Goal: Task Accomplishment & Management: Manage account settings

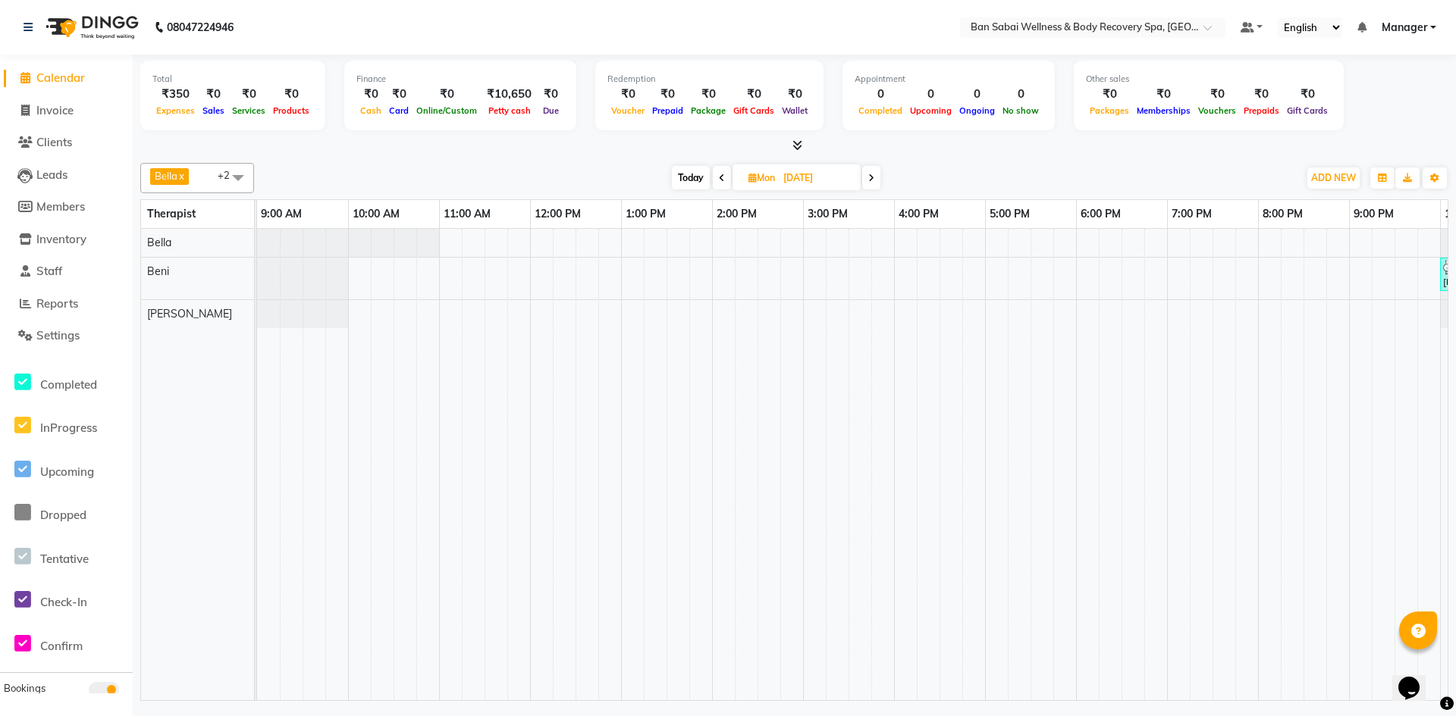
scroll to position [0, 83]
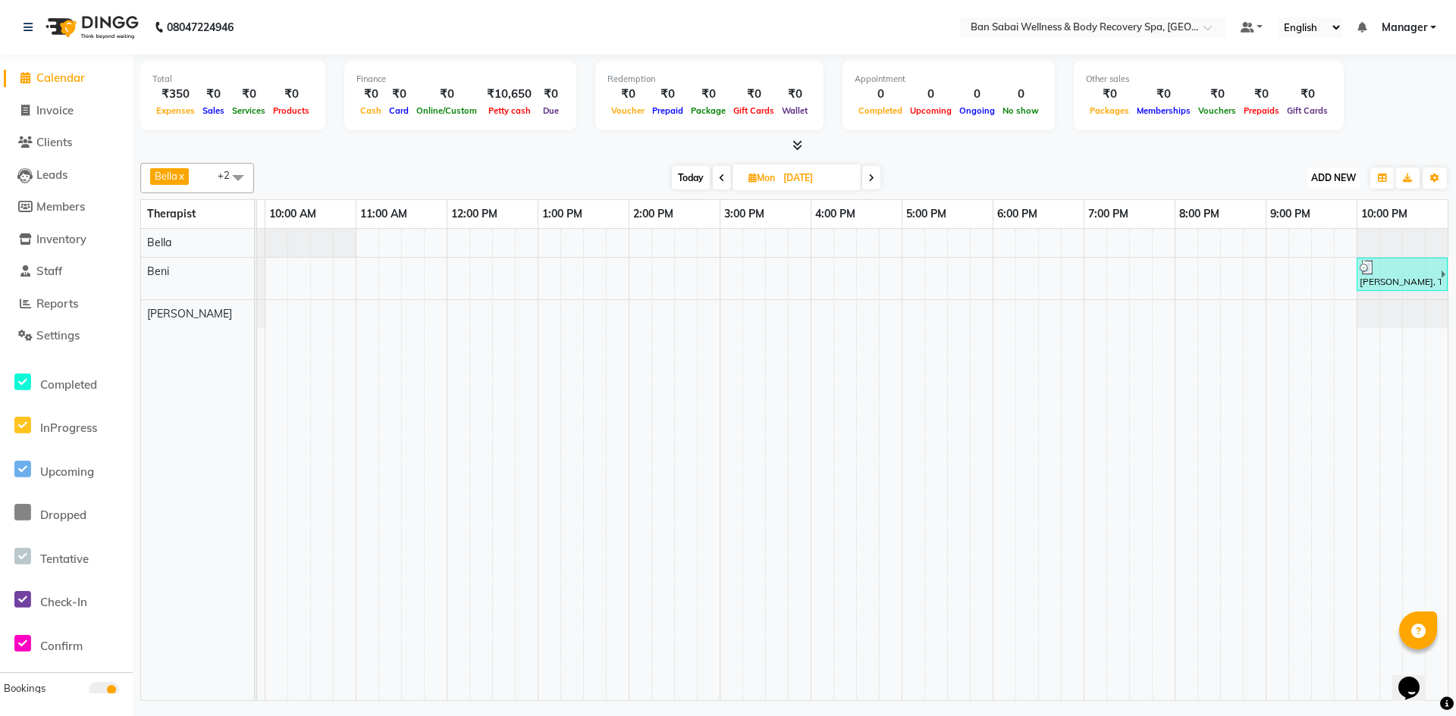
click at [1332, 180] on span "ADD NEW" at bounding box center [1333, 177] width 45 height 11
click at [1334, 202] on button "Add Appointment" at bounding box center [1299, 207] width 120 height 20
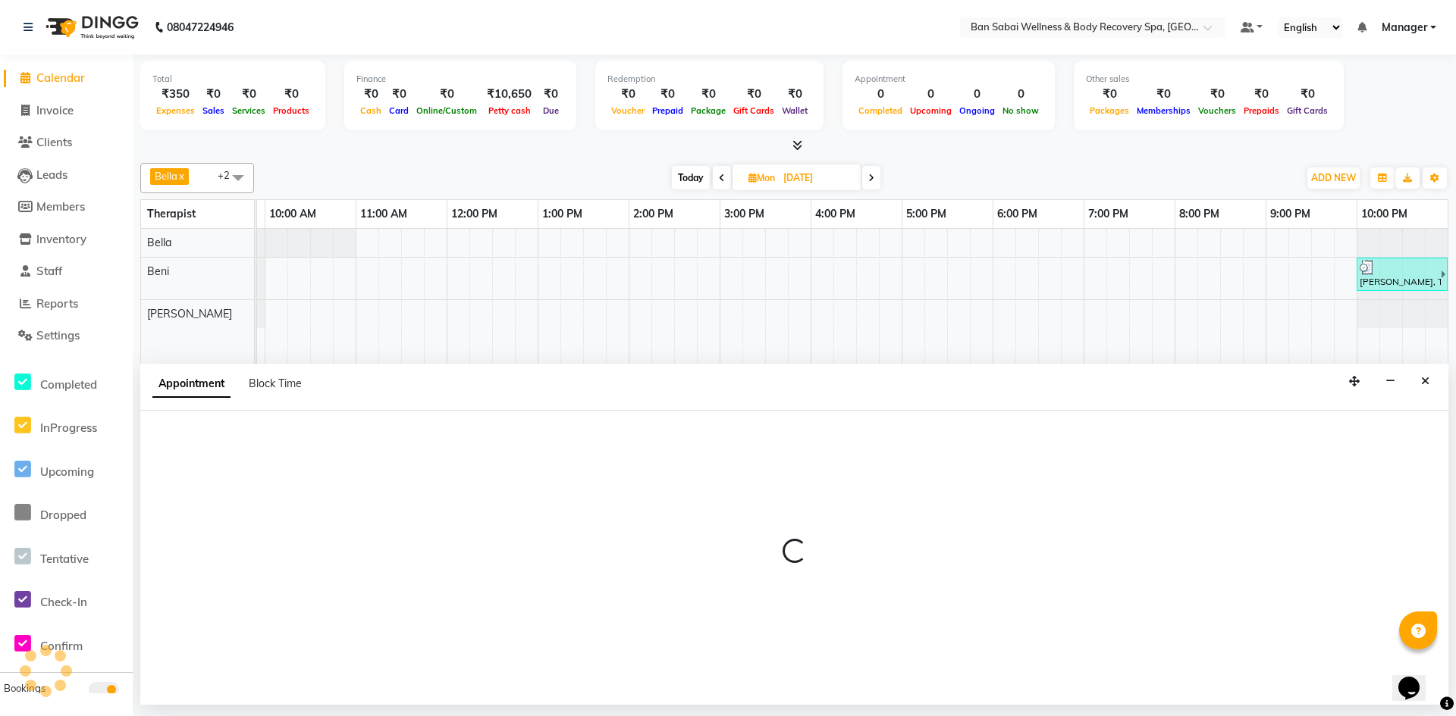
select select "600"
select select "tentative"
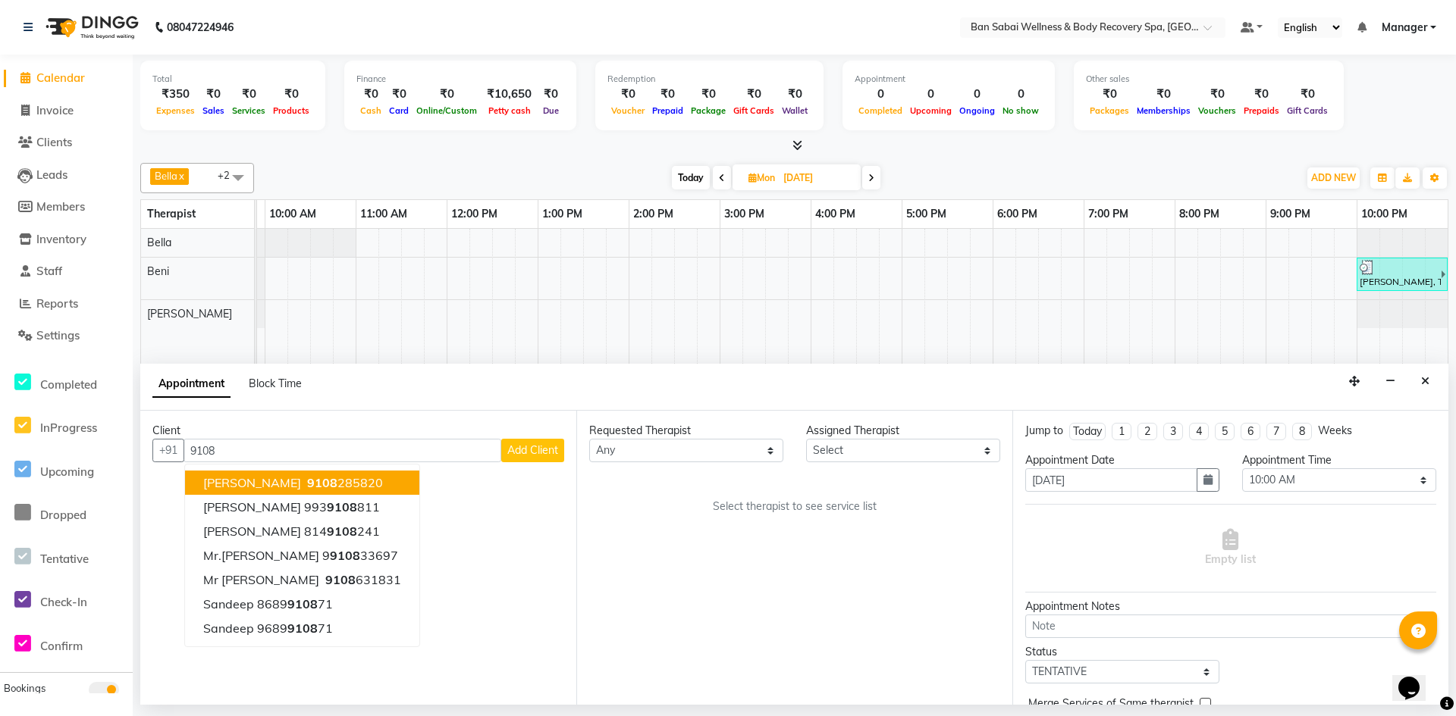
type input "91085"
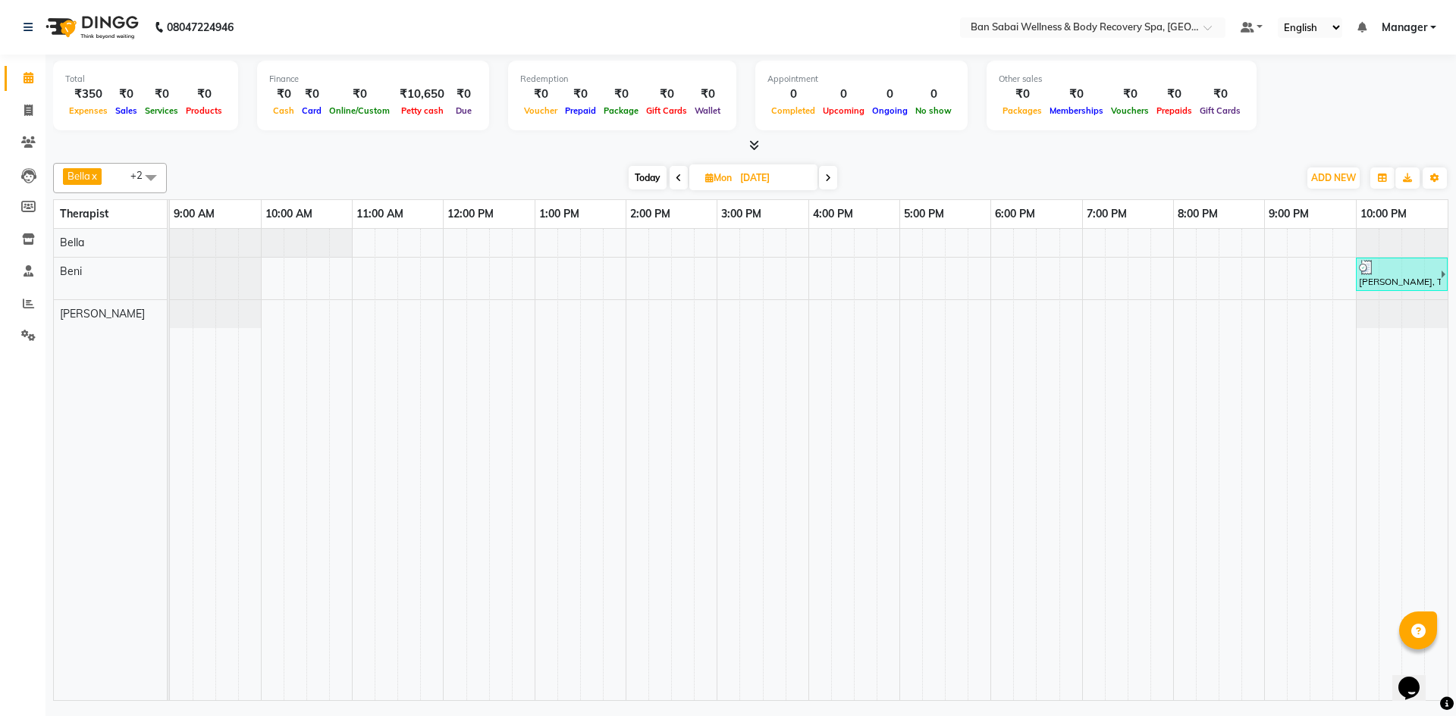
click at [857, 240] on div "[PERSON_NAME], TK03, 10:00 PM-11:30 PM, Balinese Massage (Medium to Strong Pres…" at bounding box center [808, 465] width 1277 height 472
select select "88795"
select select "990"
select select "tentative"
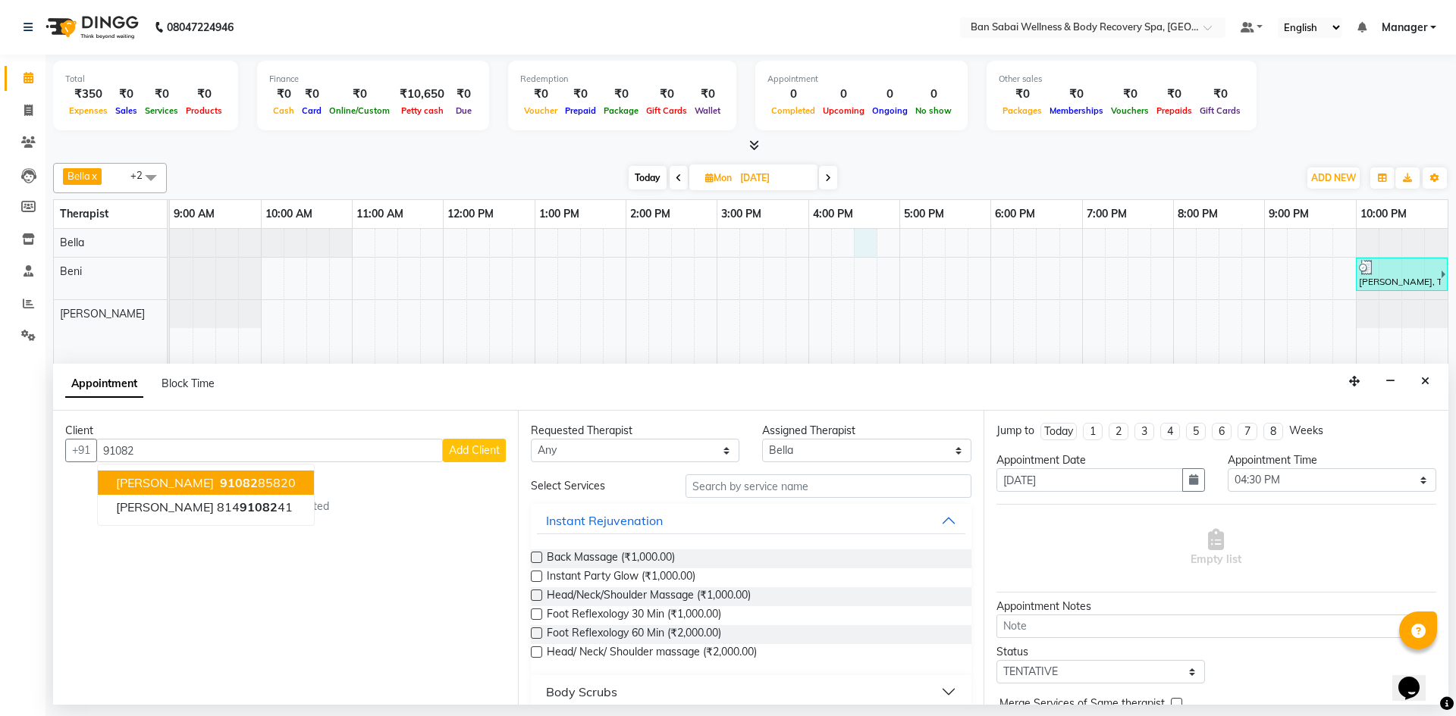
click at [160, 483] on span "[PERSON_NAME]" at bounding box center [165, 482] width 98 height 15
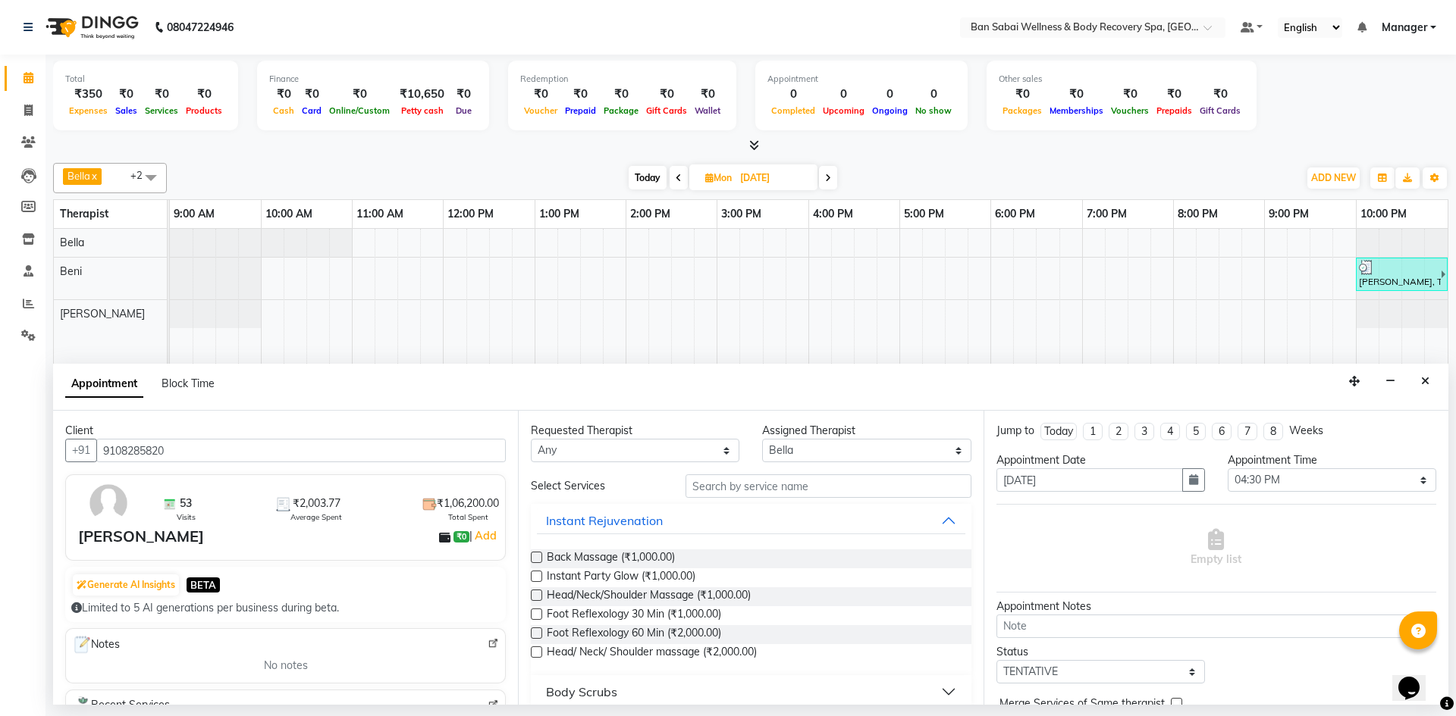
type input "9108285820"
click at [754, 488] on input "text" at bounding box center [828, 487] width 286 height 24
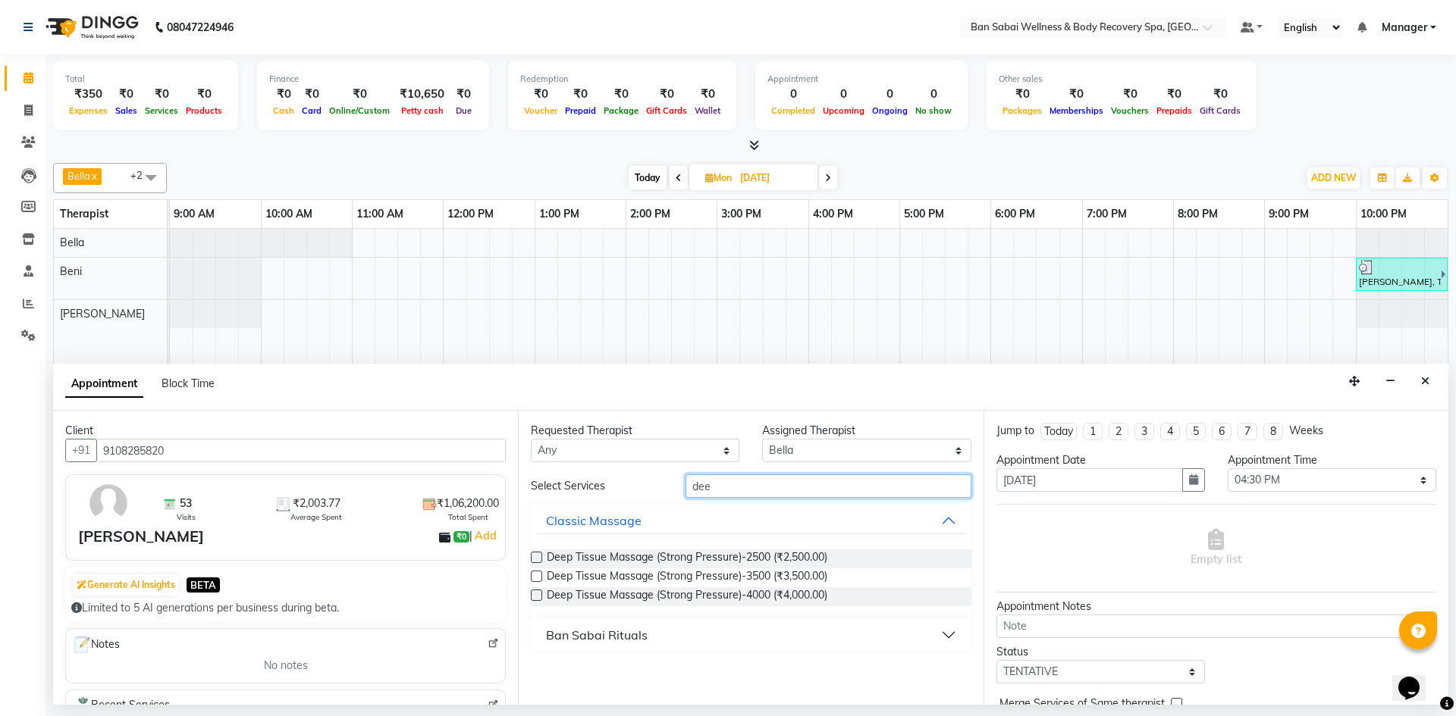
type input "dee"
click at [534, 578] on label at bounding box center [536, 576] width 11 height 11
click at [534, 578] on input "checkbox" at bounding box center [536, 578] width 10 height 10
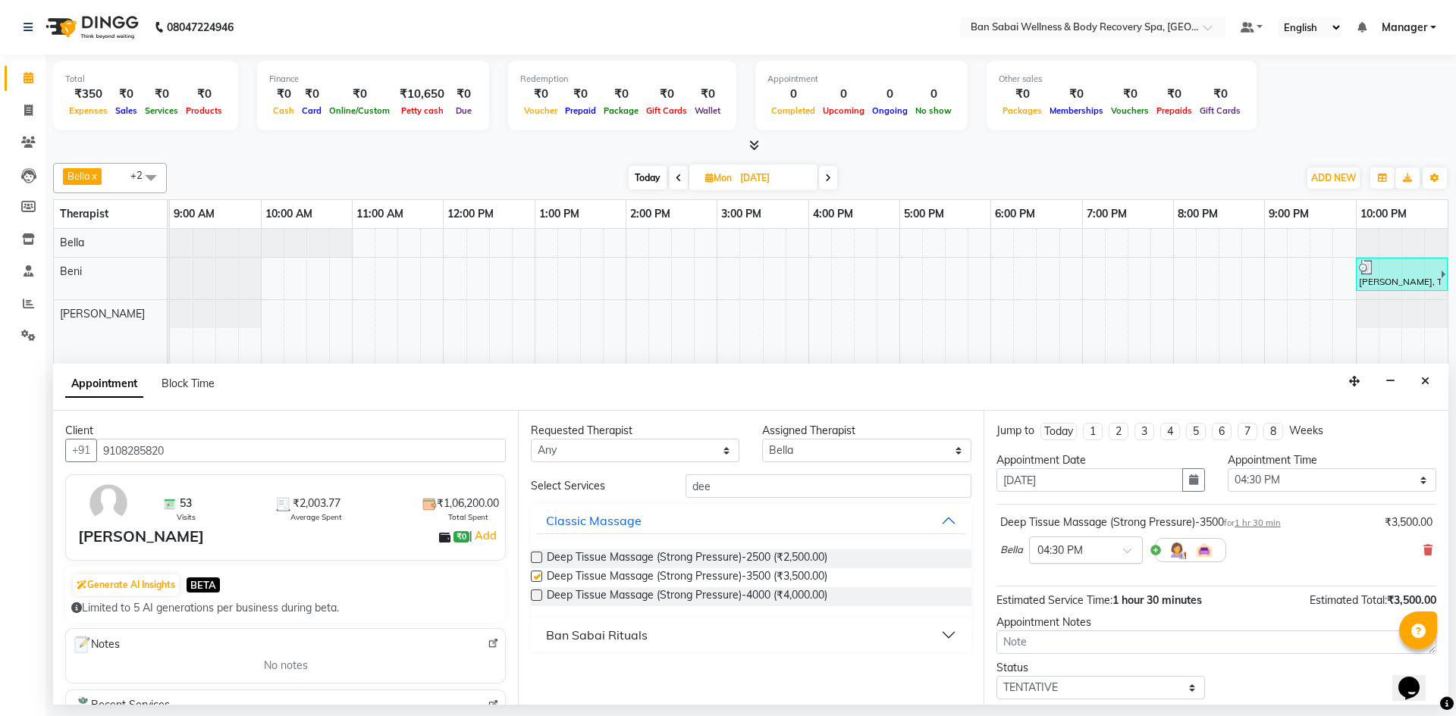
checkbox input "false"
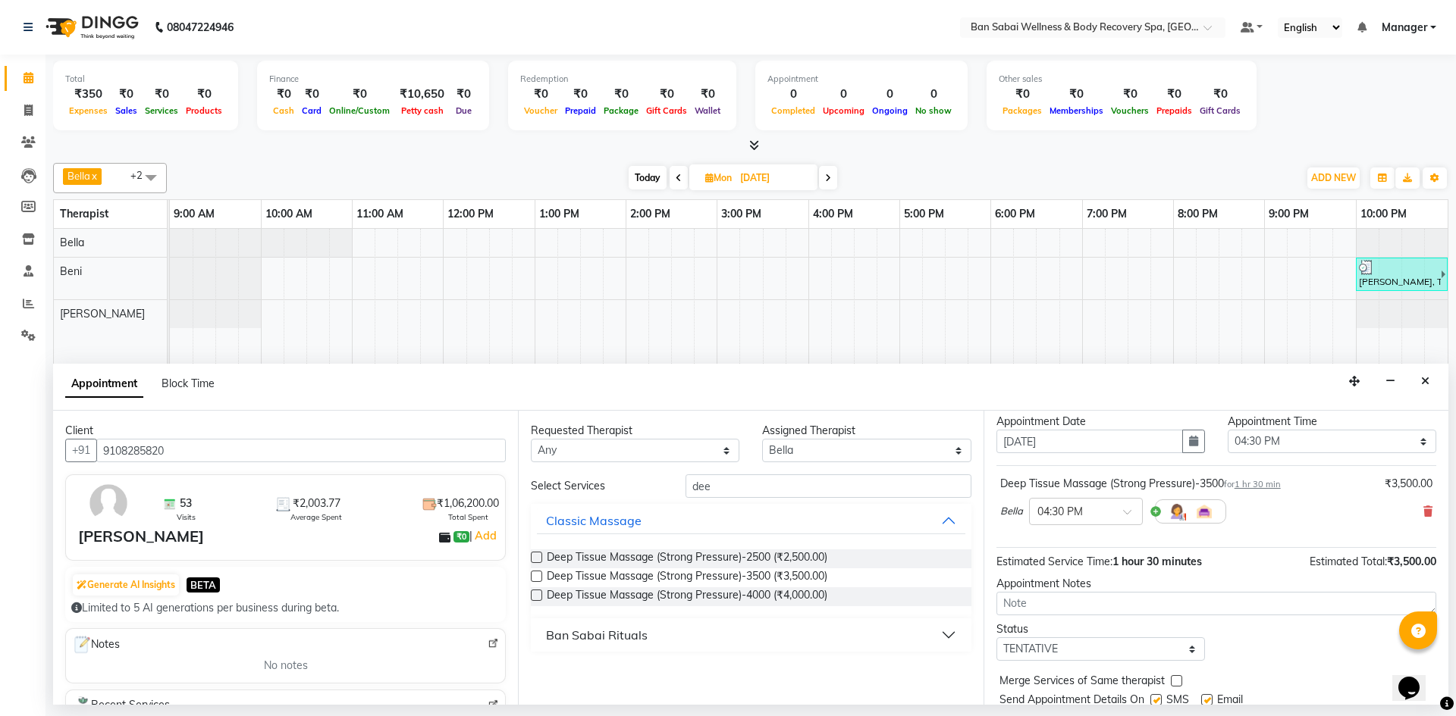
scroll to position [90, 0]
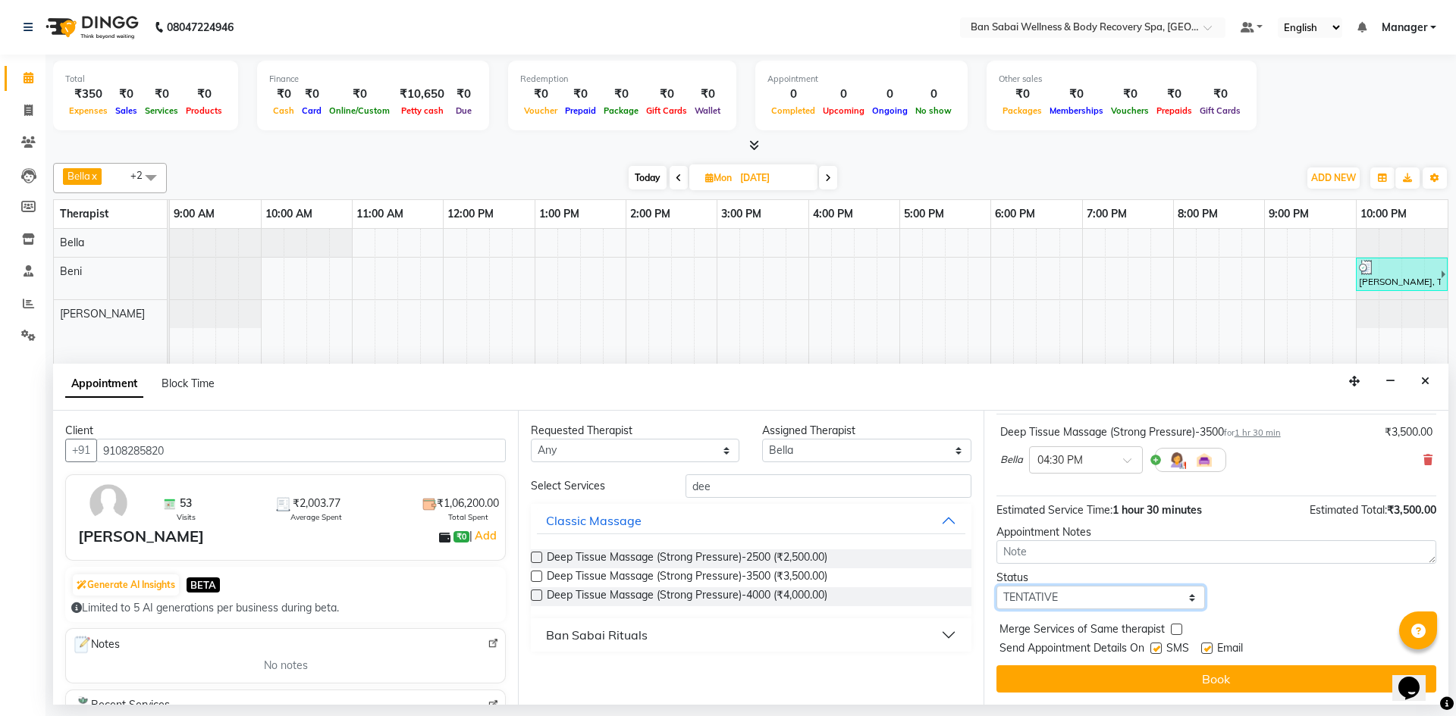
click at [1111, 599] on select "Select TENTATIVE CONFIRM UPCOMING" at bounding box center [1100, 598] width 208 height 24
select select "upcoming"
click at [996, 586] on select "Select TENTATIVE CONFIRM UPCOMING" at bounding box center [1100, 598] width 208 height 24
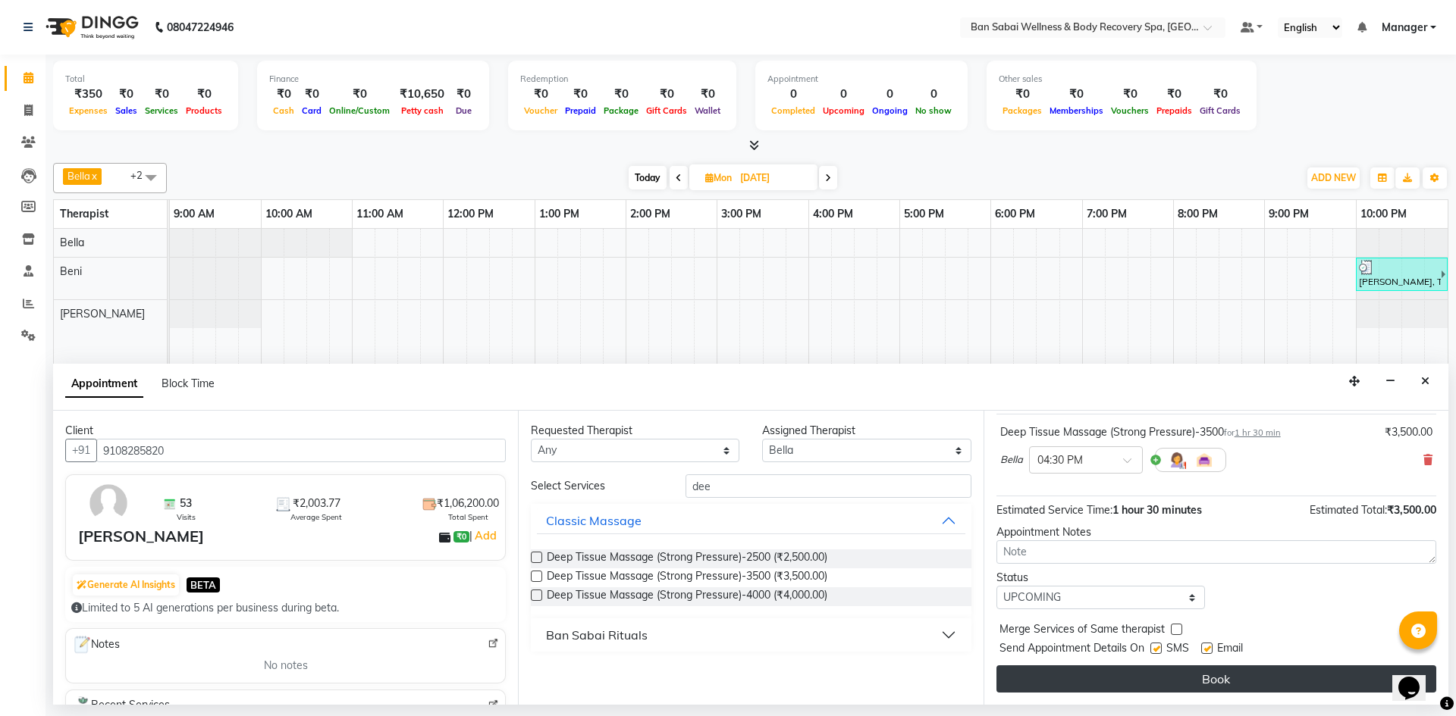
click at [1199, 677] on button "Book" at bounding box center [1216, 679] width 440 height 27
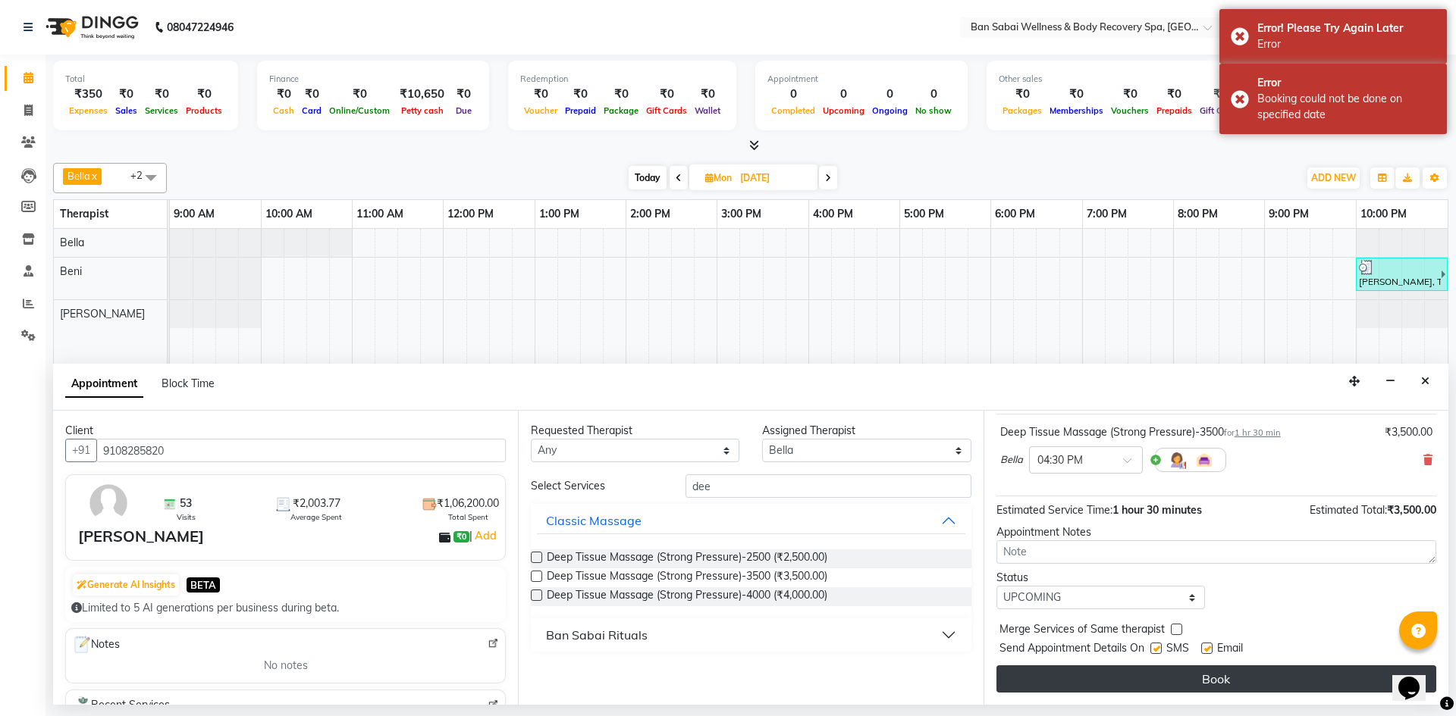
click at [1275, 682] on button "Book" at bounding box center [1216, 679] width 440 height 27
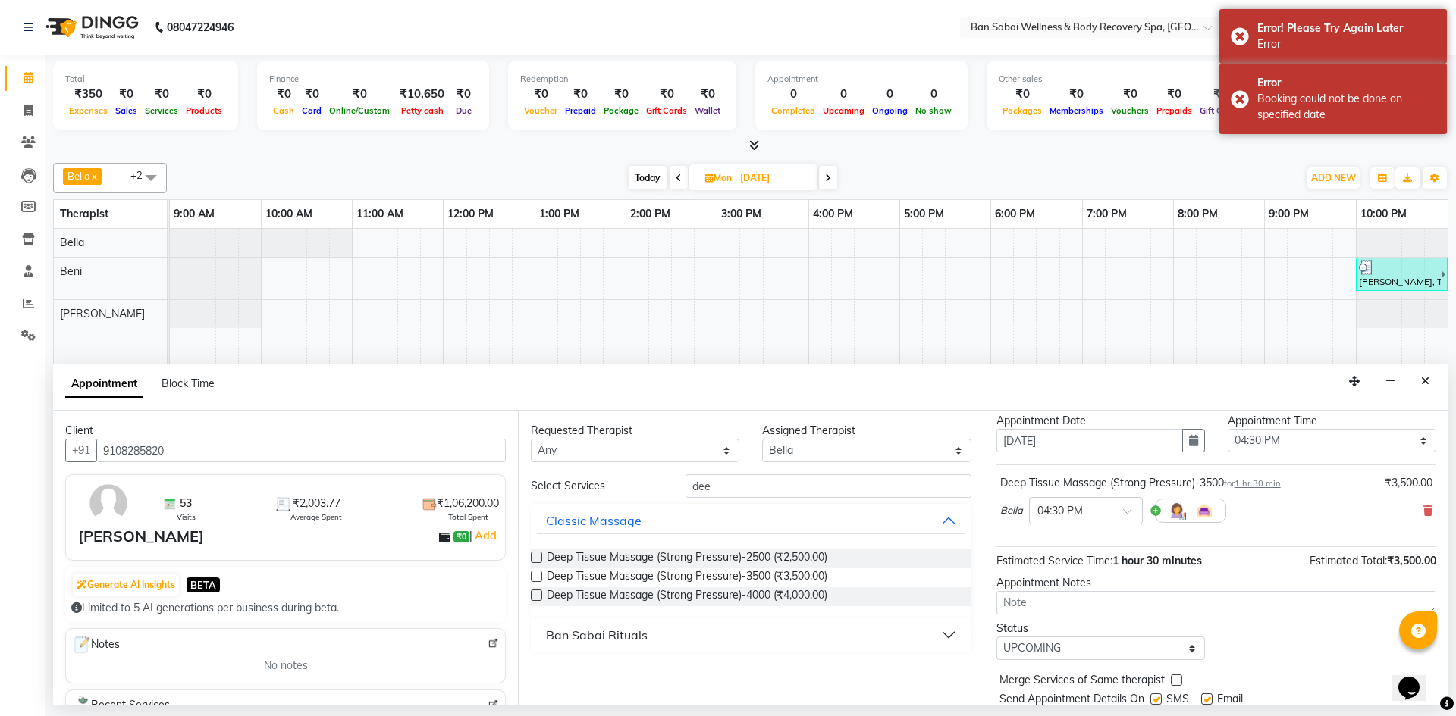
scroll to position [0, 0]
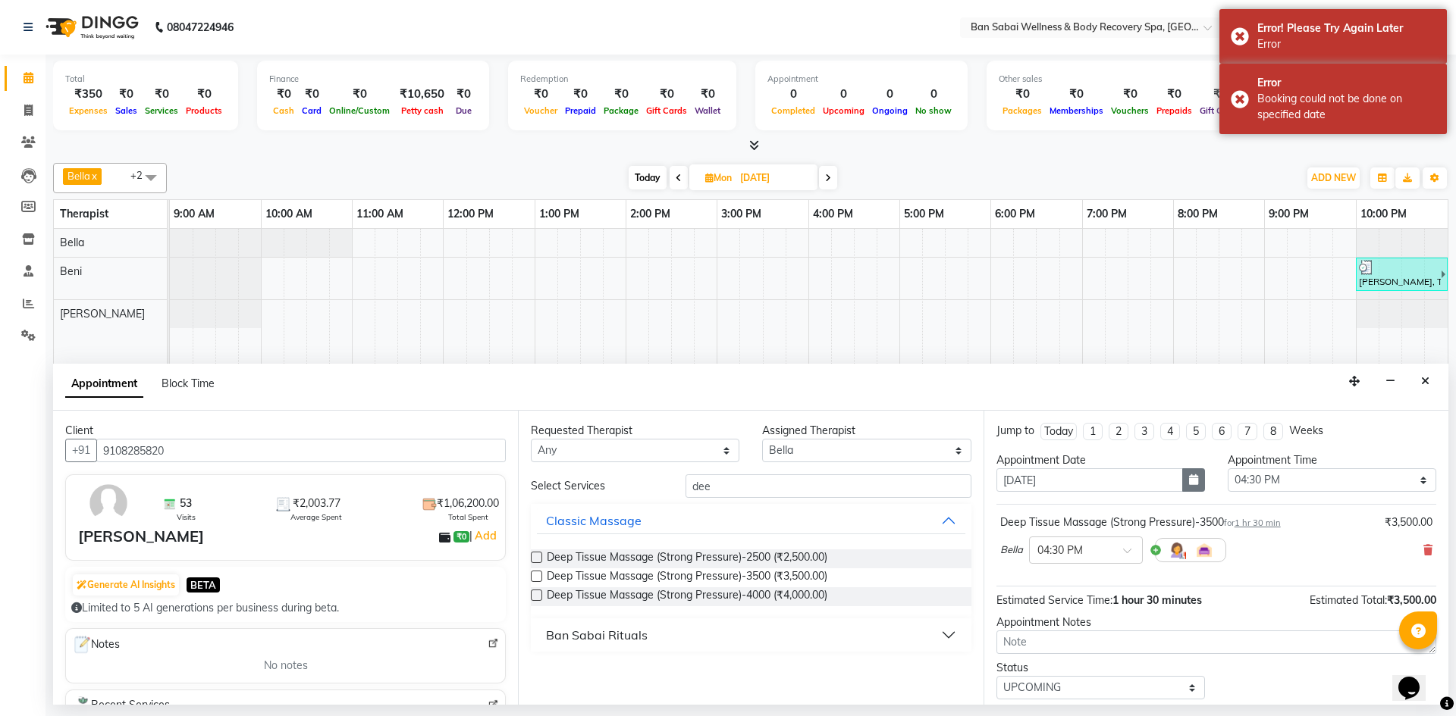
click at [1190, 482] on icon "button" at bounding box center [1193, 480] width 9 height 11
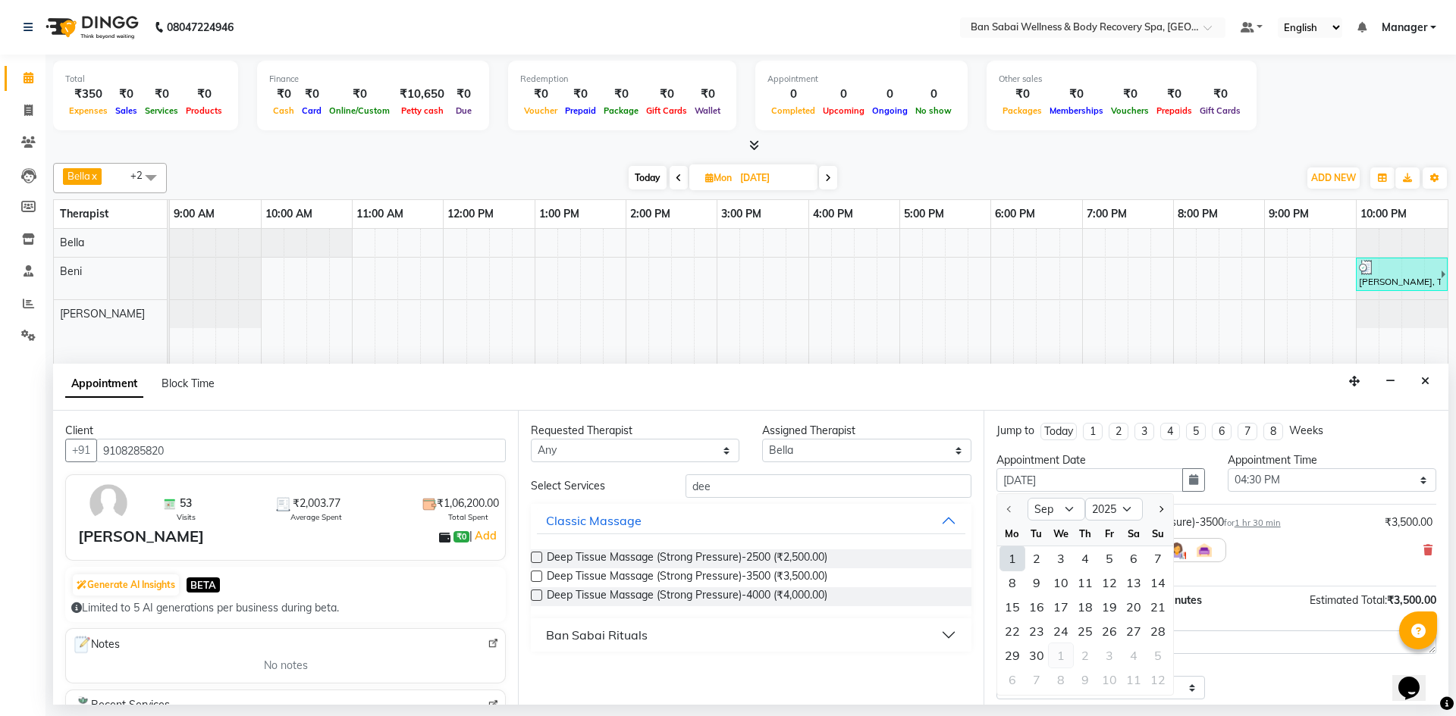
click at [1055, 660] on div "1" at bounding box center [1060, 656] width 24 height 24
type input "01-10-2025"
select select "990"
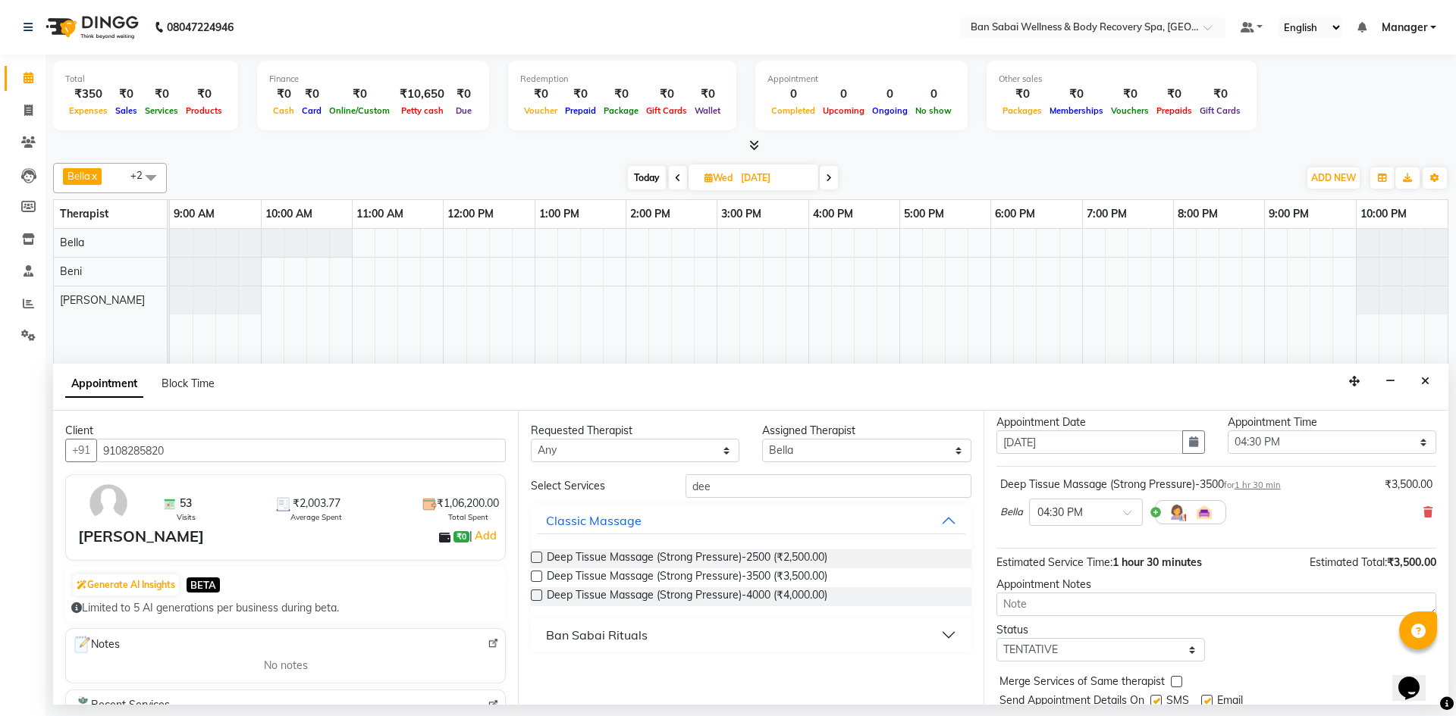
scroll to position [90, 0]
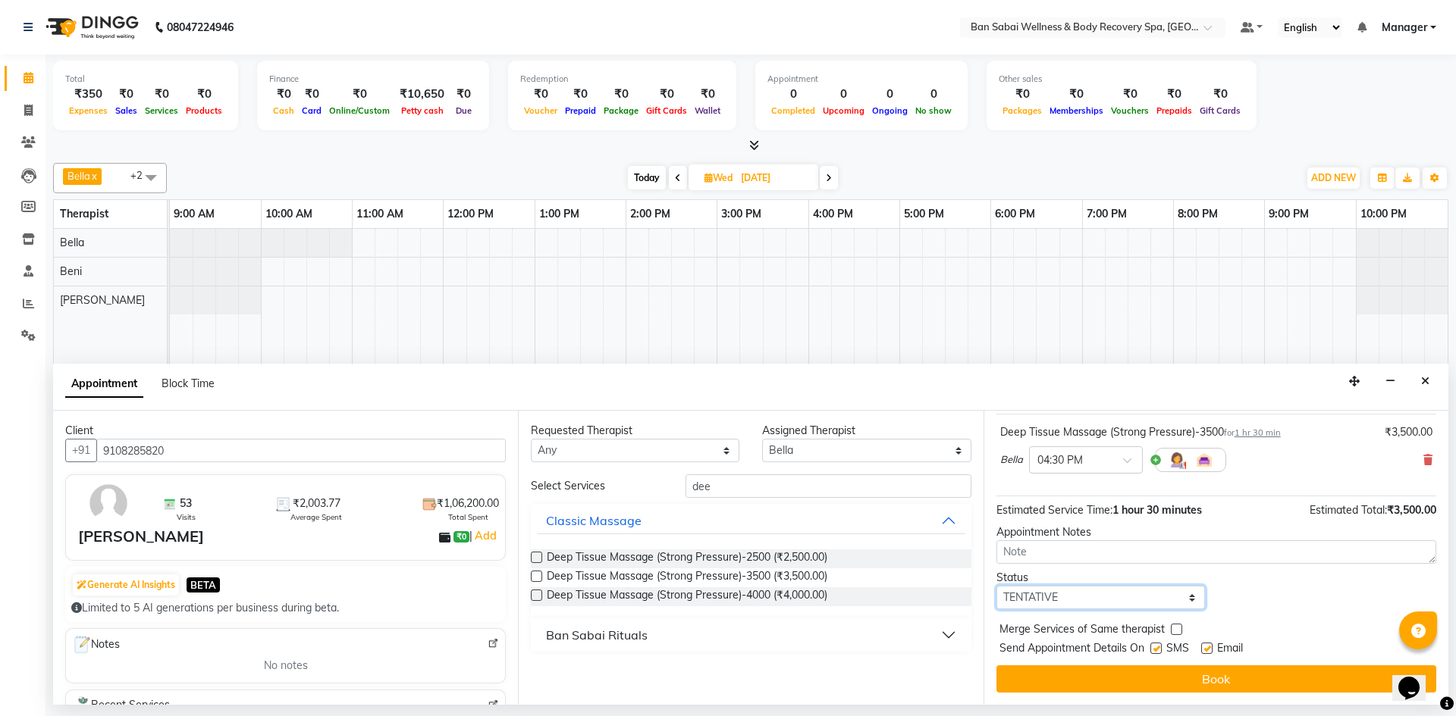
click at [1139, 588] on select "Select TENTATIVE CONFIRM UPCOMING" at bounding box center [1100, 598] width 208 height 24
select select "upcoming"
click at [996, 586] on select "Select TENTATIVE CONFIRM UPCOMING" at bounding box center [1100, 598] width 208 height 24
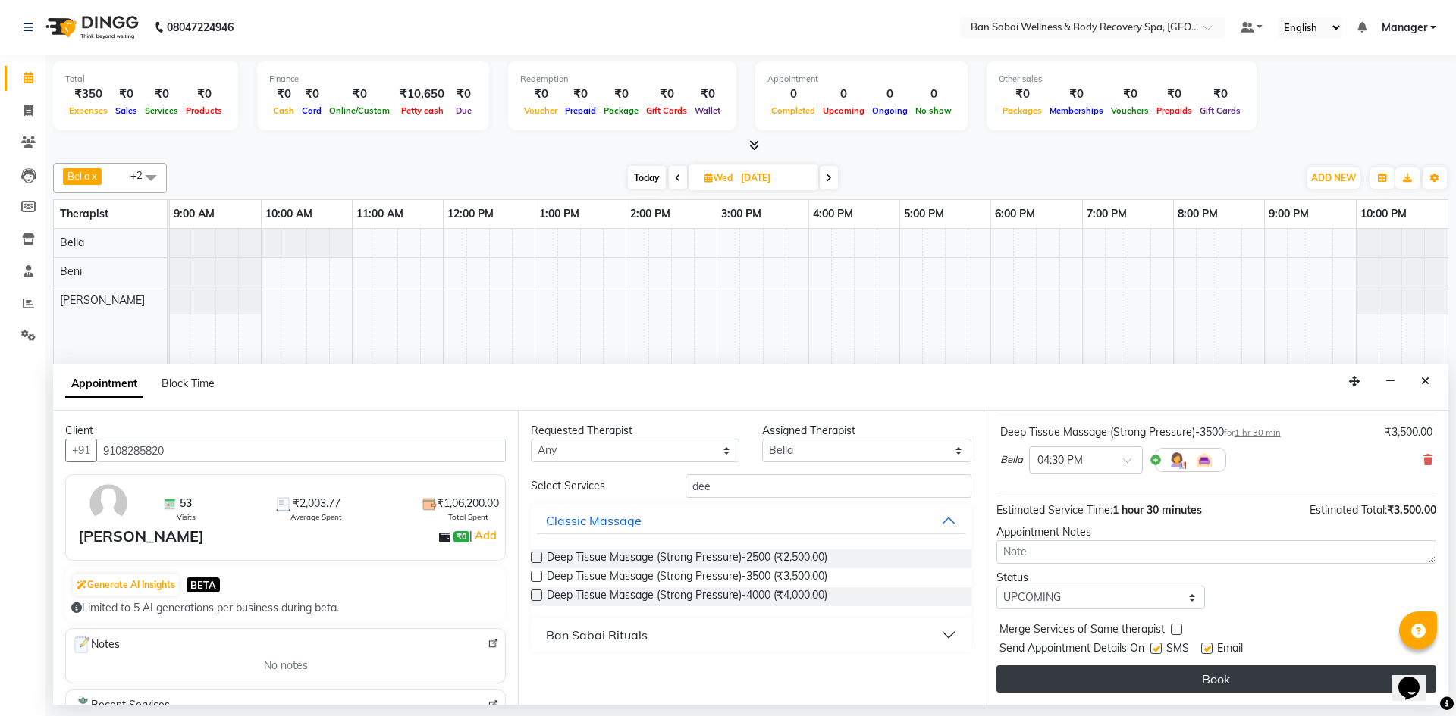
click at [1192, 680] on button "Book" at bounding box center [1216, 679] width 440 height 27
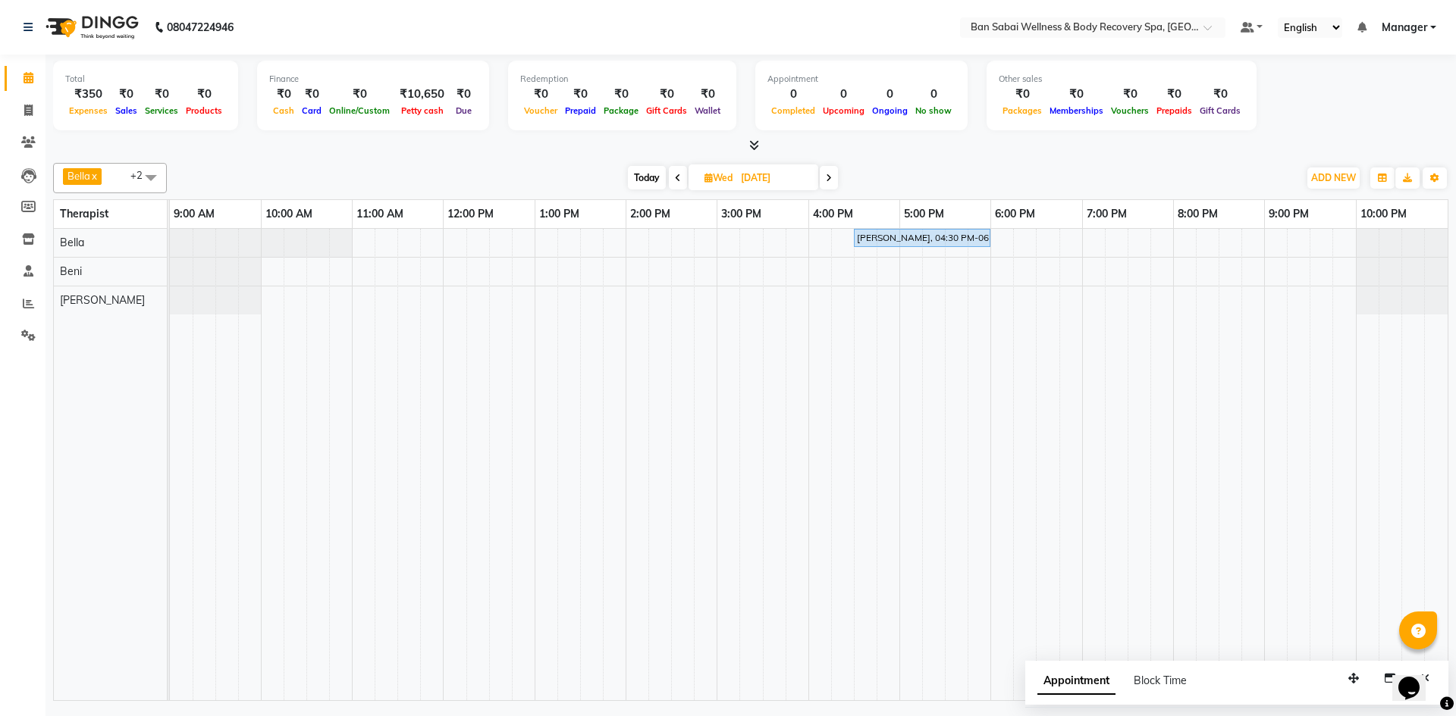
click at [671, 171] on span at bounding box center [678, 178] width 18 height 24
click at [652, 172] on span "Today" at bounding box center [649, 178] width 38 height 24
type input "01-09-2025"
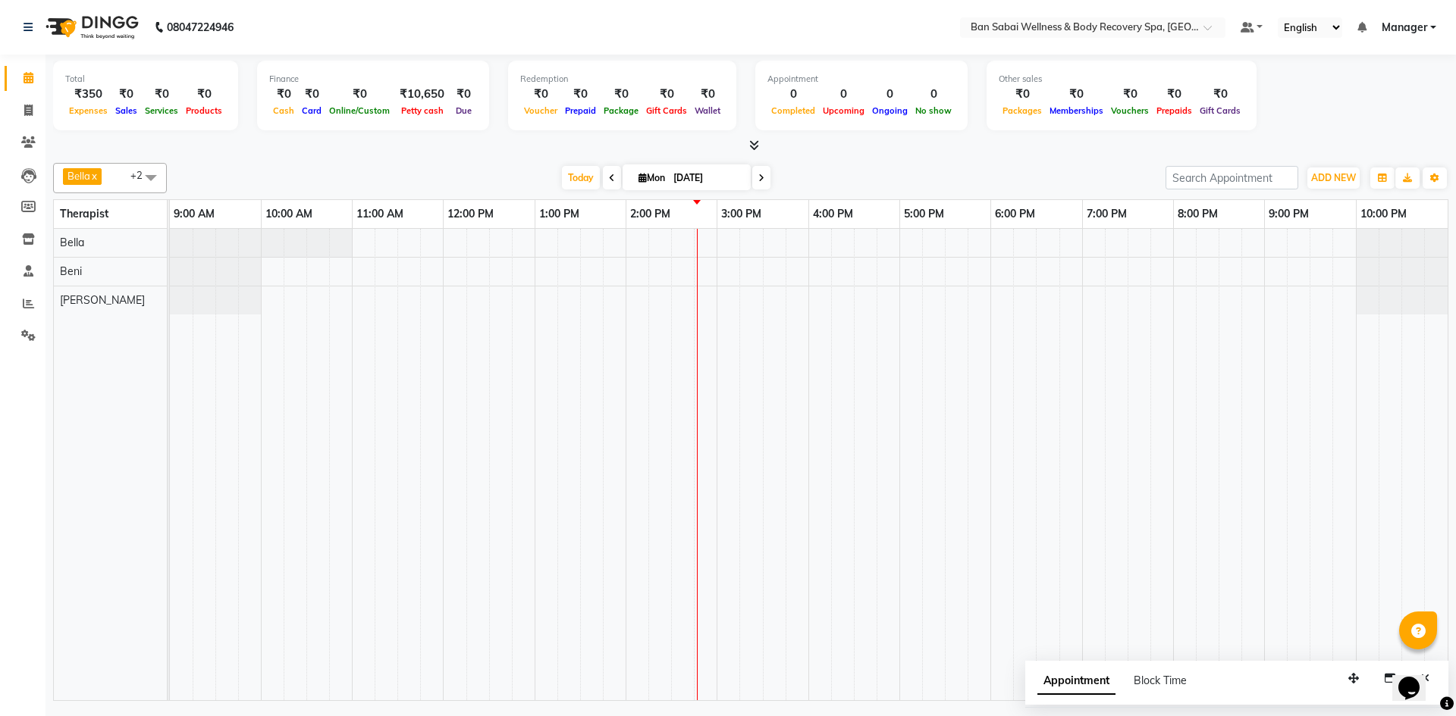
click at [710, 174] on input "01-09-2025" at bounding box center [707, 178] width 76 height 23
select select "9"
select select "2025"
click at [597, 218] on button "Previous month" at bounding box center [600, 225] width 13 height 24
select select "8"
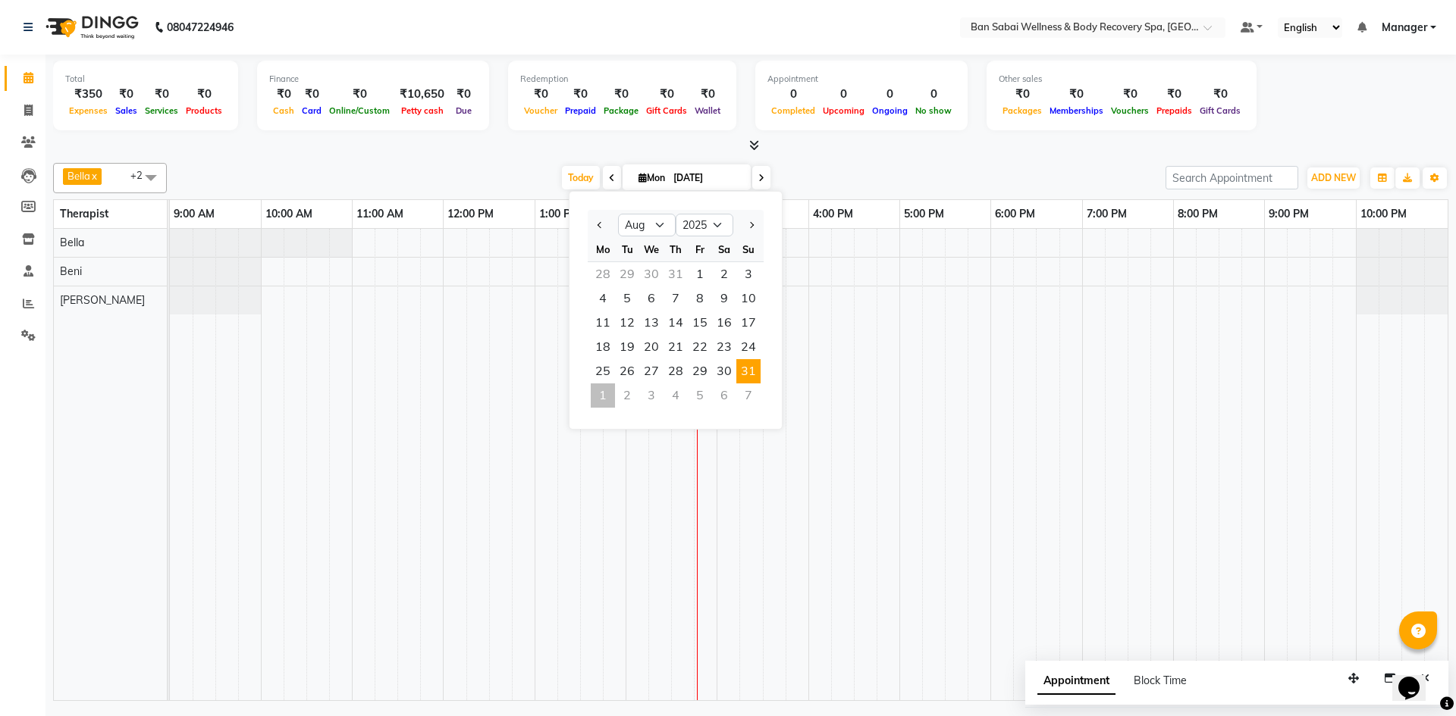
click at [741, 371] on span "31" at bounding box center [748, 371] width 24 height 24
type input "31-08-2025"
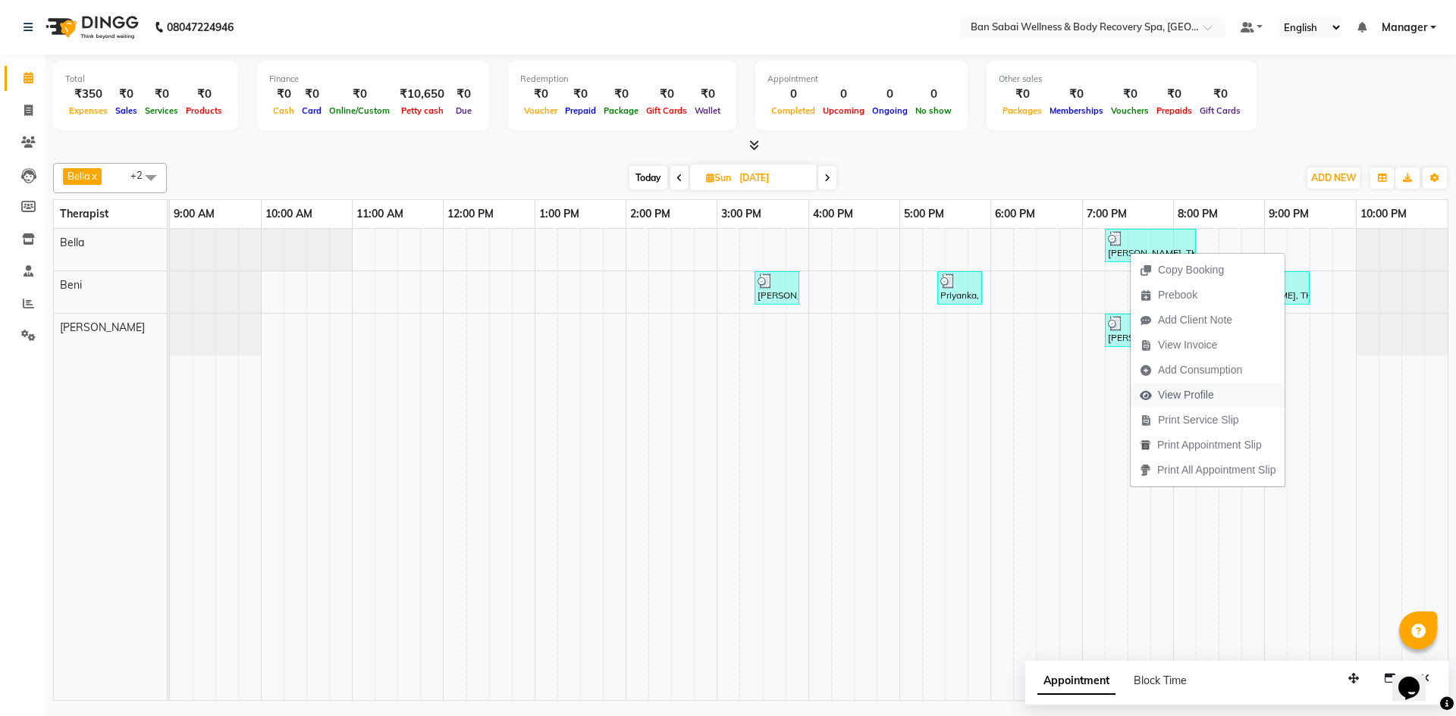
click at [1184, 397] on span "View Profile" at bounding box center [1186, 395] width 56 height 16
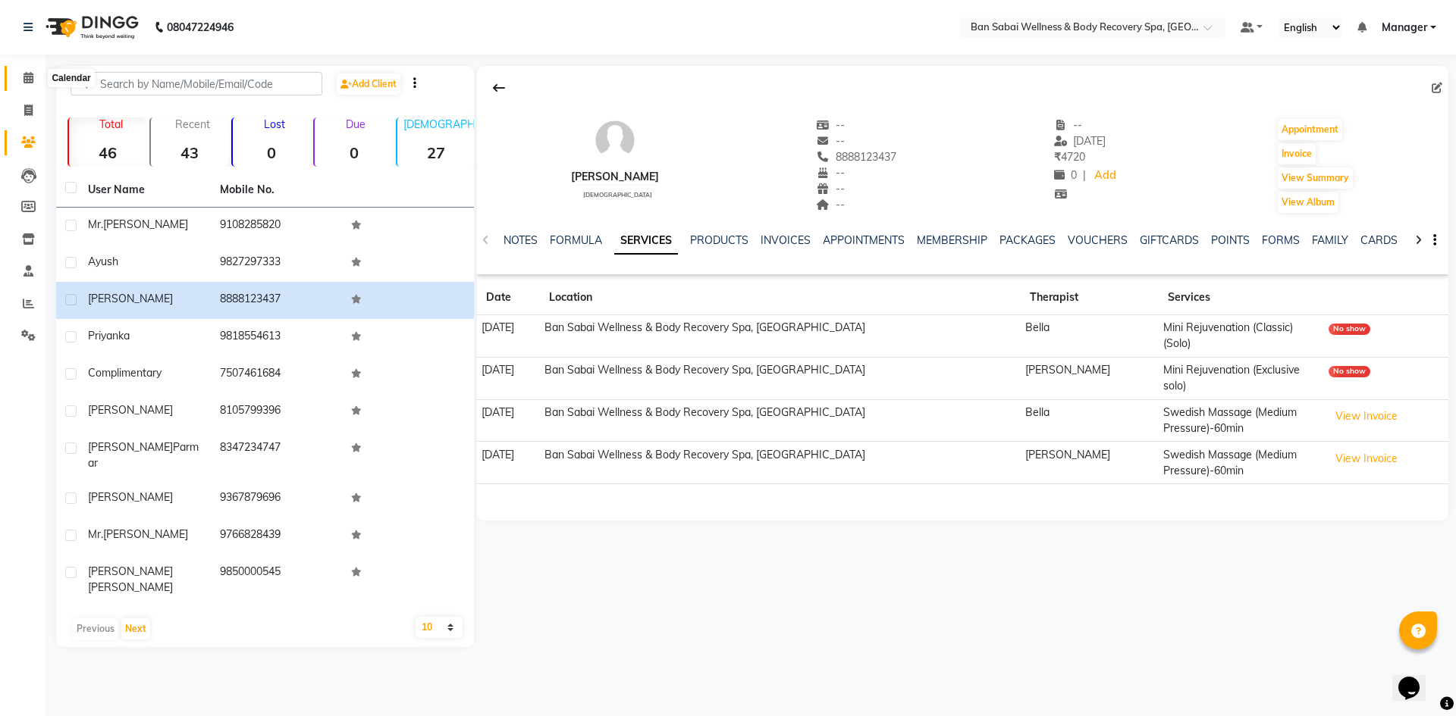
click at [22, 71] on span at bounding box center [28, 78] width 27 height 17
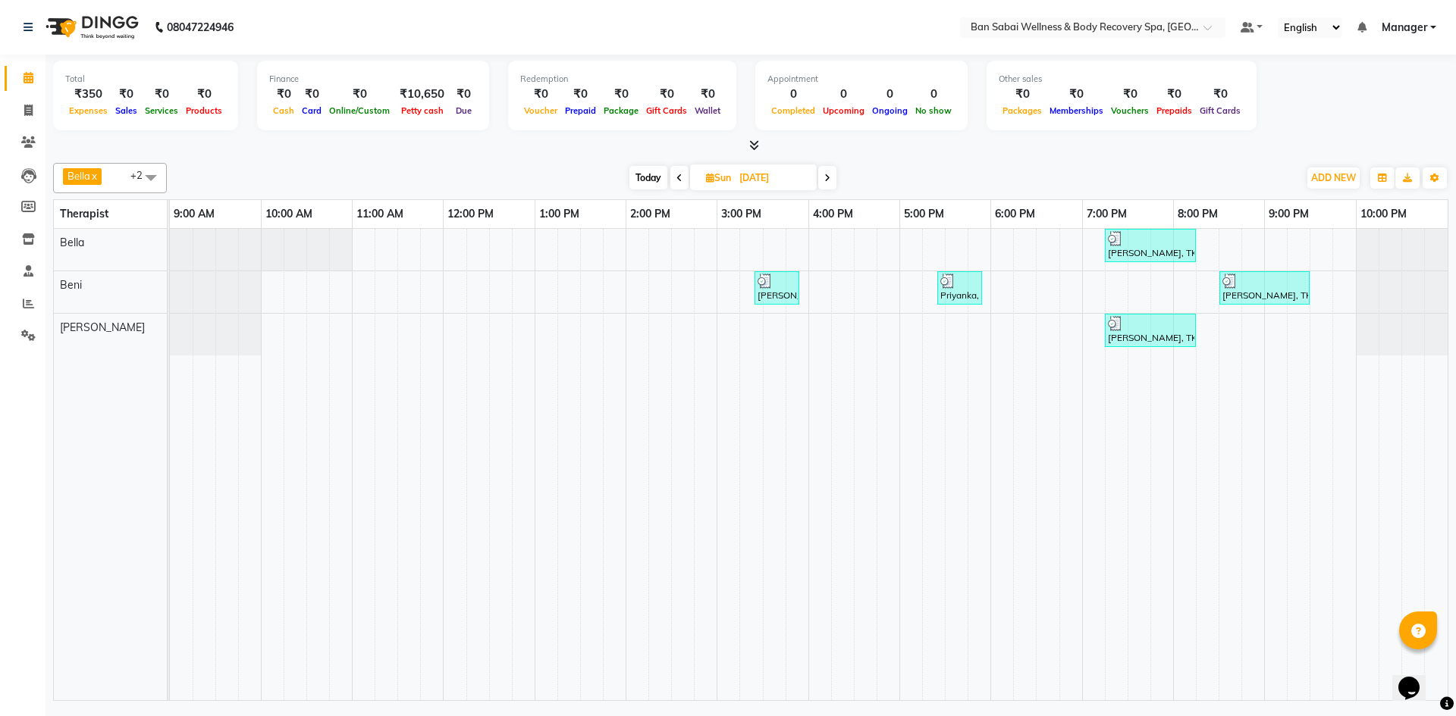
click at [5, 66] on link "Calendar" at bounding box center [23, 78] width 36 height 25
click at [635, 171] on span "Today" at bounding box center [648, 178] width 38 height 24
type input "01-09-2025"
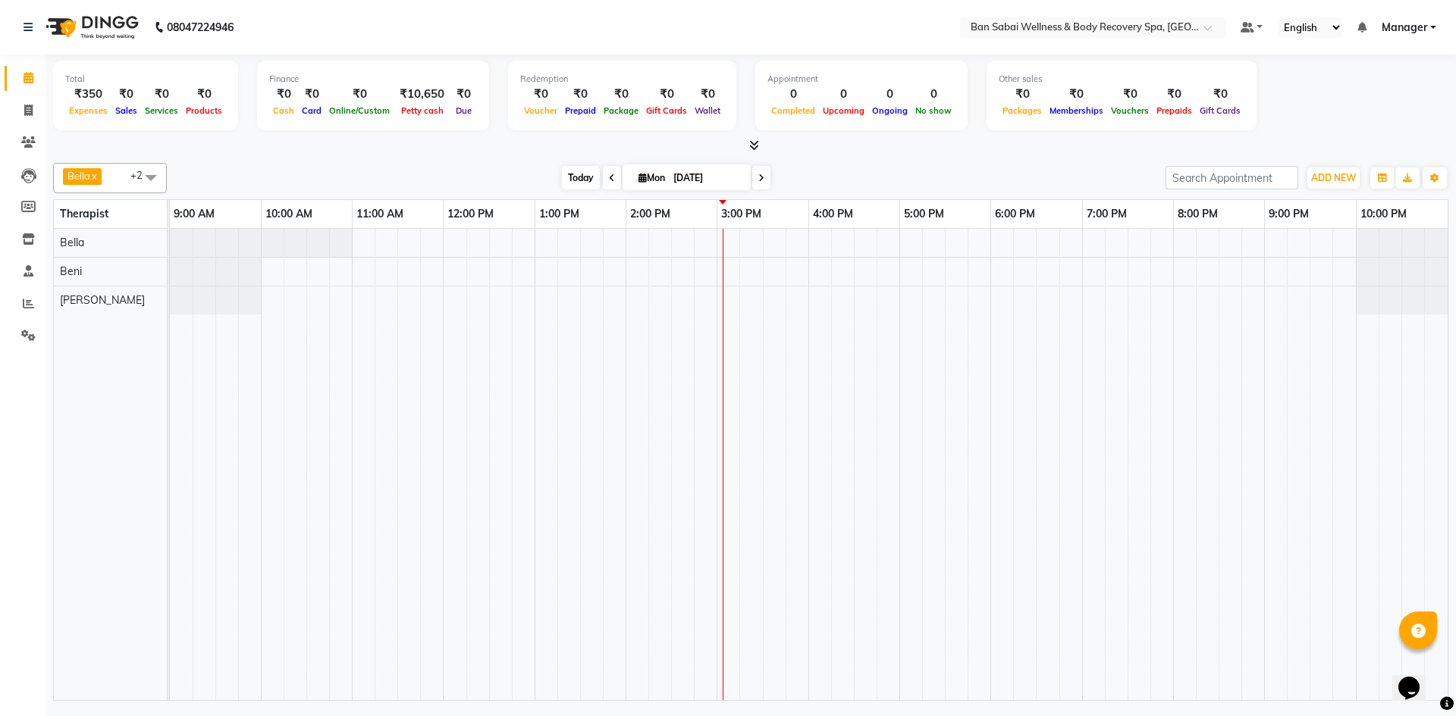
click at [566, 174] on span "Today" at bounding box center [581, 178] width 38 height 24
click at [697, 174] on input "01-09-2025" at bounding box center [707, 178] width 76 height 23
select select "9"
select select "2025"
click at [604, 297] on span "8" at bounding box center [603, 299] width 24 height 24
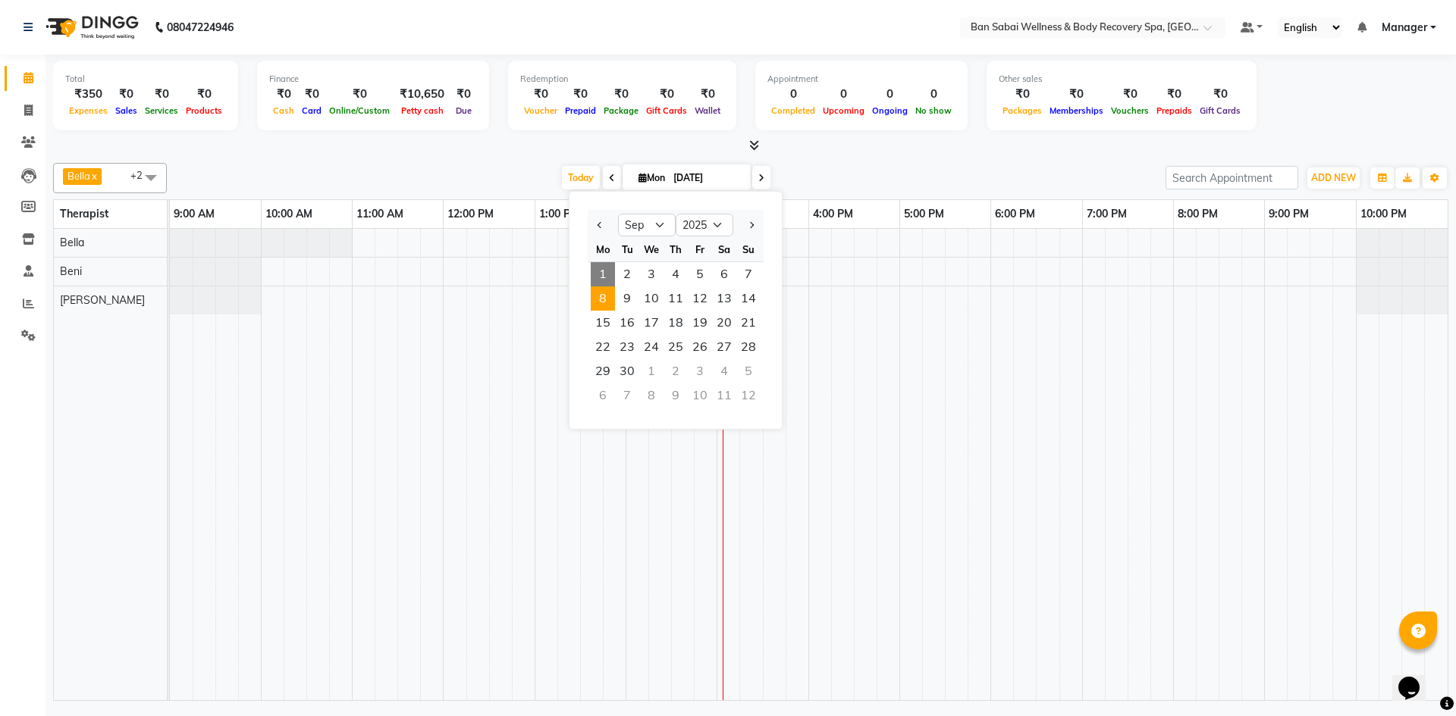
type input "08-09-2025"
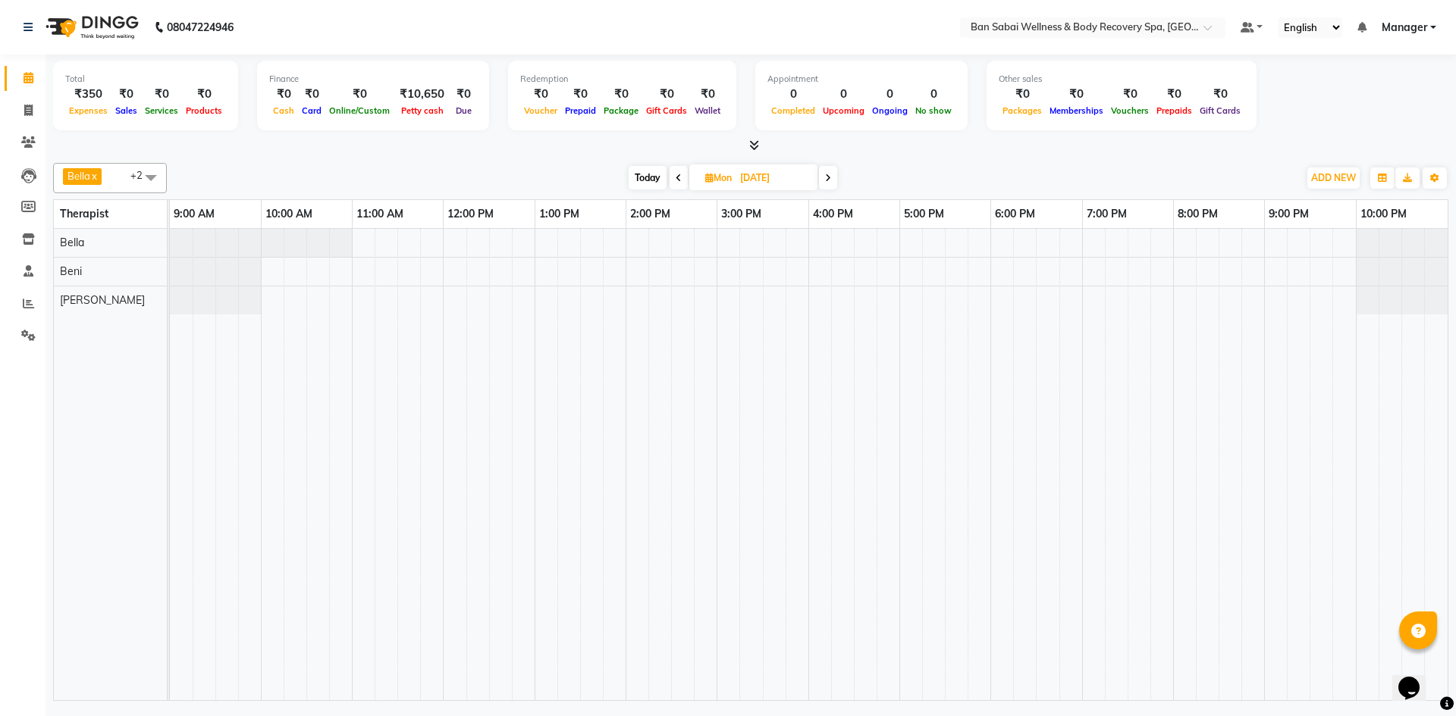
click at [740, 176] on input "08-09-2025" at bounding box center [773, 178] width 76 height 23
select select "9"
select select "2025"
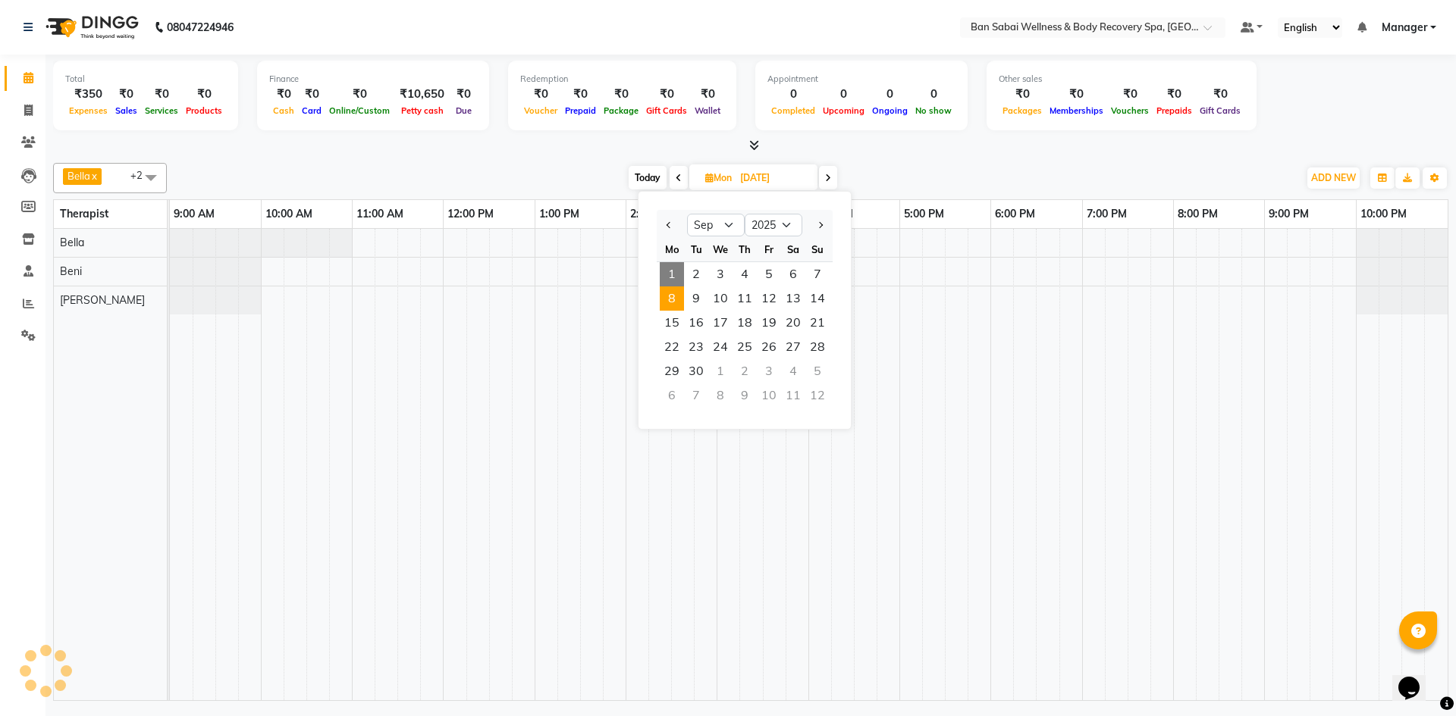
click at [672, 276] on span "1" at bounding box center [672, 274] width 24 height 24
type input "01-09-2025"
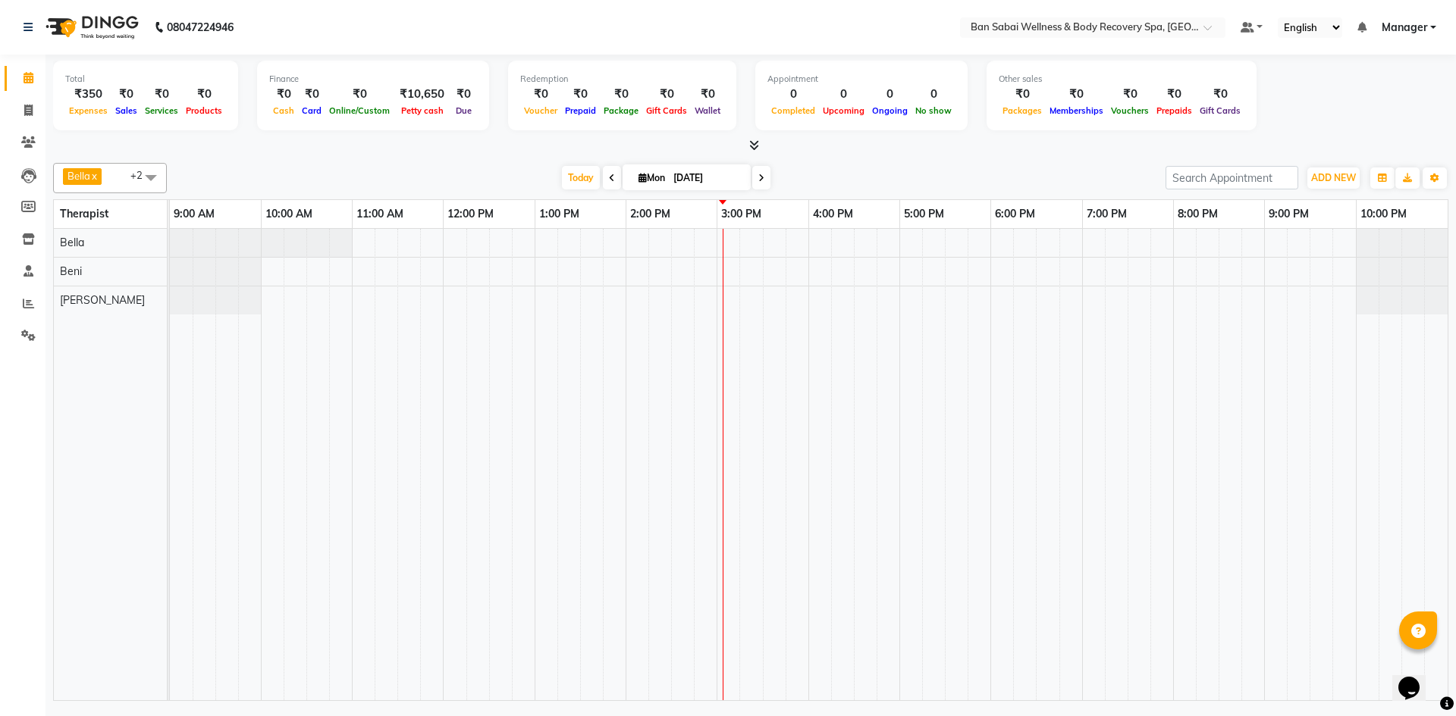
click at [710, 179] on input "01-09-2025" at bounding box center [707, 178] width 76 height 23
select select "9"
select select "2025"
click at [603, 224] on span "Previous month" at bounding box center [600, 225] width 6 height 6
select select "8"
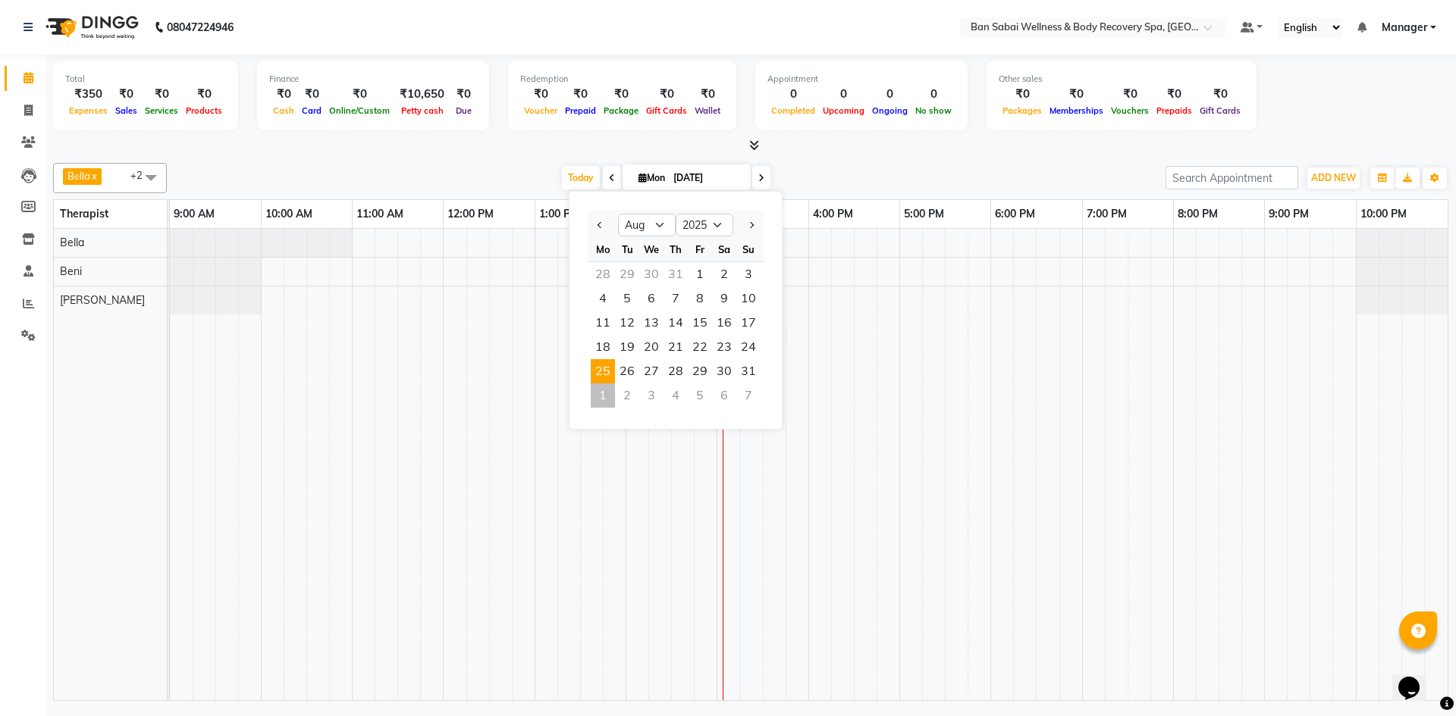
click at [602, 381] on span "25" at bounding box center [603, 371] width 24 height 24
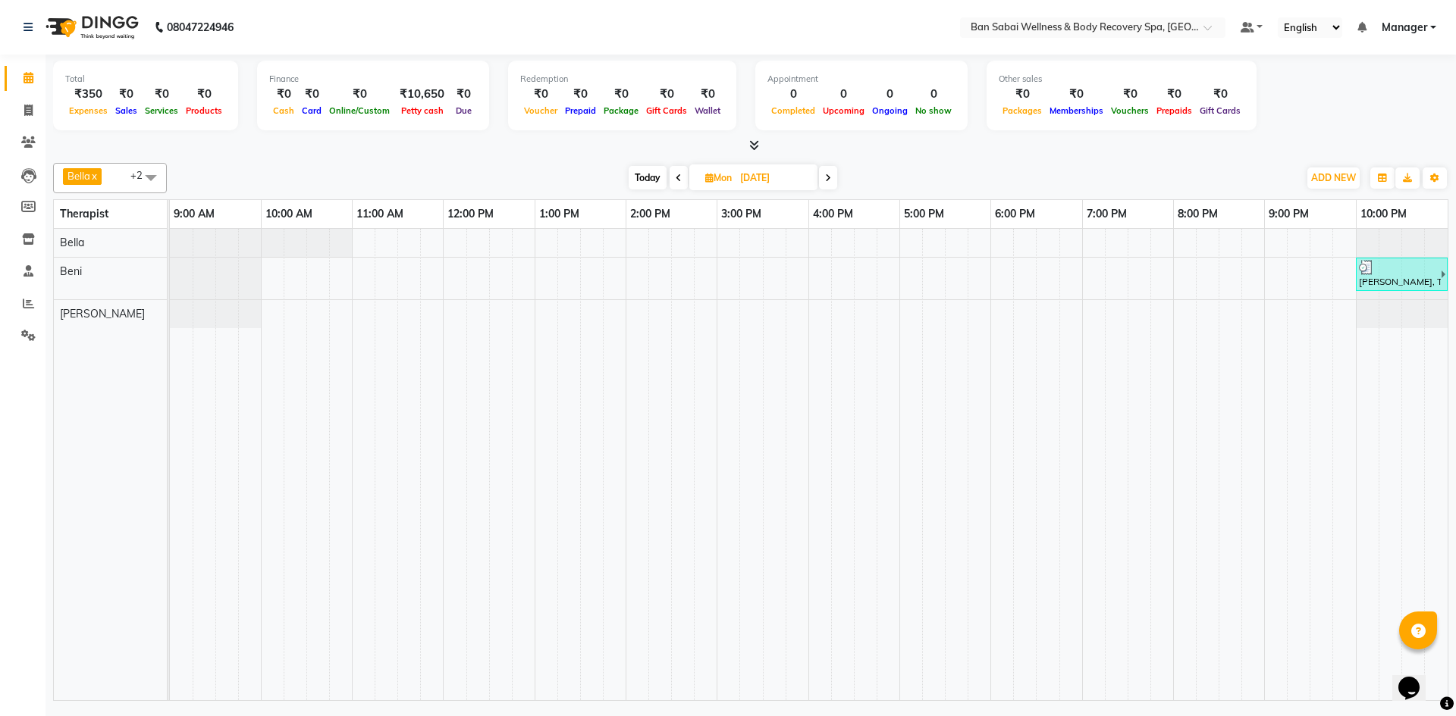
click at [732, 171] on span "Mon 25-08-2025" at bounding box center [753, 178] width 128 height 26
click at [682, 174] on span at bounding box center [678, 178] width 18 height 24
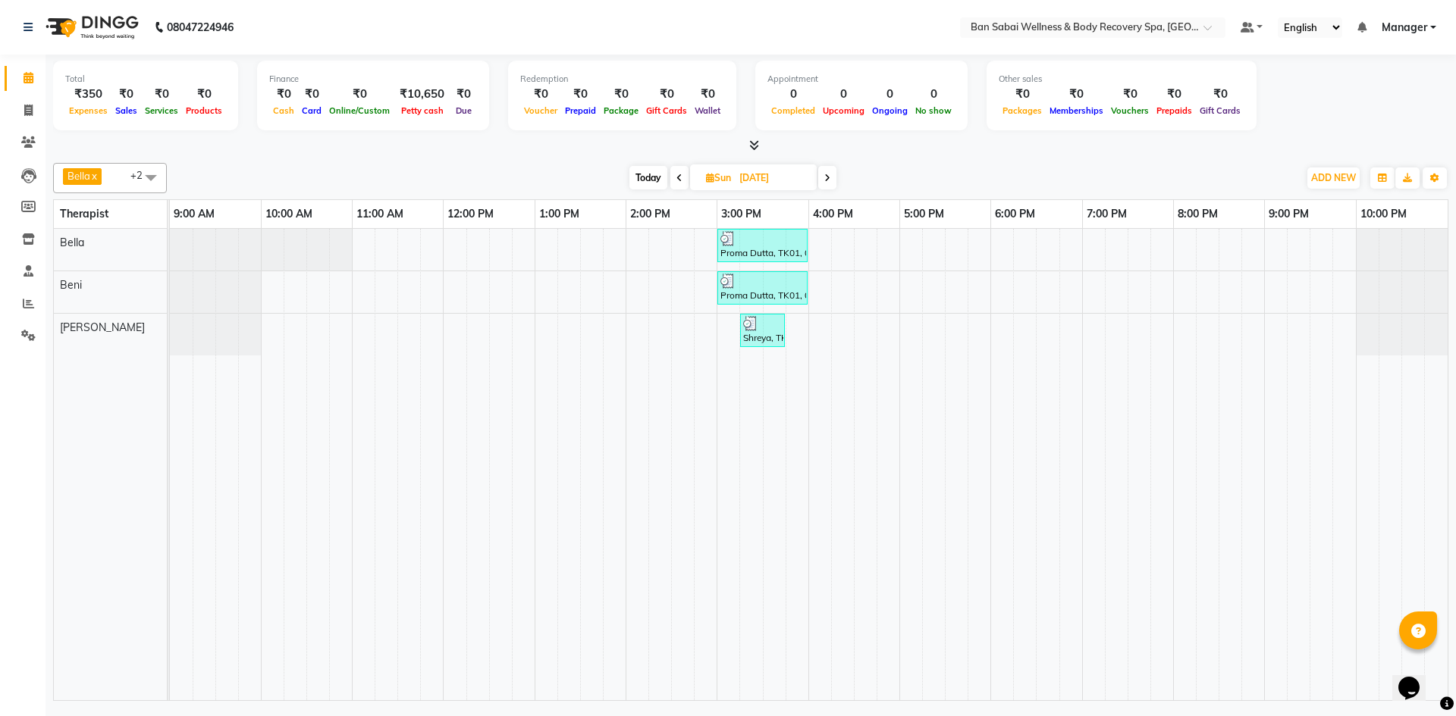
click at [649, 173] on span "Today" at bounding box center [648, 178] width 38 height 24
type input "01-09-2025"
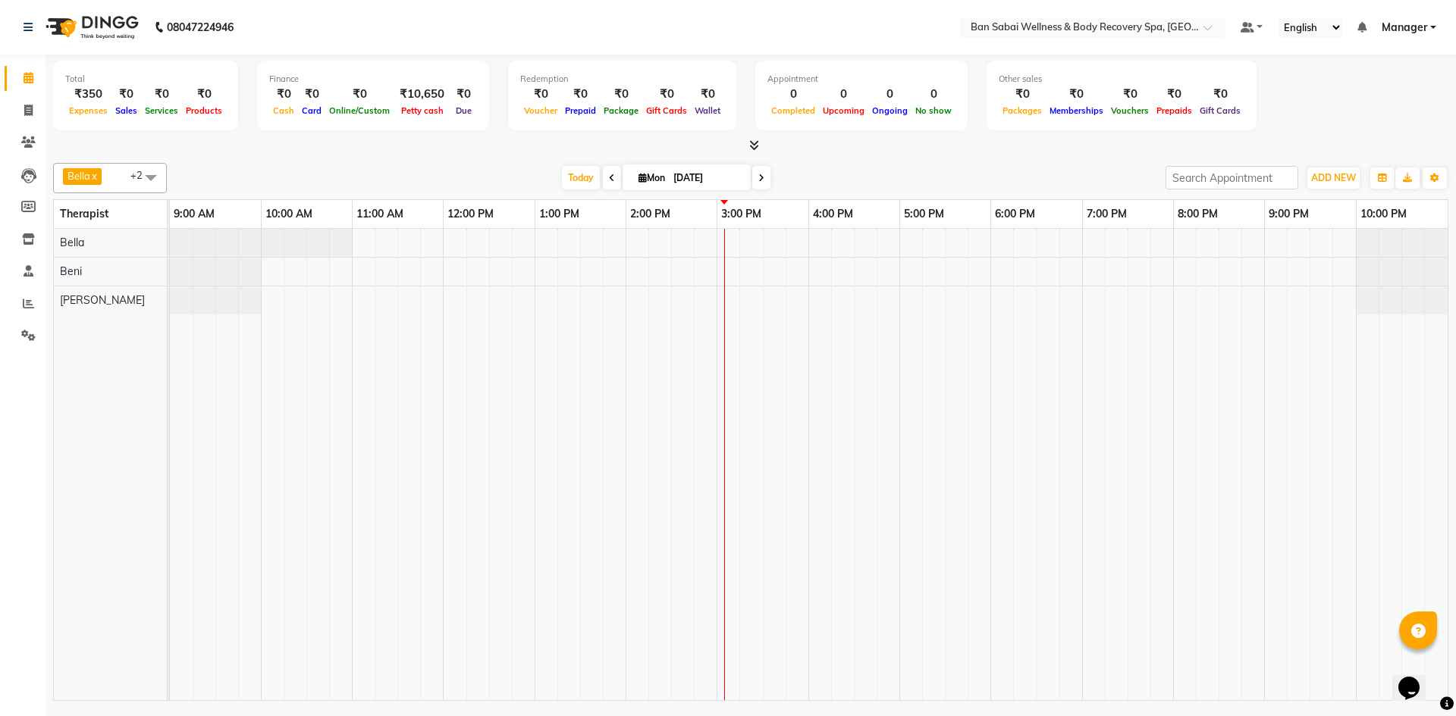
click at [759, 174] on icon at bounding box center [761, 178] width 6 height 9
type input "02-09-2025"
click at [759, 173] on input "02-09-2025" at bounding box center [772, 178] width 76 height 23
select select "9"
select select "2025"
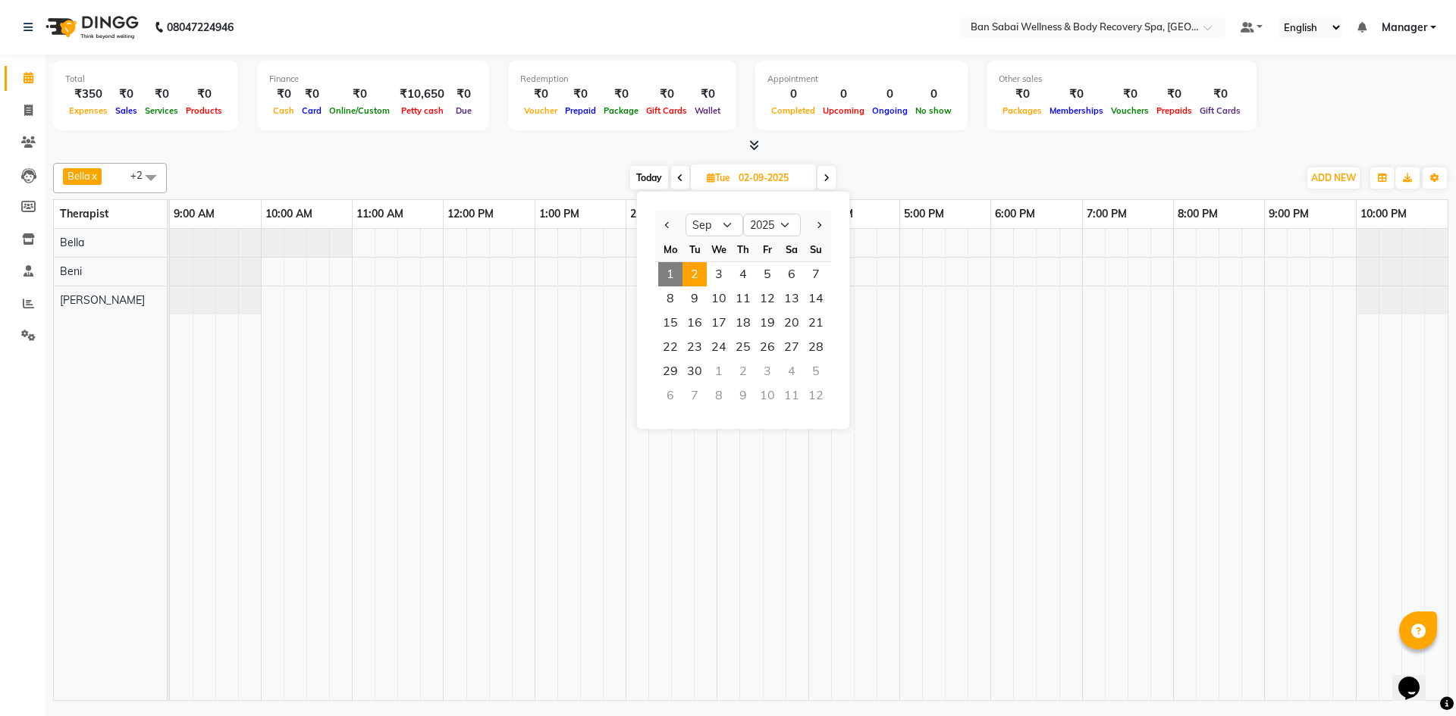
click at [826, 170] on span at bounding box center [826, 178] width 18 height 24
click at [826, 175] on span at bounding box center [829, 178] width 18 height 24
click at [826, 175] on icon at bounding box center [826, 178] width 6 height 9
click at [826, 175] on icon at bounding box center [824, 178] width 6 height 9
click at [826, 176] on icon at bounding box center [826, 178] width 6 height 9
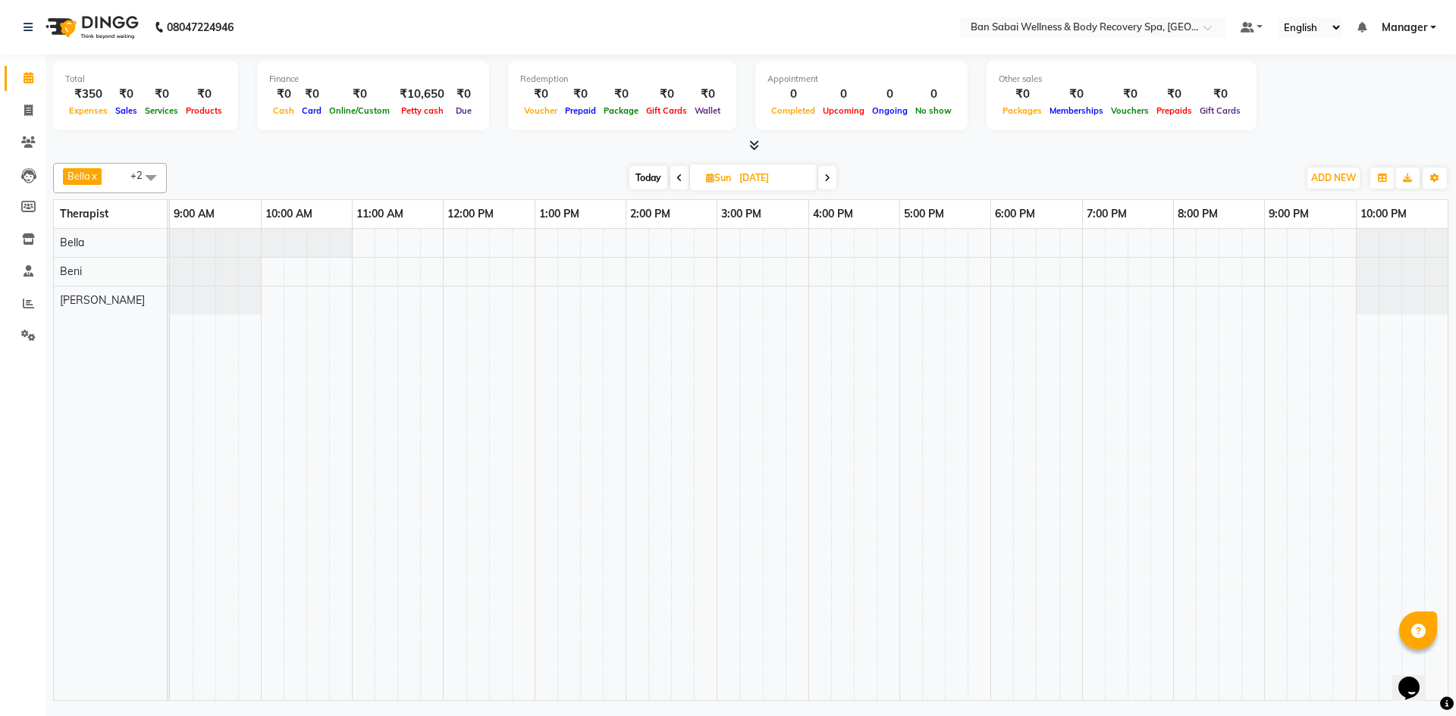
click at [826, 176] on icon at bounding box center [827, 178] width 6 height 9
click at [826, 176] on icon at bounding box center [828, 178] width 6 height 9
click at [826, 176] on icon at bounding box center [826, 178] width 6 height 9
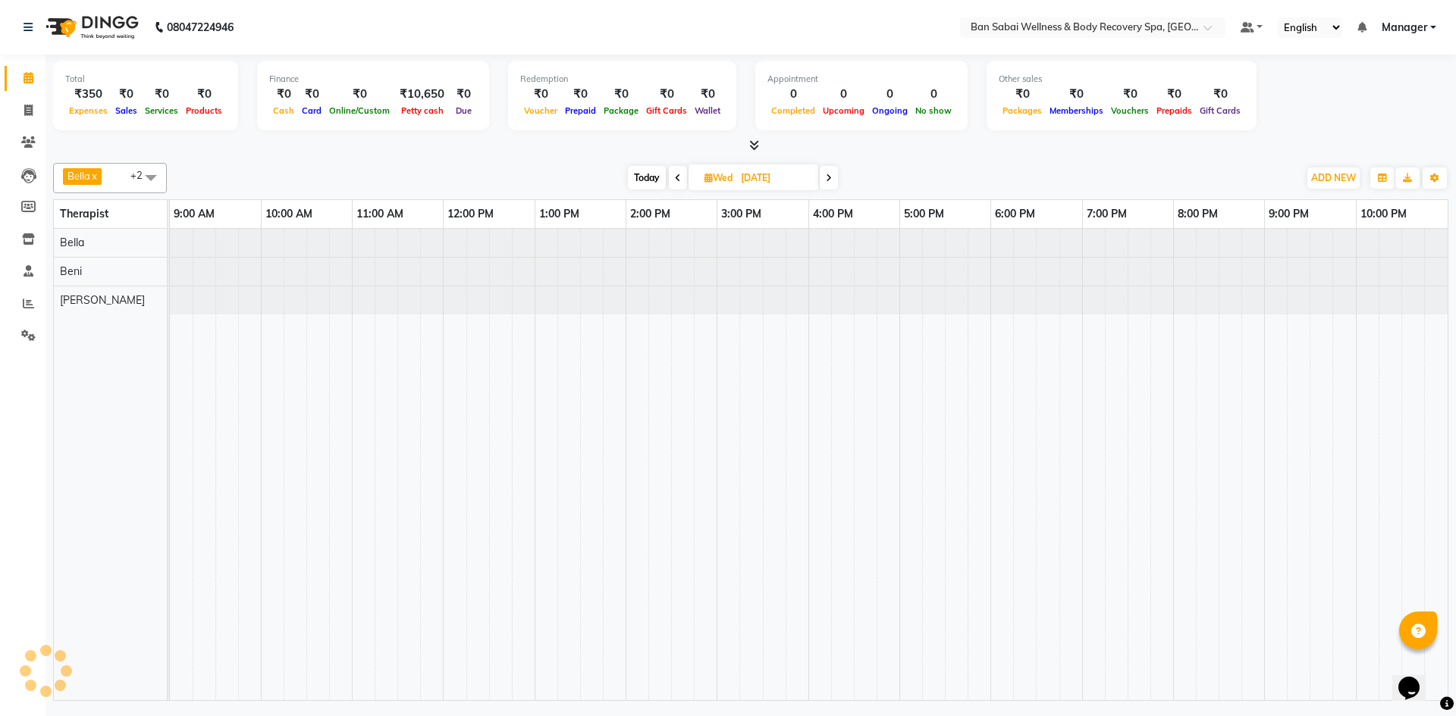
click at [826, 176] on span at bounding box center [829, 178] width 18 height 24
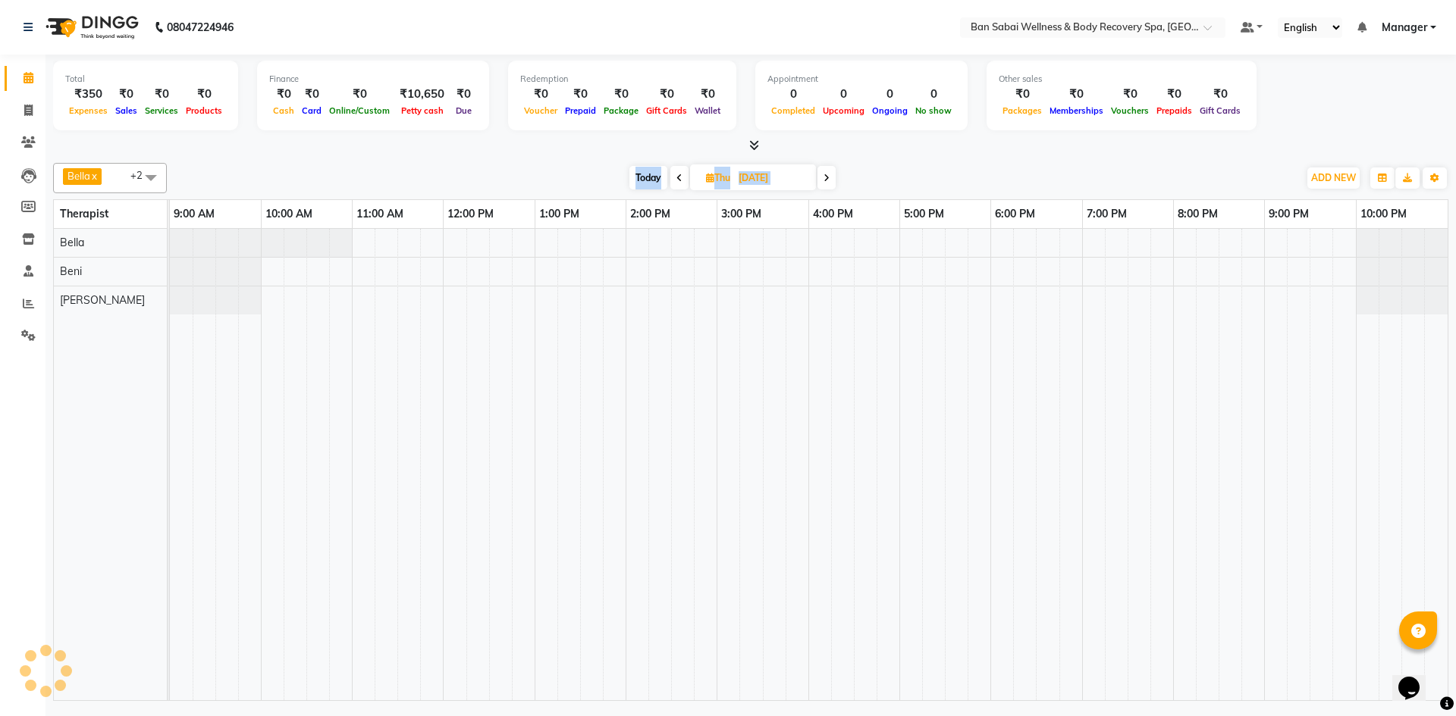
click at [826, 176] on icon at bounding box center [826, 178] width 6 height 9
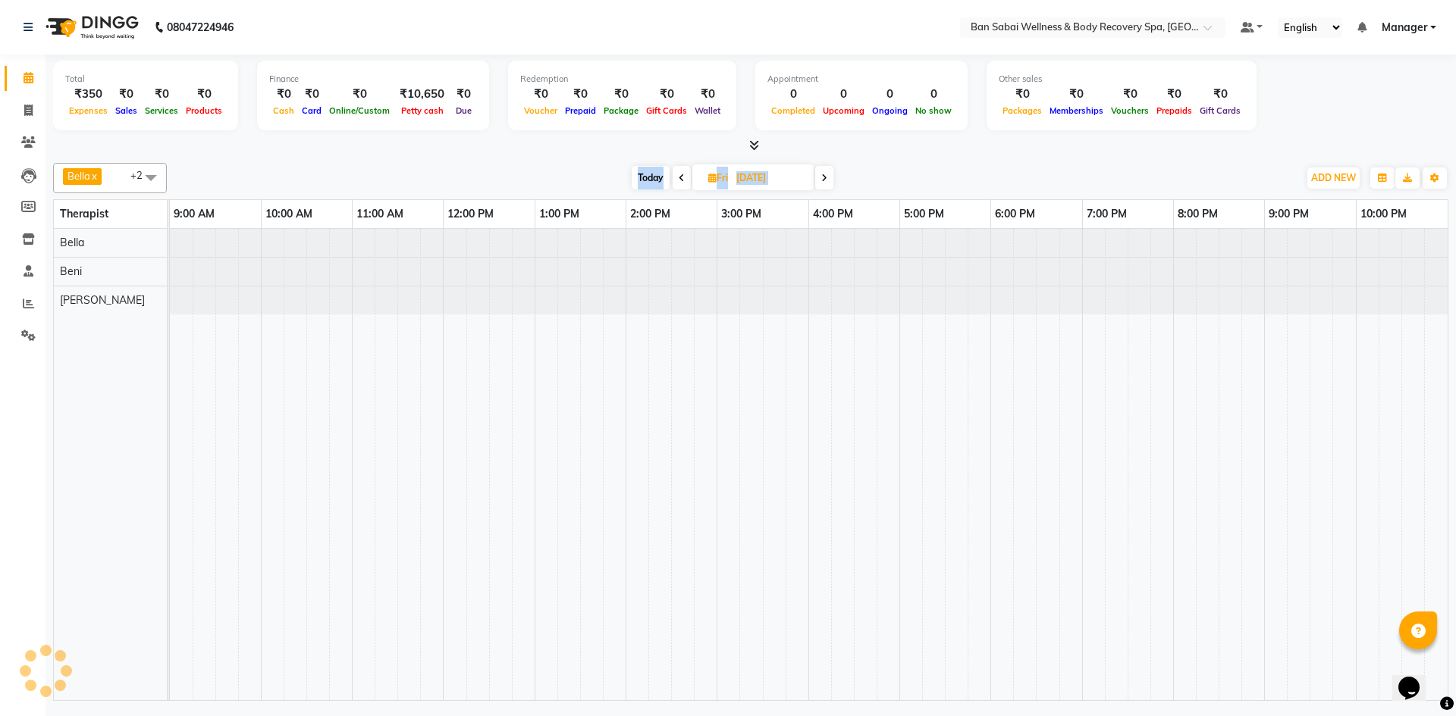
click at [826, 176] on icon at bounding box center [824, 178] width 6 height 9
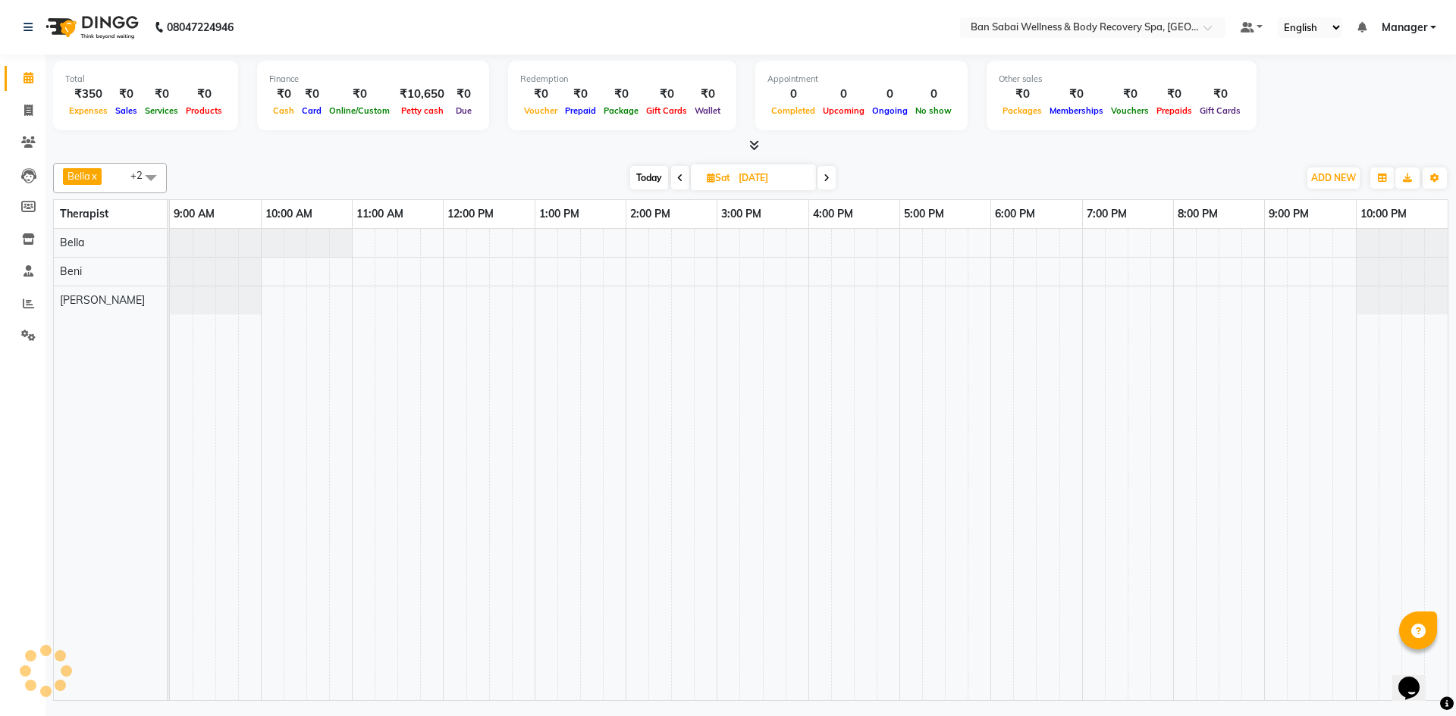
click at [826, 176] on icon at bounding box center [826, 178] width 6 height 9
click at [826, 176] on icon at bounding box center [827, 178] width 6 height 9
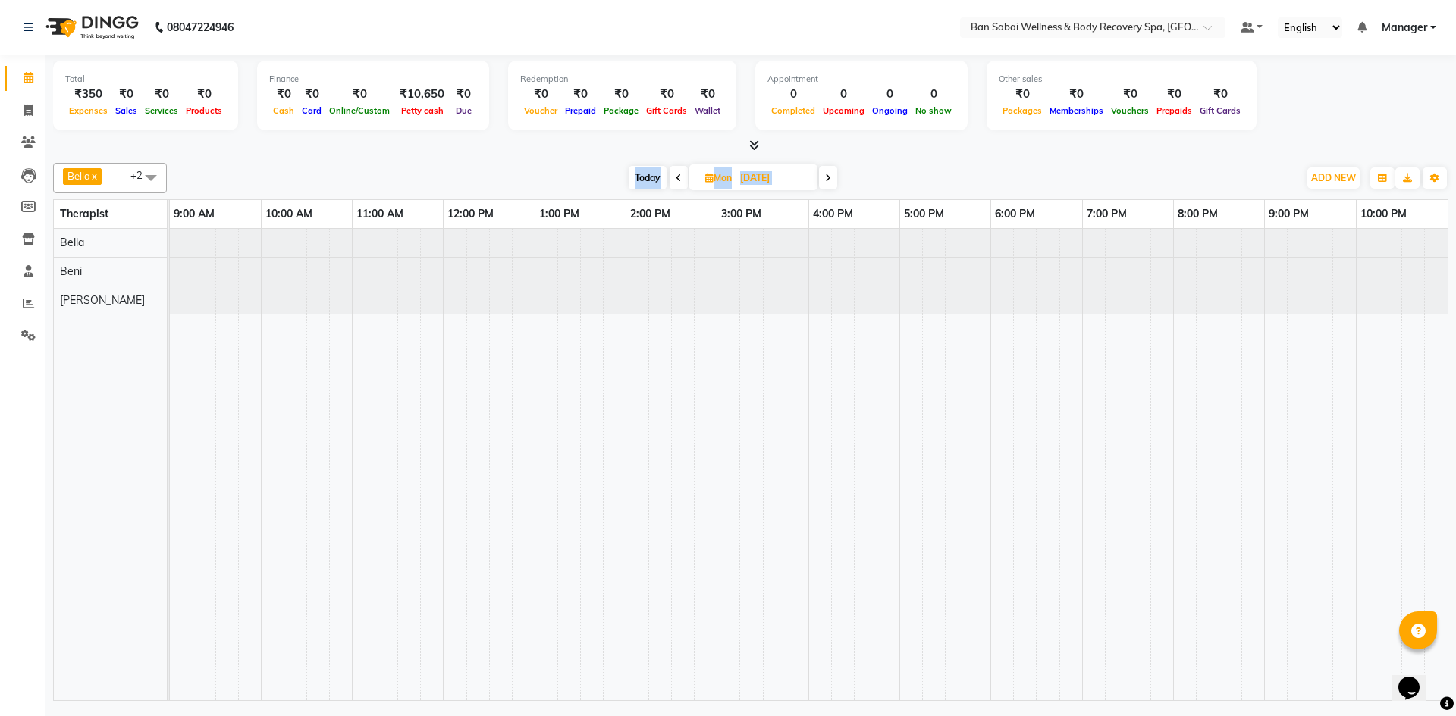
click at [826, 176] on icon at bounding box center [828, 178] width 6 height 9
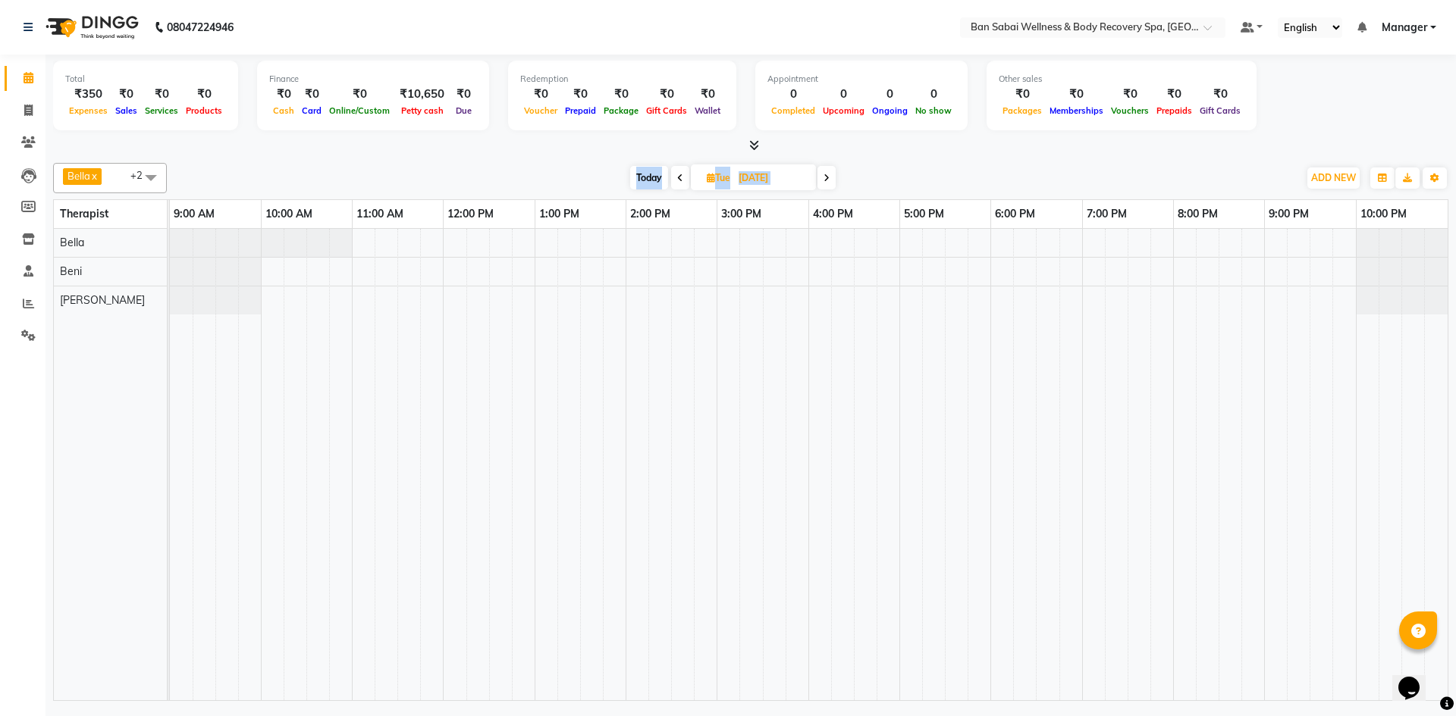
click at [826, 176] on icon at bounding box center [826, 178] width 6 height 9
click at [826, 176] on span at bounding box center [829, 178] width 18 height 24
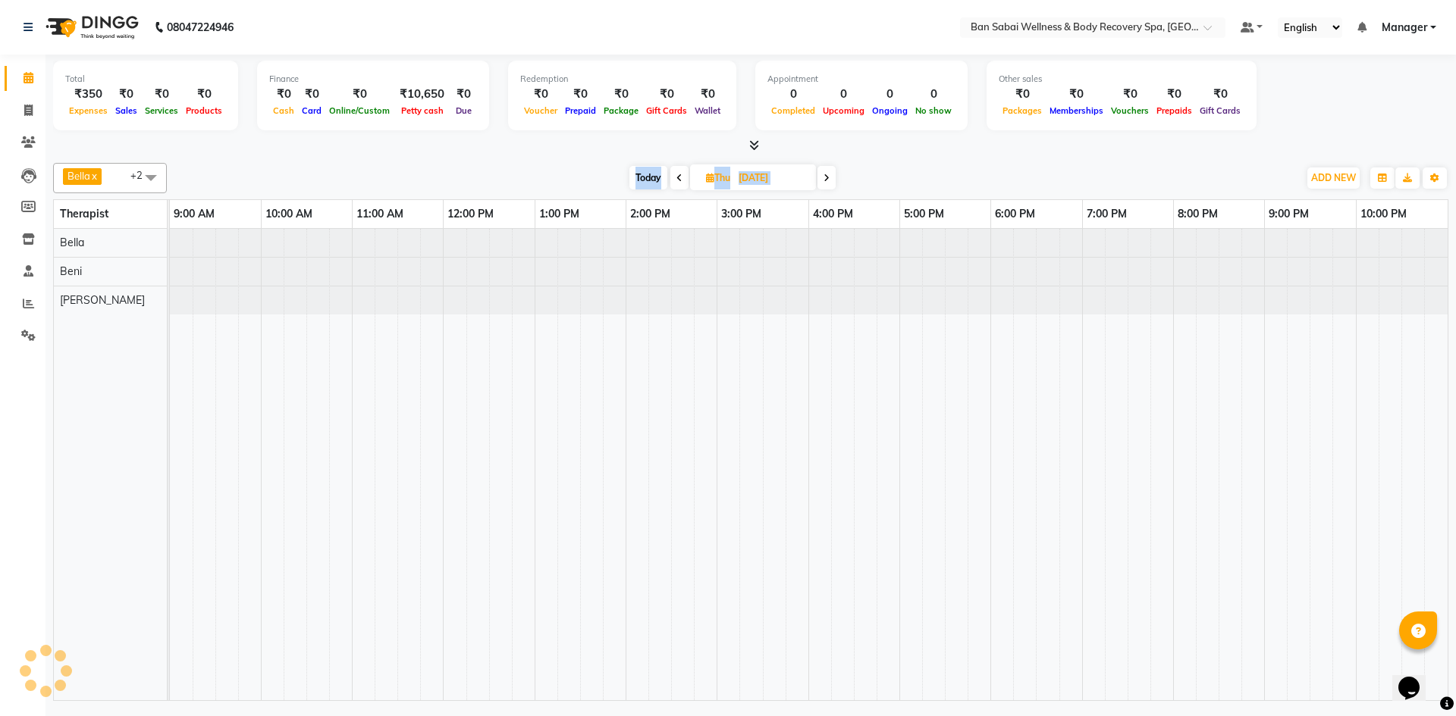
click at [826, 176] on icon at bounding box center [826, 178] width 6 height 9
click at [826, 176] on icon at bounding box center [824, 178] width 6 height 9
click at [826, 176] on icon at bounding box center [827, 178] width 6 height 9
click at [826, 176] on icon at bounding box center [828, 178] width 6 height 9
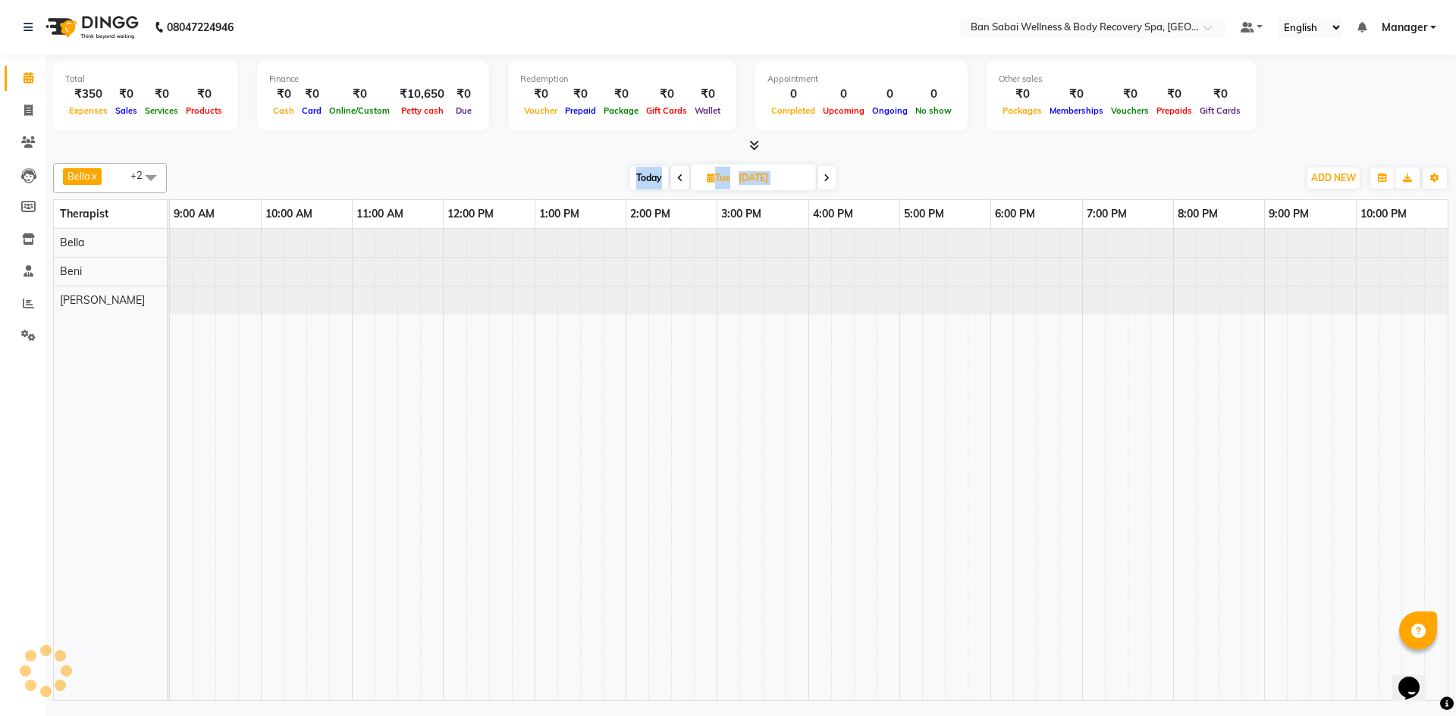
click at [826, 176] on icon at bounding box center [826, 178] width 6 height 9
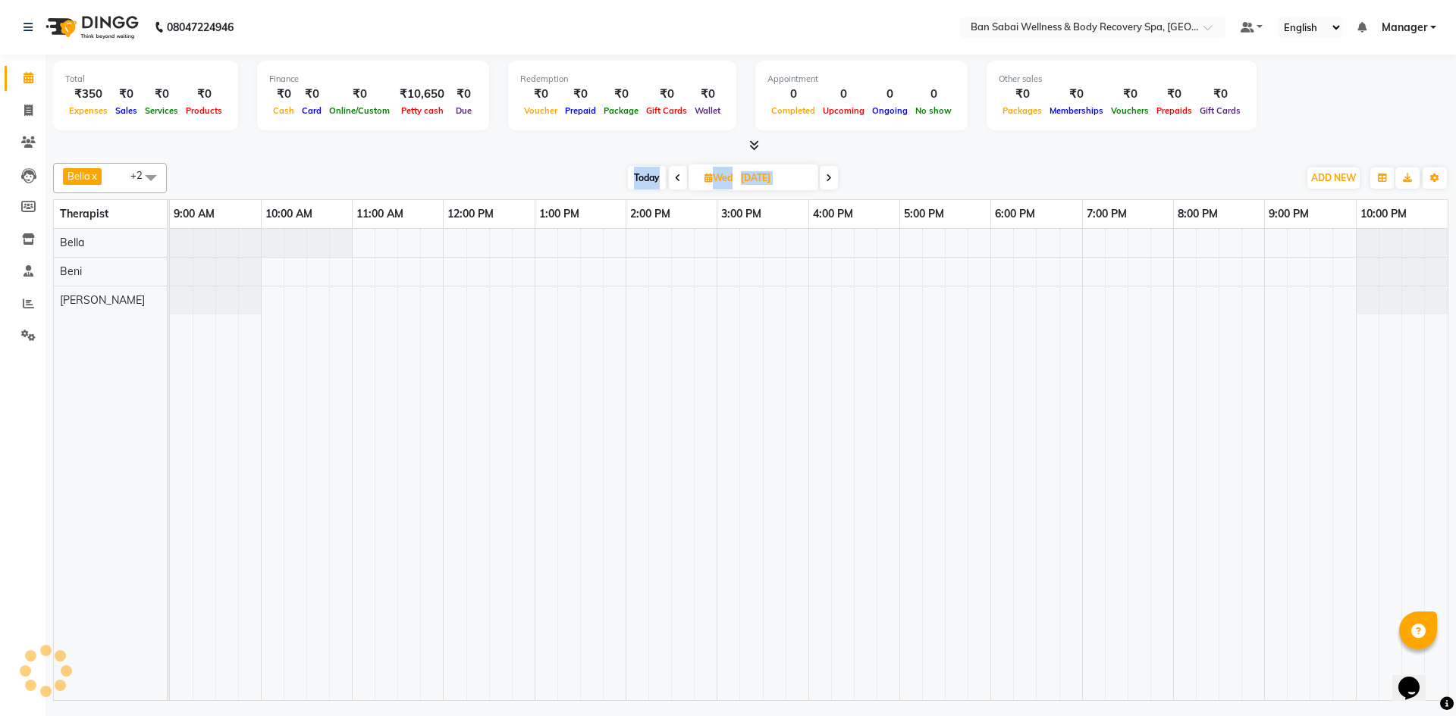
click at [826, 176] on span at bounding box center [829, 178] width 18 height 24
click at [826, 176] on icon at bounding box center [829, 178] width 6 height 9
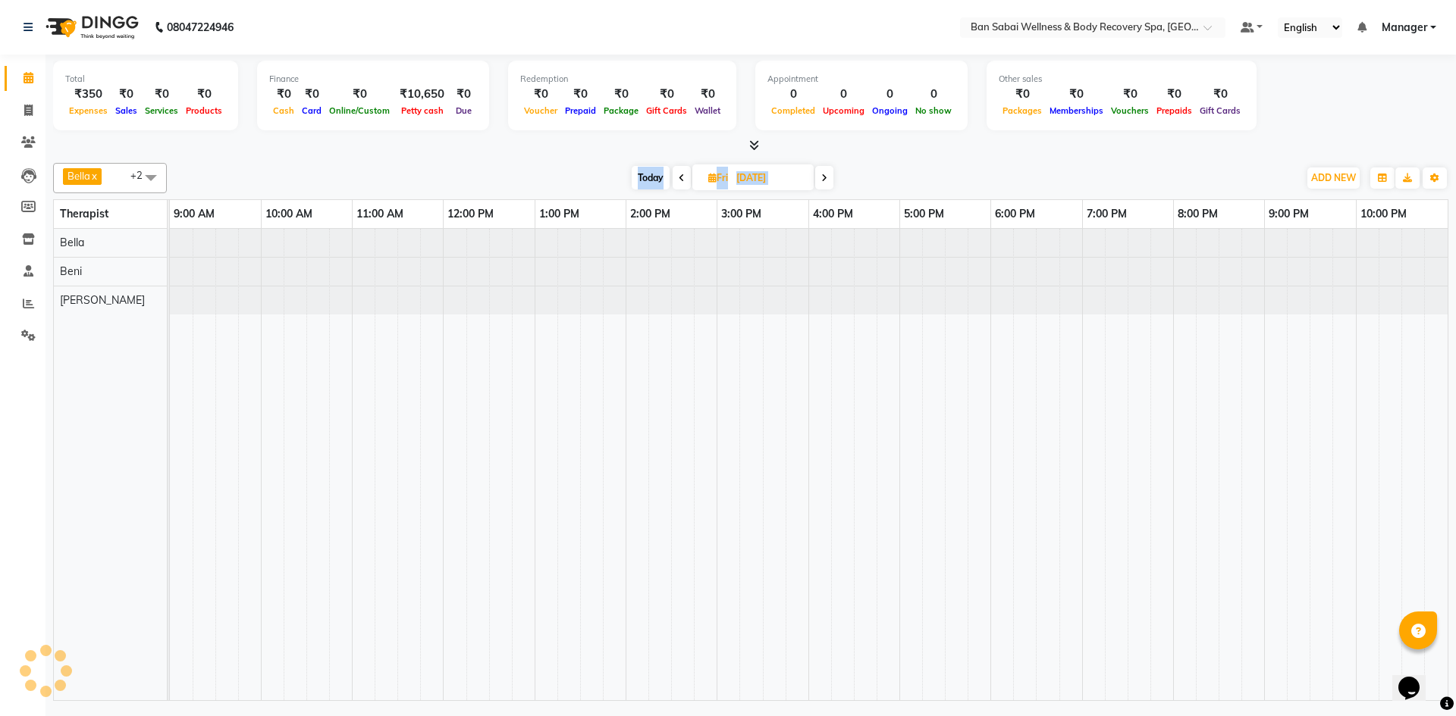
click at [826, 176] on icon at bounding box center [824, 178] width 6 height 9
click at [826, 176] on icon at bounding box center [826, 178] width 6 height 9
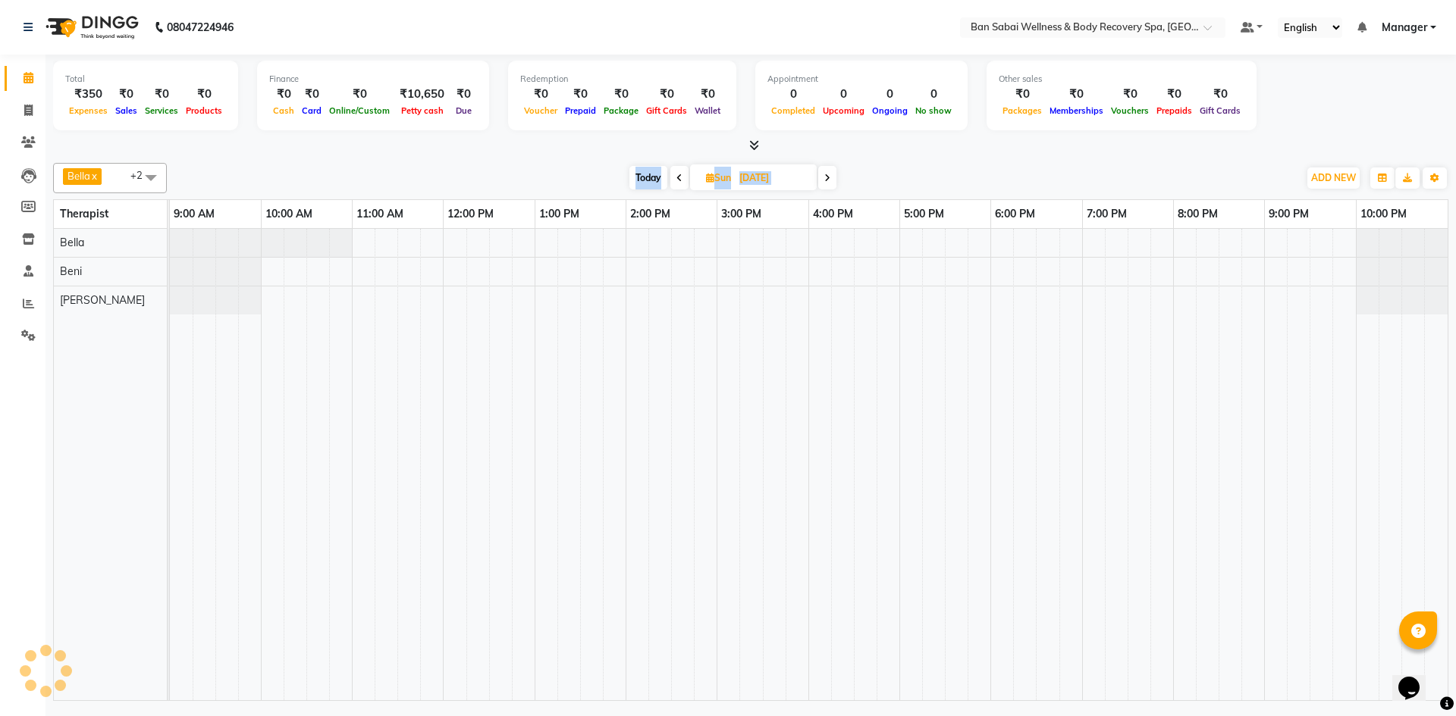
click at [826, 176] on icon at bounding box center [827, 178] width 6 height 9
click at [826, 176] on icon at bounding box center [828, 178] width 6 height 9
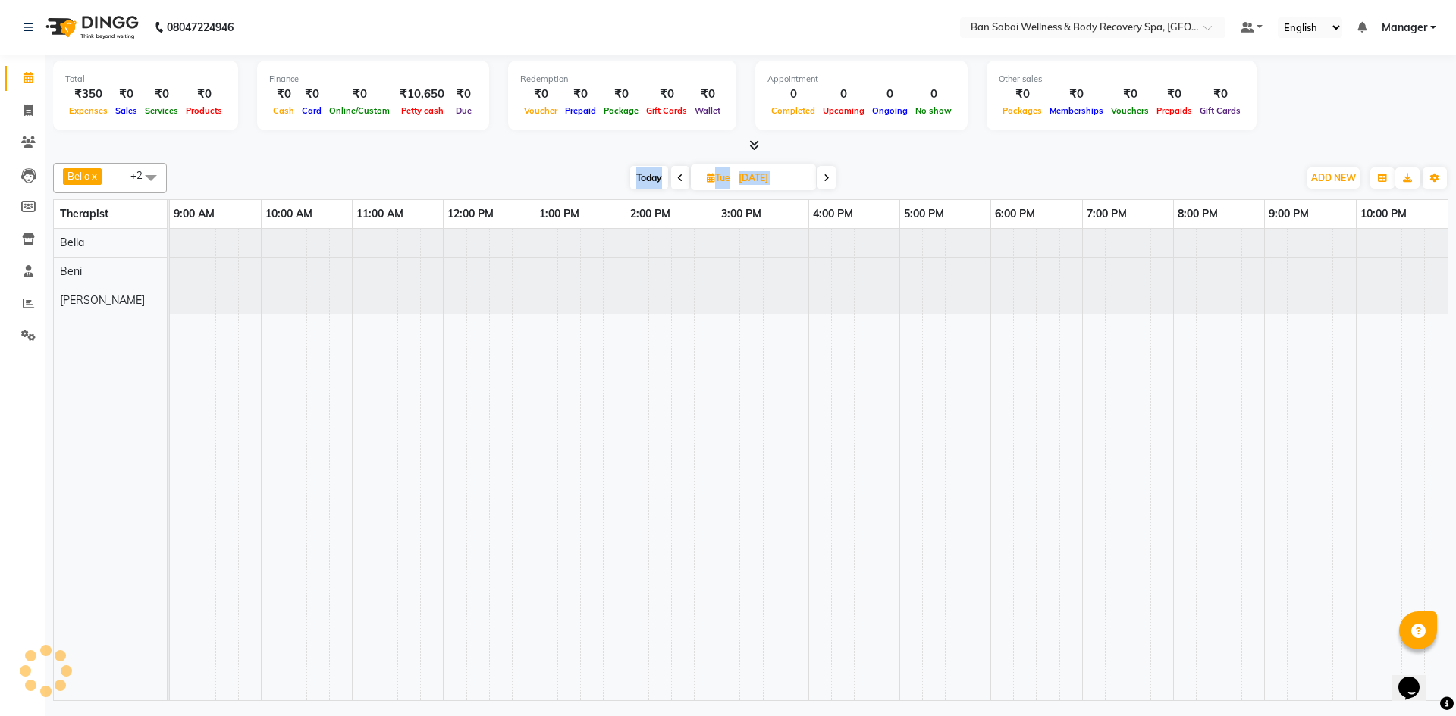
click at [826, 176] on icon at bounding box center [826, 178] width 6 height 9
click at [826, 176] on span at bounding box center [829, 178] width 18 height 24
click at [826, 176] on icon at bounding box center [829, 178] width 6 height 9
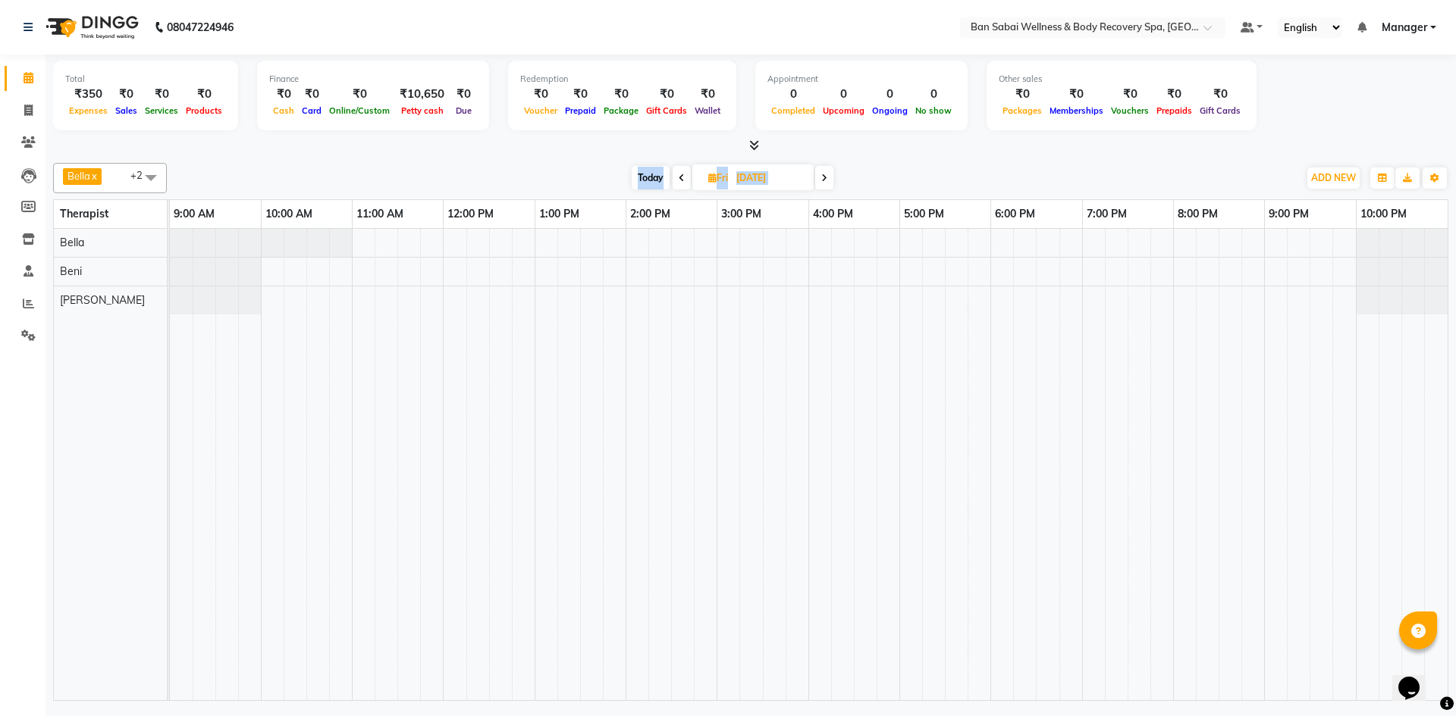
click at [680, 174] on icon at bounding box center [682, 178] width 6 height 9
click at [680, 174] on icon at bounding box center [679, 178] width 6 height 9
type input "01-10-2025"
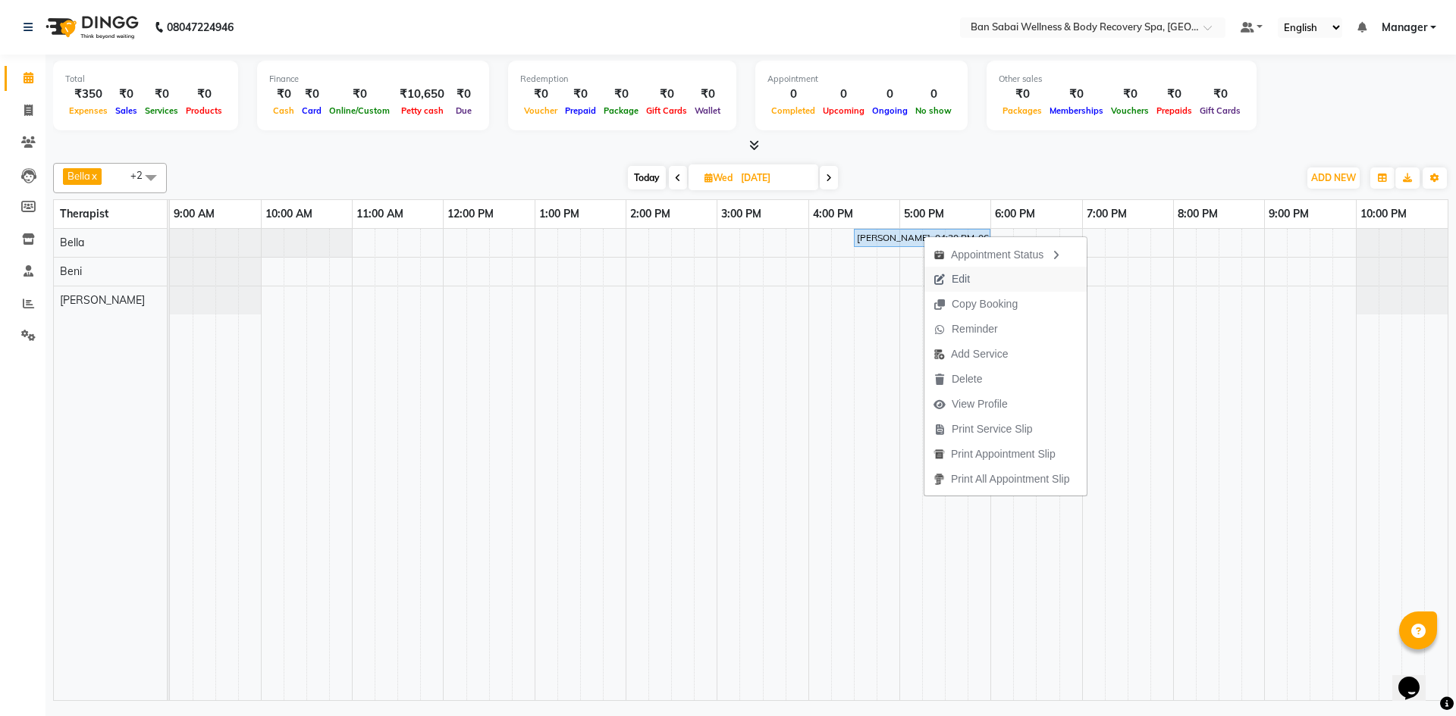
drag, startPoint x: 956, startPoint y: 277, endPoint x: 959, endPoint y: 270, distance: 8.2
click at [958, 277] on span "Edit" at bounding box center [960, 279] width 18 height 16
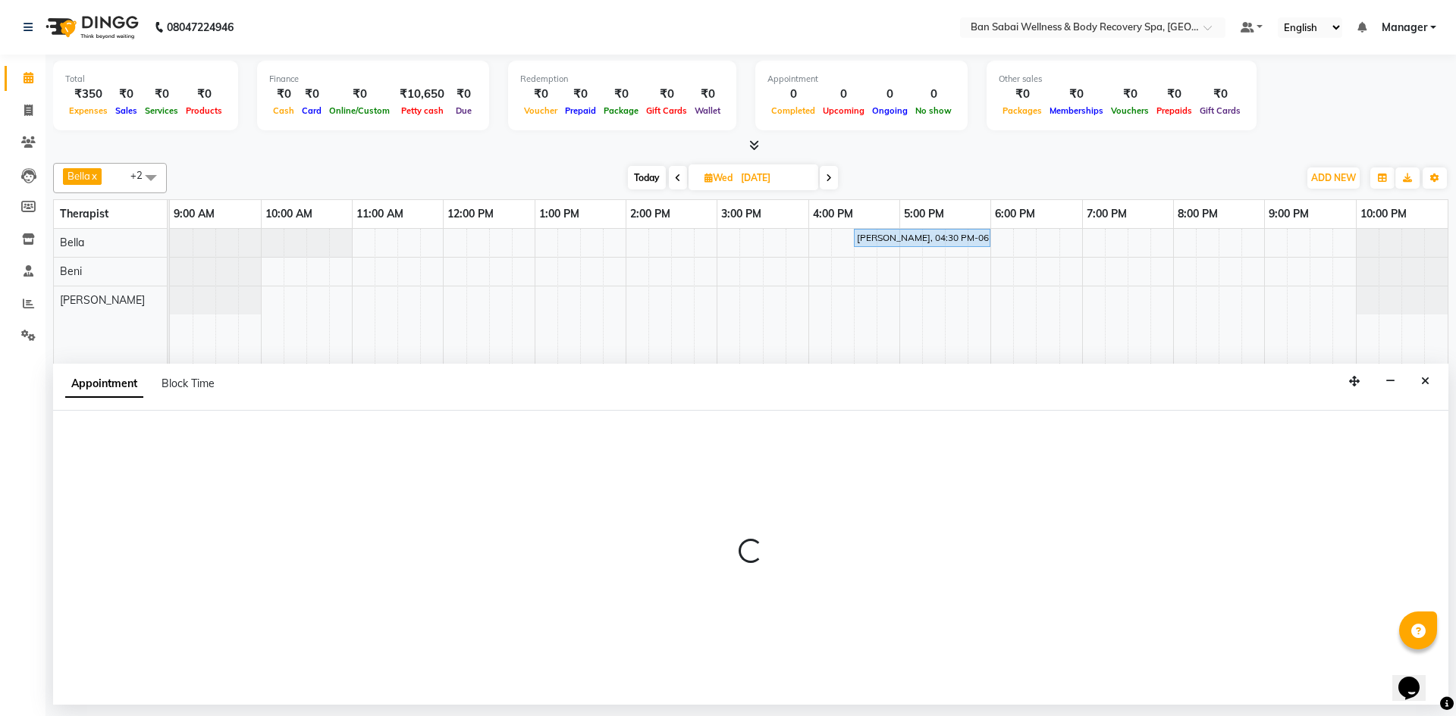
select select "88795"
select select "990"
select select "4395"
select select "upcoming"
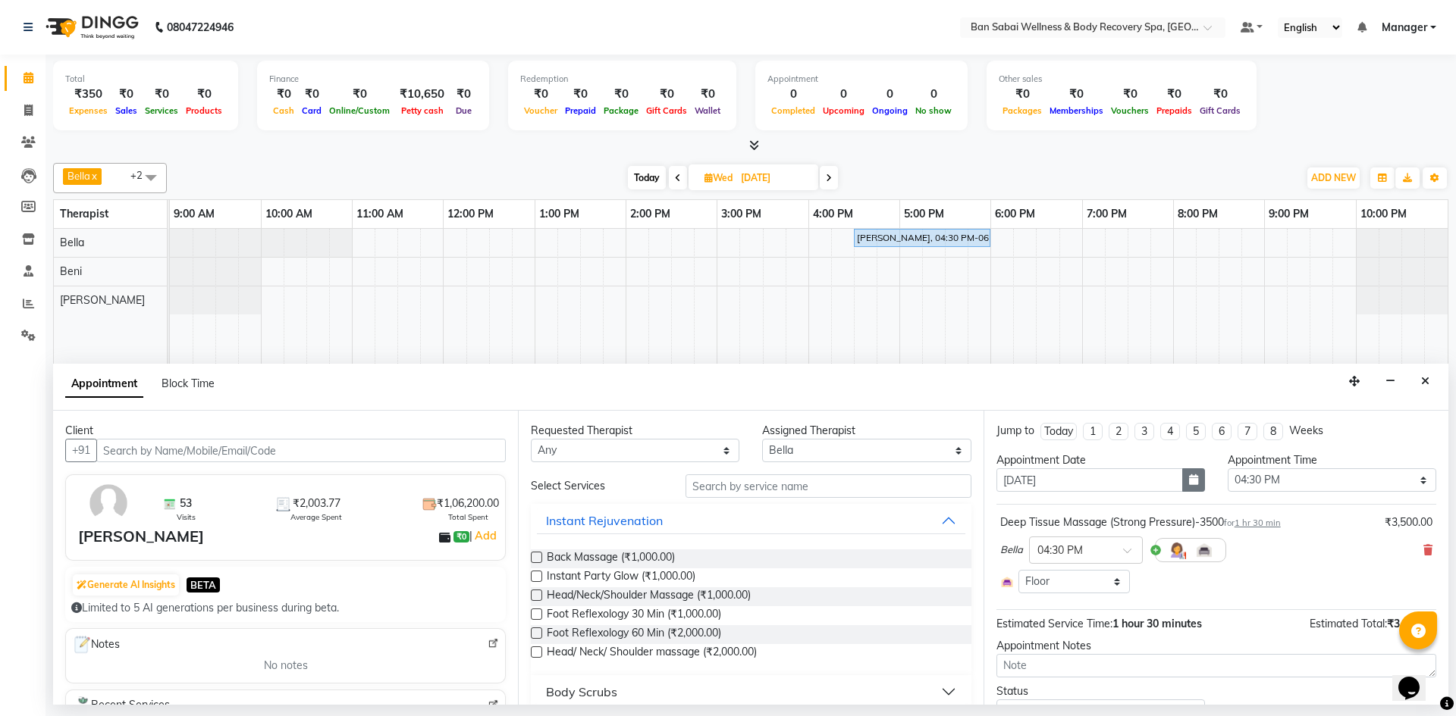
click at [1189, 479] on icon "button" at bounding box center [1193, 480] width 9 height 11
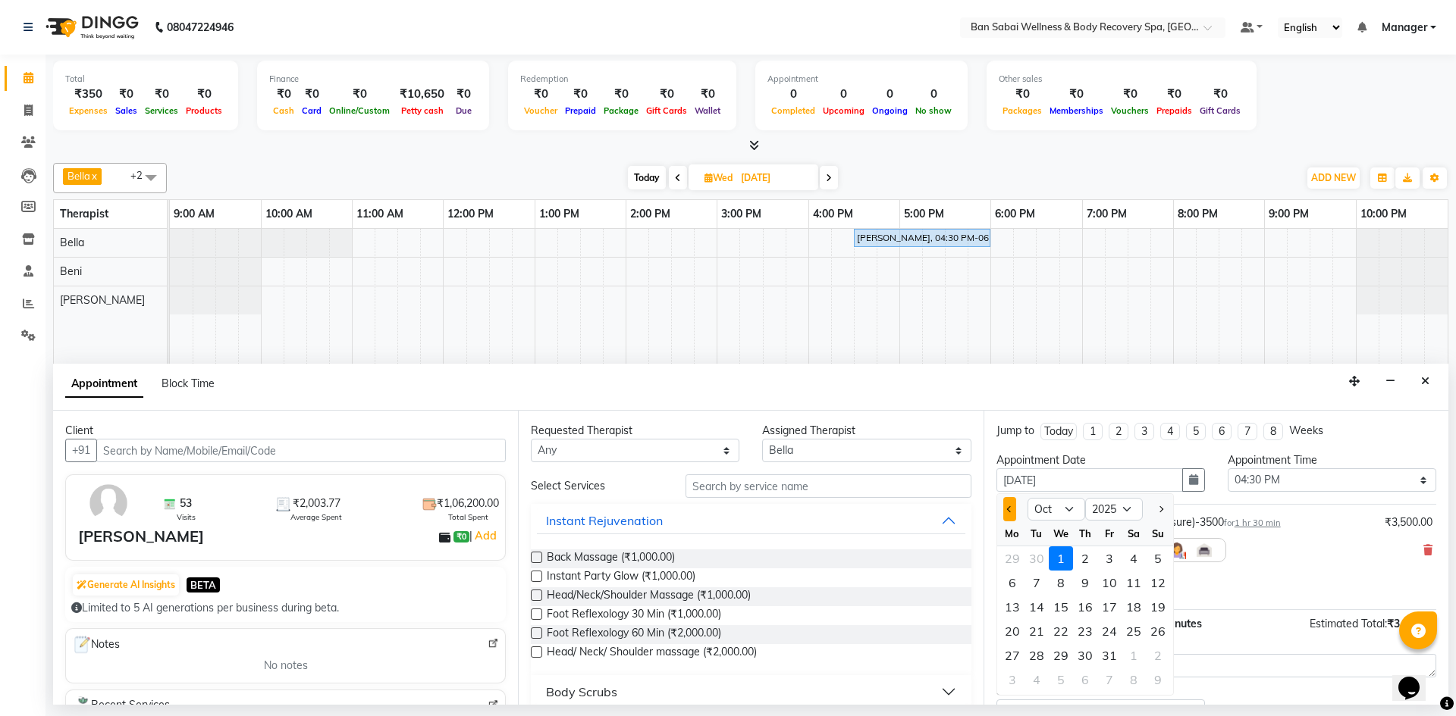
click at [1009, 509] on span "Previous month" at bounding box center [1009, 509] width 6 height 6
select select "9"
click at [1015, 559] on div "1" at bounding box center [1012, 559] width 24 height 24
type input "01-09-2025"
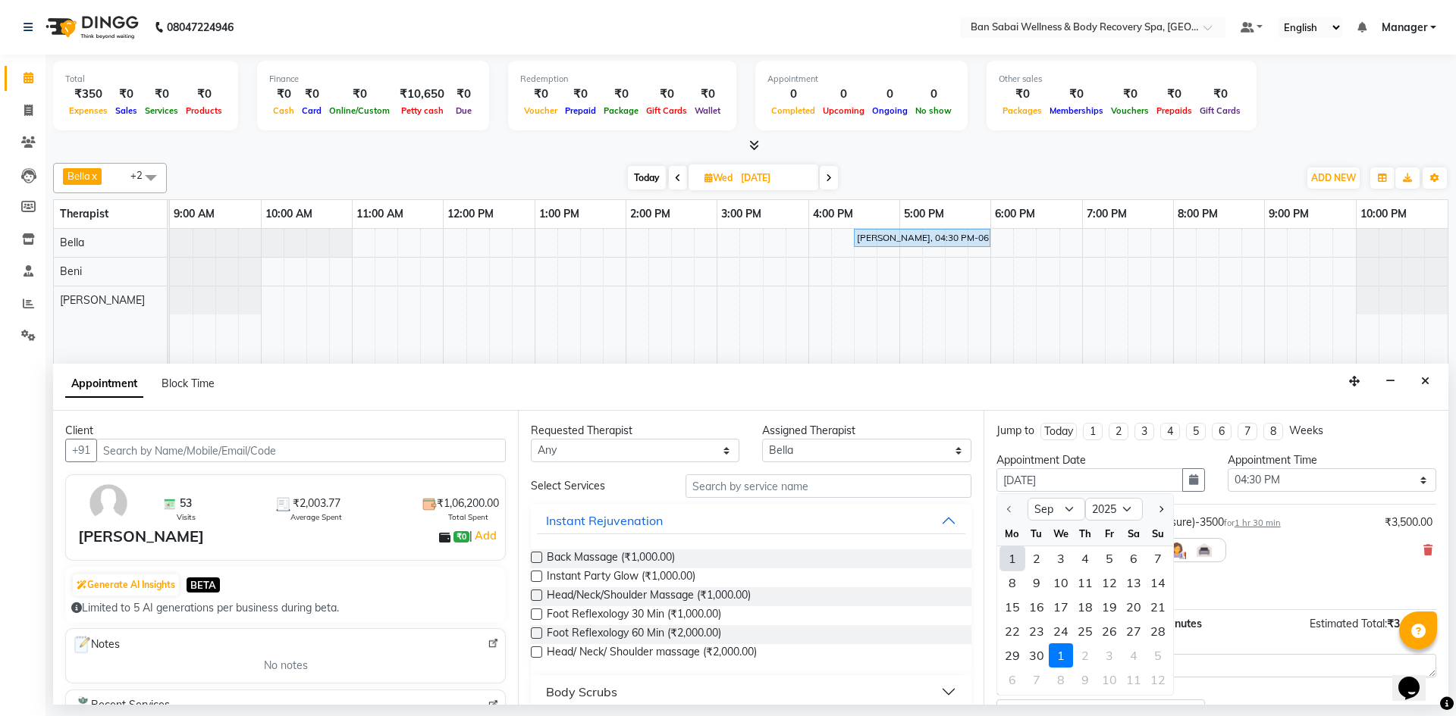
select select "990"
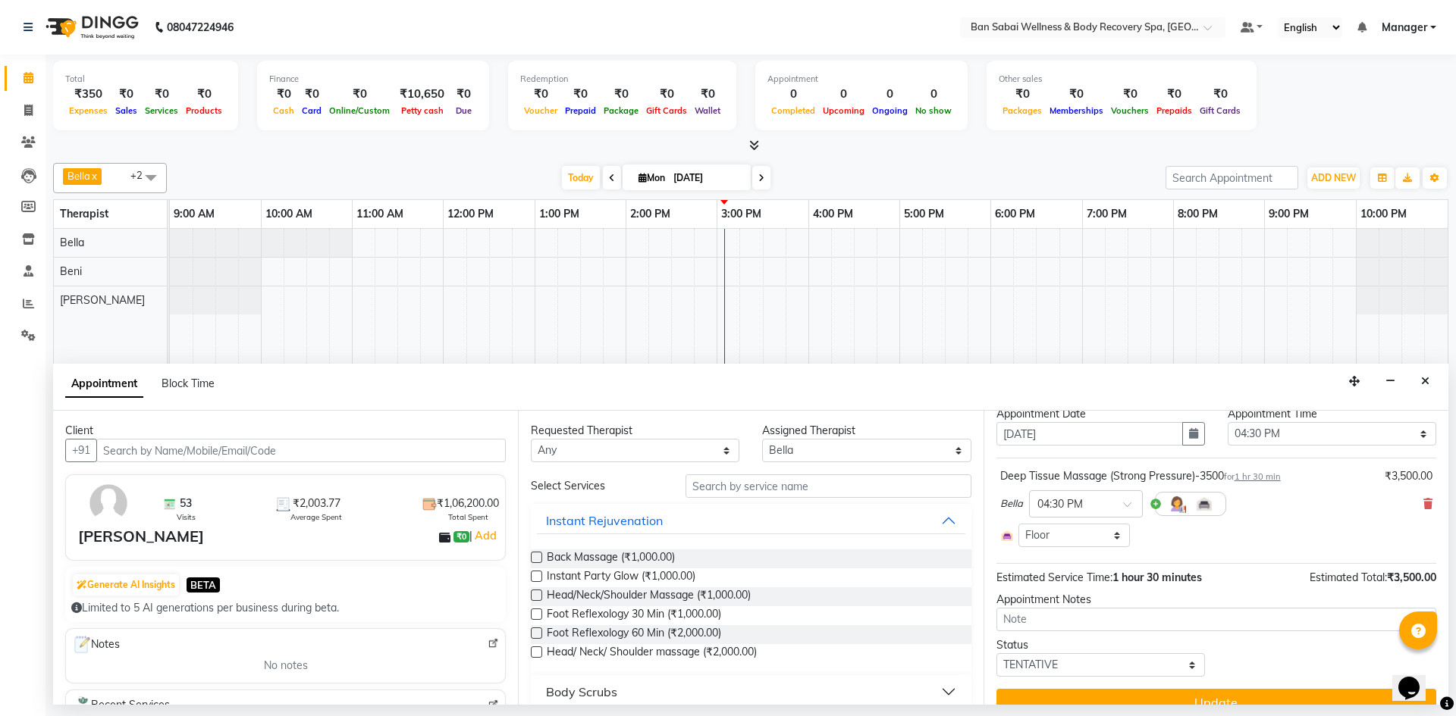
scroll to position [70, 0]
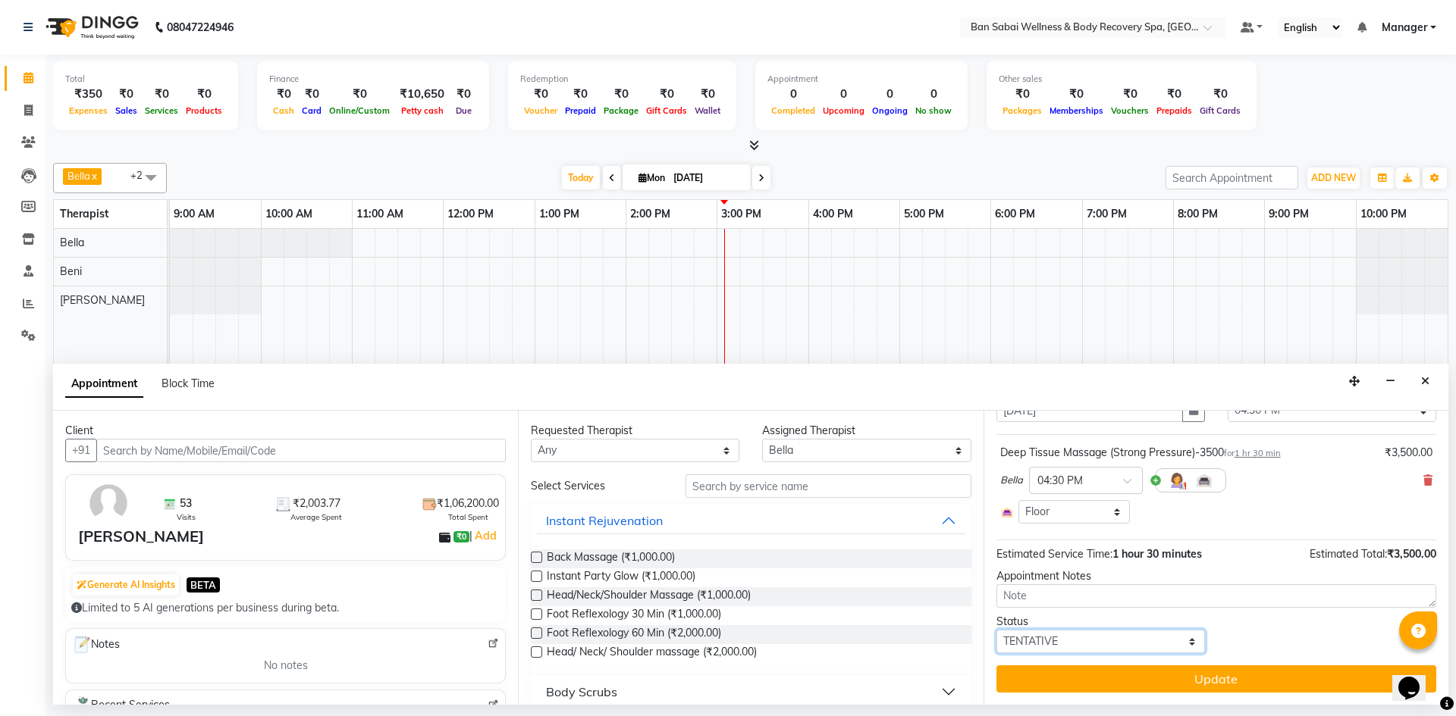
click at [1096, 640] on select "Select TENTATIVE CONFIRM CHECK-IN UPCOMING" at bounding box center [1100, 642] width 208 height 24
select select "upcoming"
click at [996, 630] on select "Select TENTATIVE CONFIRM CHECK-IN UPCOMING" at bounding box center [1100, 642] width 208 height 24
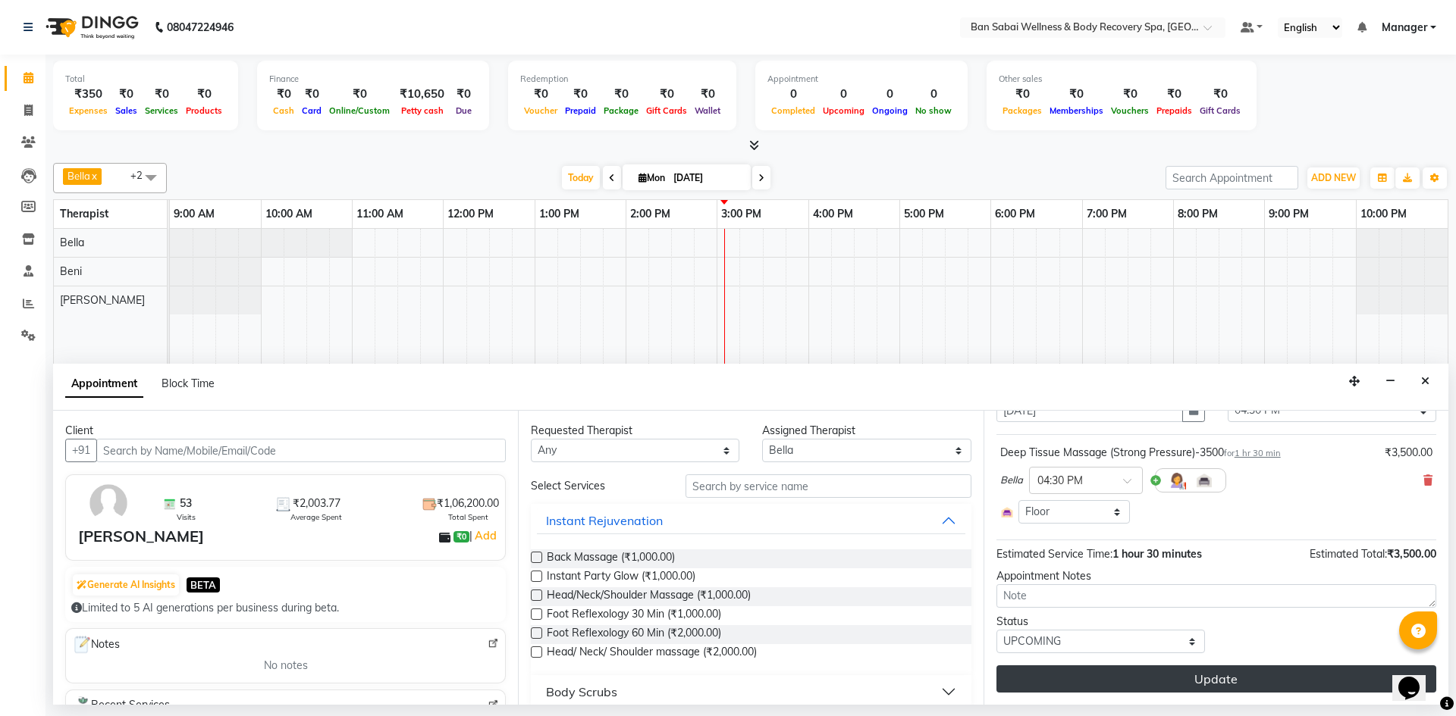
click at [1211, 673] on button "Update" at bounding box center [1216, 679] width 440 height 27
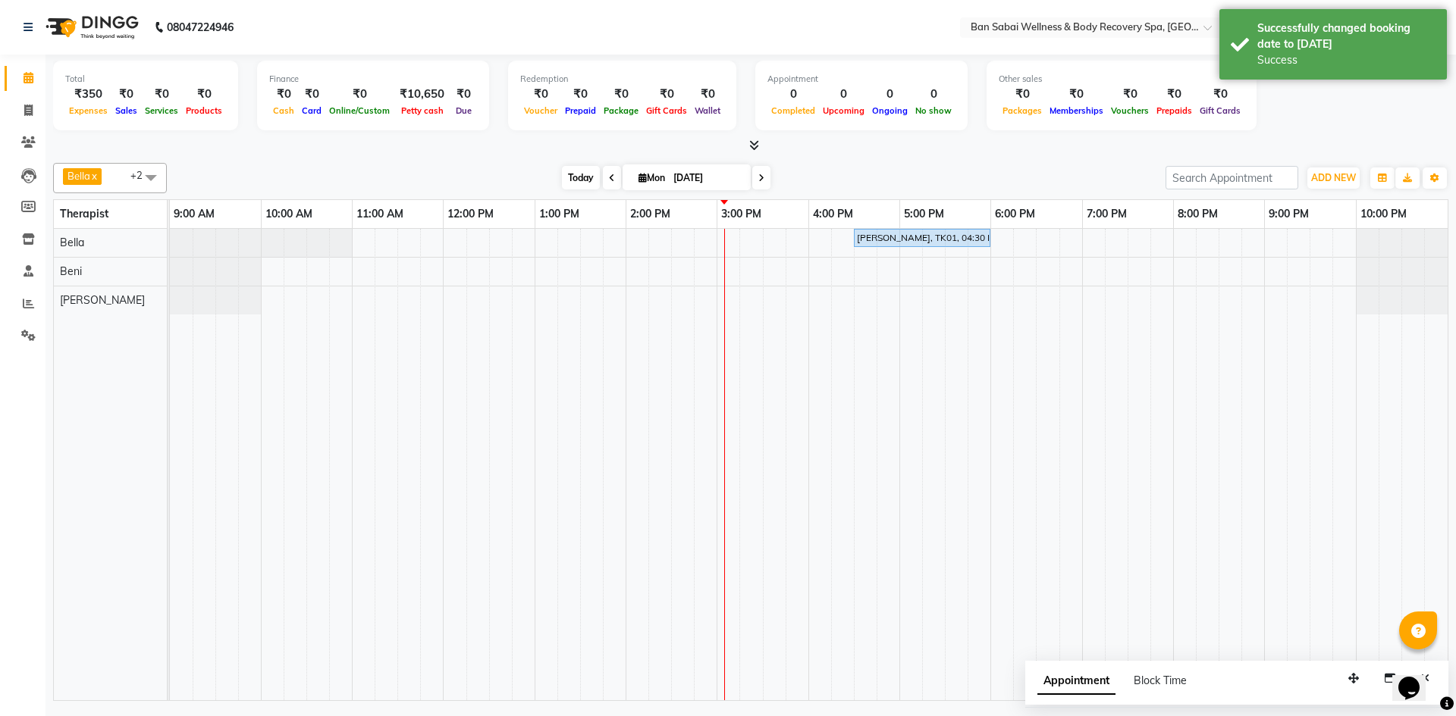
click at [586, 179] on span "Today" at bounding box center [581, 178] width 38 height 24
click at [654, 181] on span "Mon" at bounding box center [652, 177] width 34 height 11
select select "9"
select select "2025"
click at [650, 375] on div "1" at bounding box center [651, 371] width 24 height 24
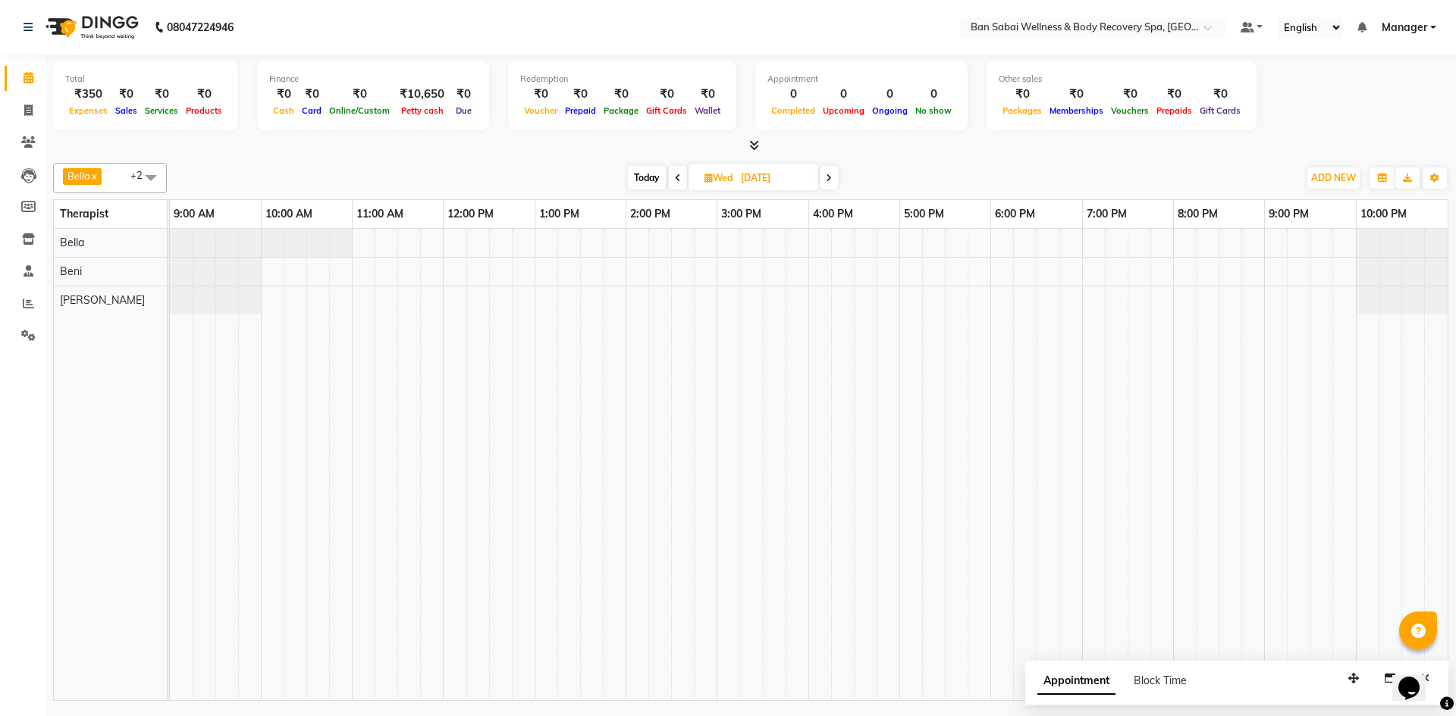
click at [645, 183] on span "Today" at bounding box center [647, 178] width 38 height 24
type input "01-09-2025"
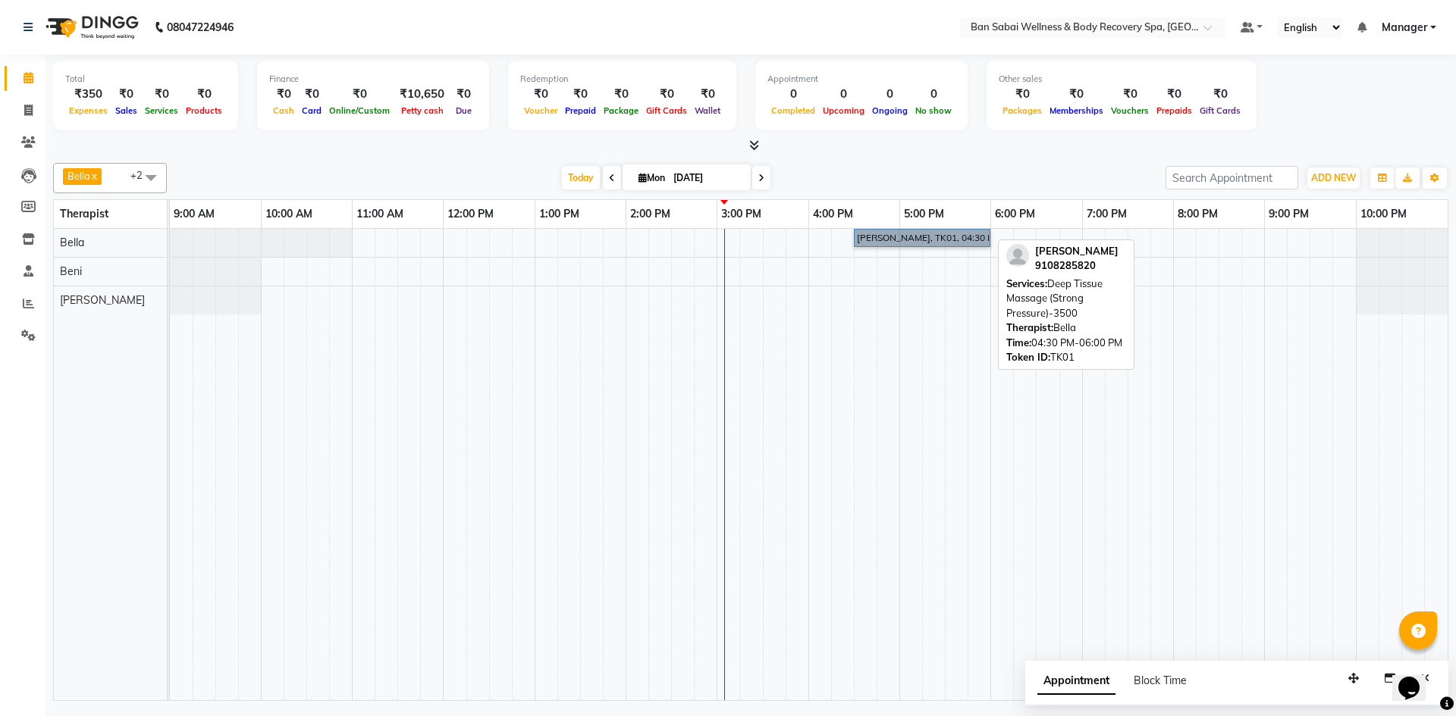
drag, startPoint x: 897, startPoint y: 222, endPoint x: 894, endPoint y: 237, distance: 14.7
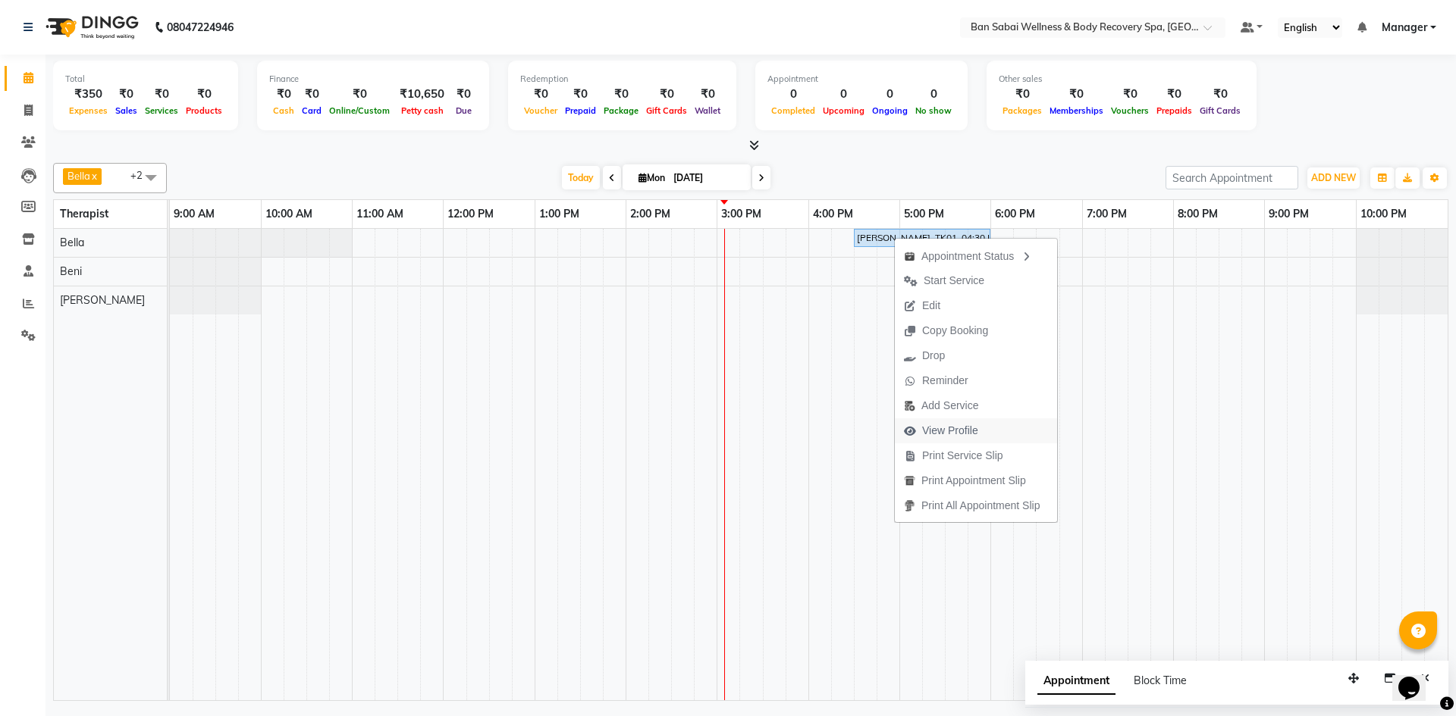
click at [958, 427] on span "View Profile" at bounding box center [950, 431] width 56 height 16
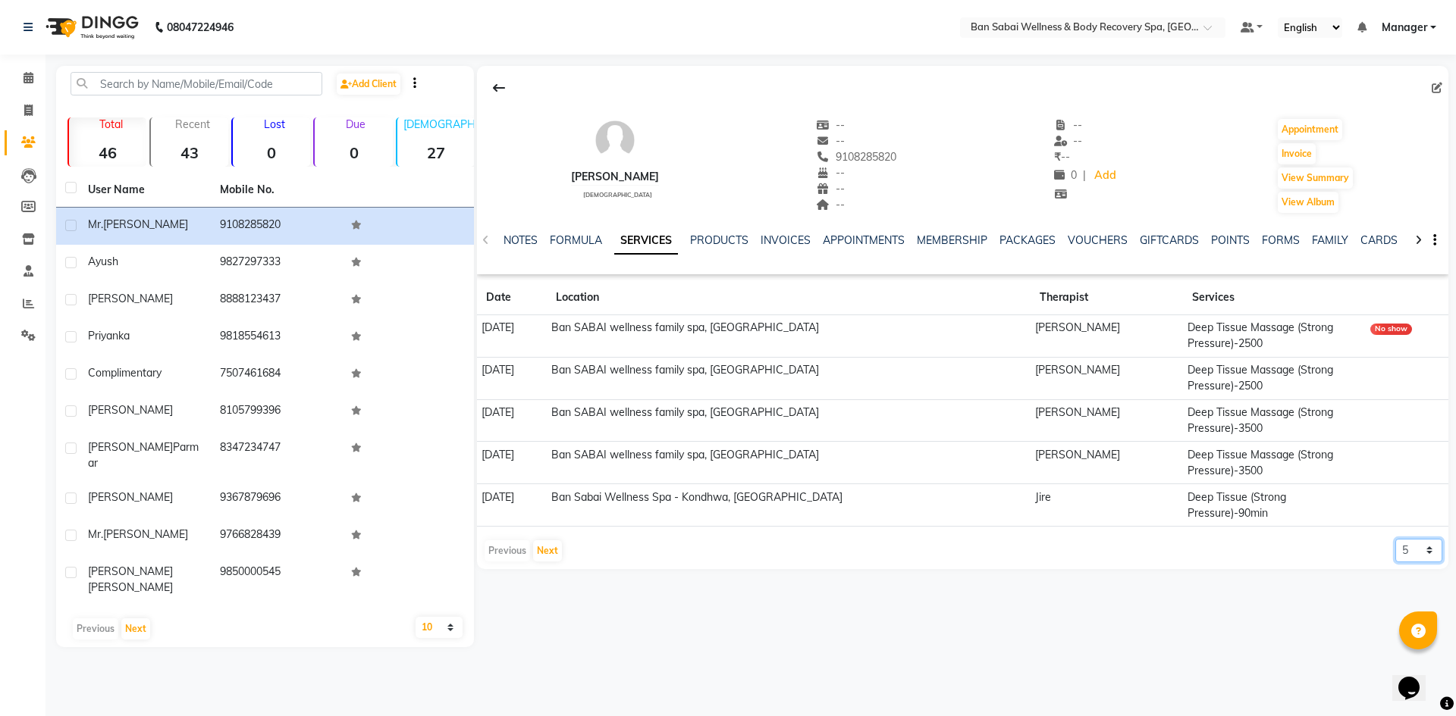
click at [1411, 539] on select "5 10 50 100 500" at bounding box center [1418, 551] width 47 height 24
select select "100"
click at [1395, 539] on select "5 10 50 100 500" at bounding box center [1418, 551] width 47 height 24
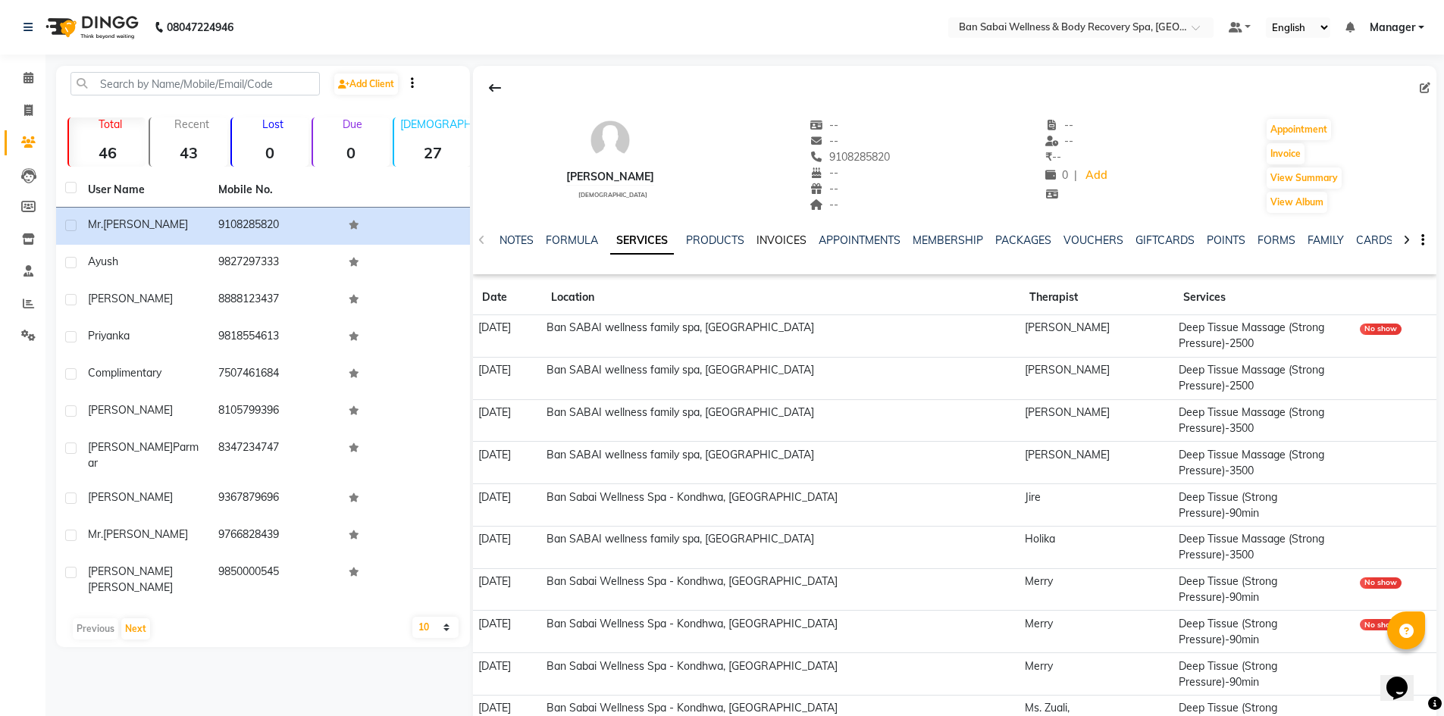
click at [784, 237] on link "INVOICES" at bounding box center [782, 241] width 50 height 14
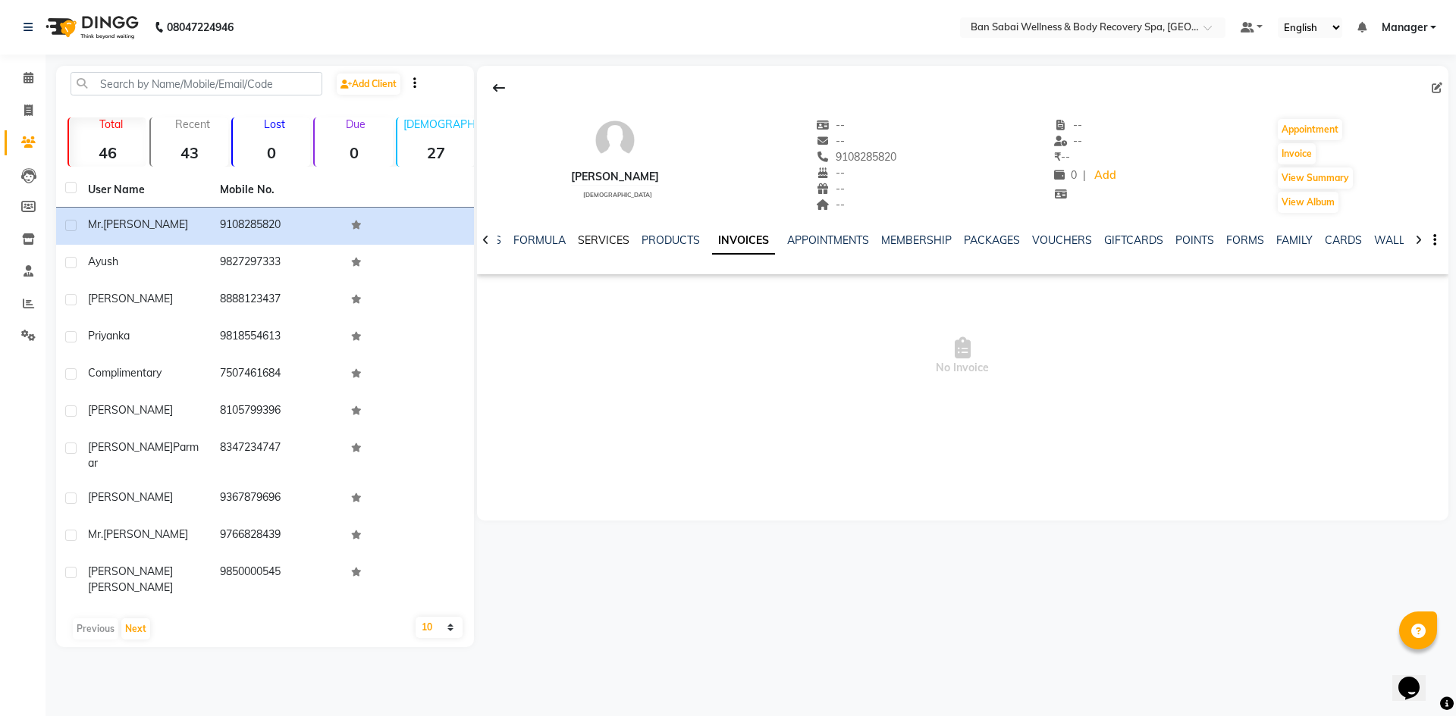
click at [601, 240] on link "SERVICES" at bounding box center [604, 241] width 52 height 14
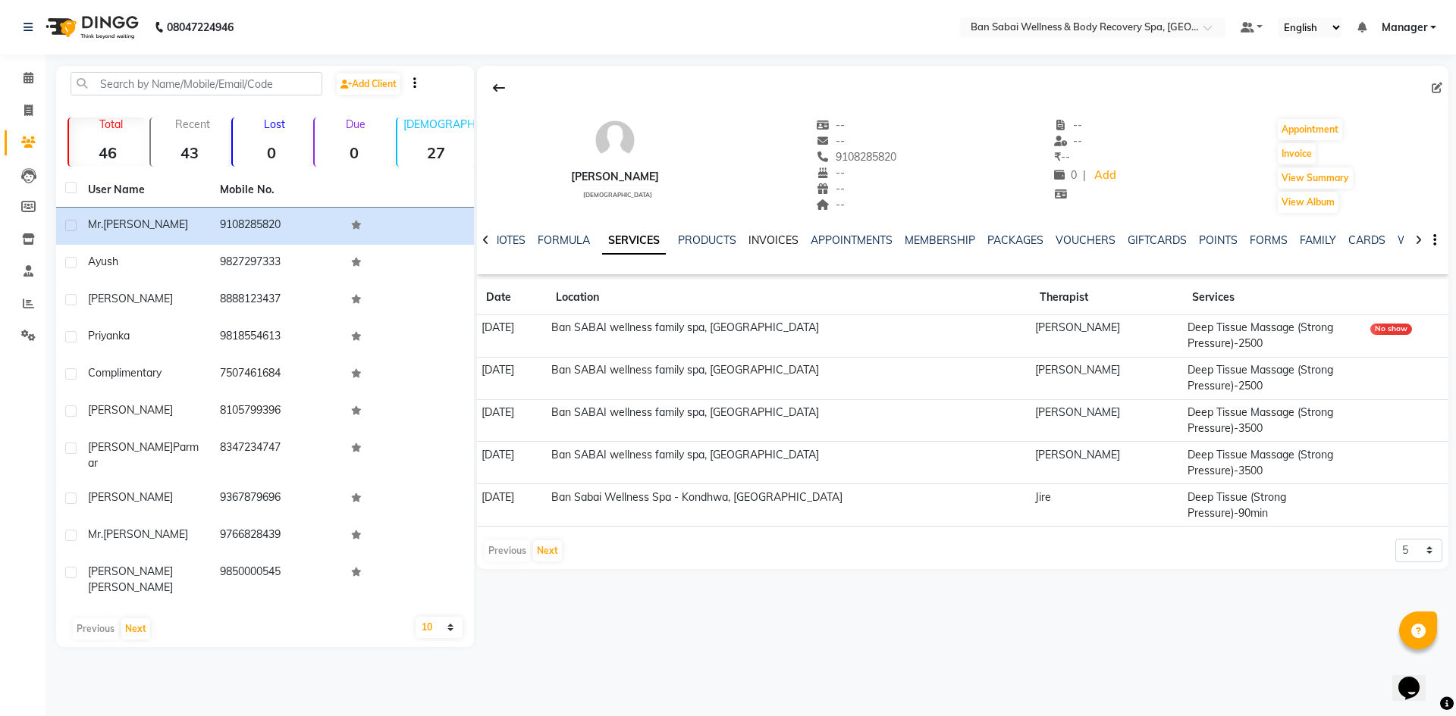
click at [768, 237] on link "INVOICES" at bounding box center [773, 241] width 50 height 14
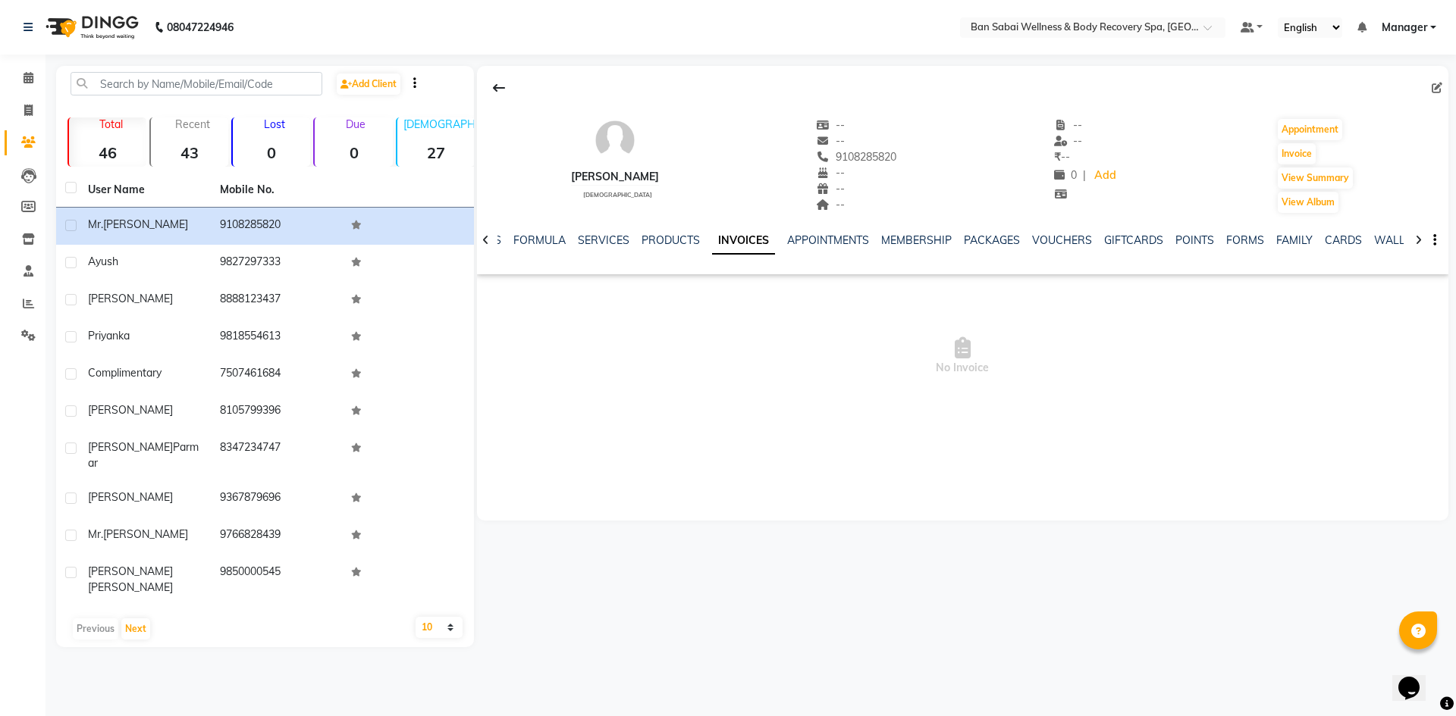
click at [985, 232] on div "NOTES FORMULA SERVICES PRODUCTS INVOICES APPOINTMENTS MEMBERSHIP PACKAGES VOUCH…" at bounding box center [962, 241] width 971 height 52
click at [986, 246] on link "PACKAGES" at bounding box center [992, 241] width 56 height 14
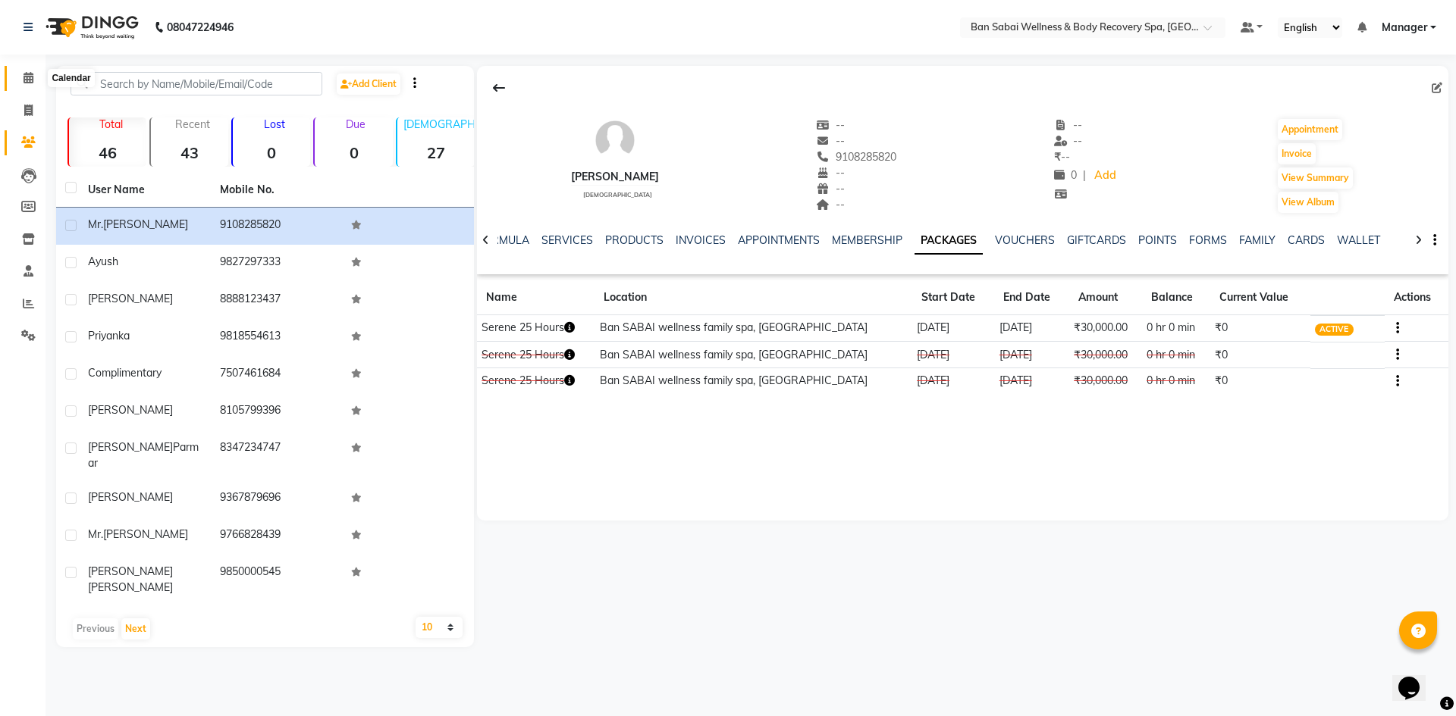
click at [24, 83] on icon at bounding box center [29, 77] width 10 height 11
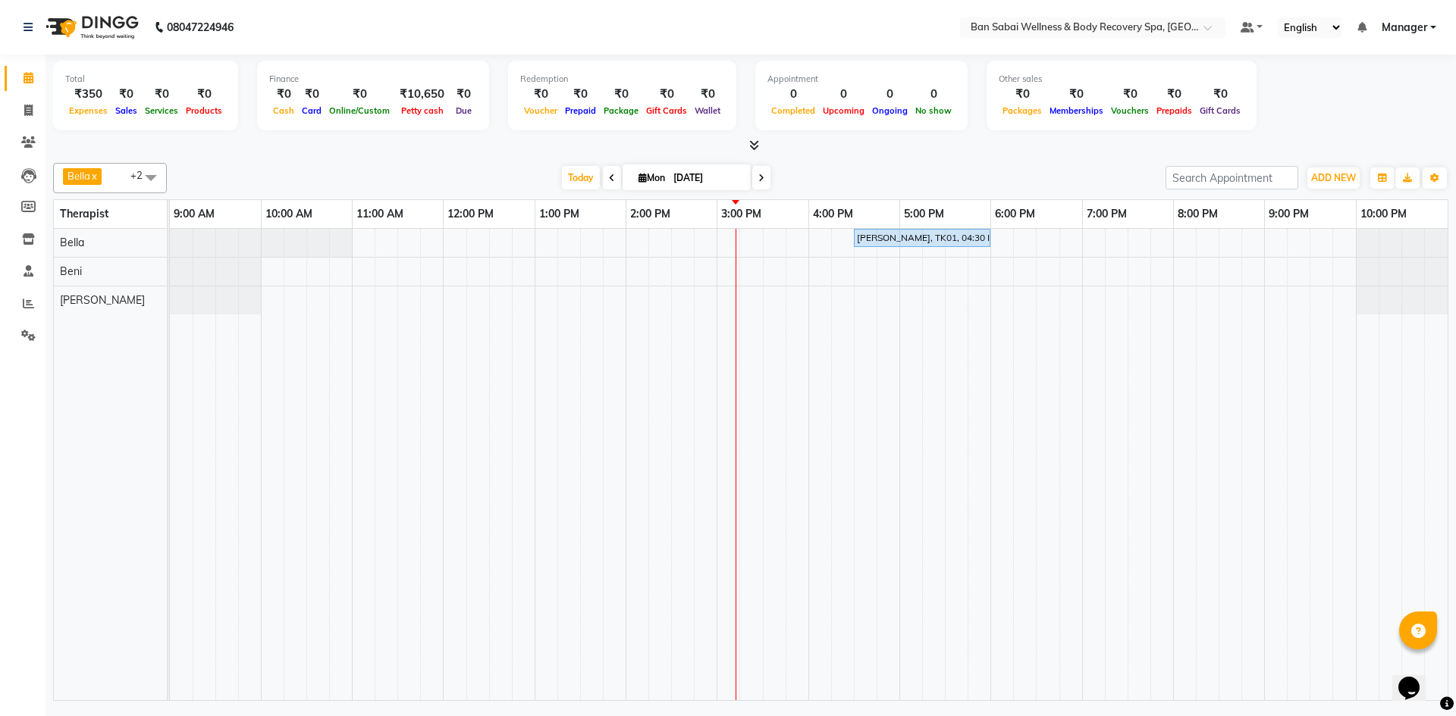
click at [5, 66] on link "Calendar" at bounding box center [23, 78] width 36 height 25
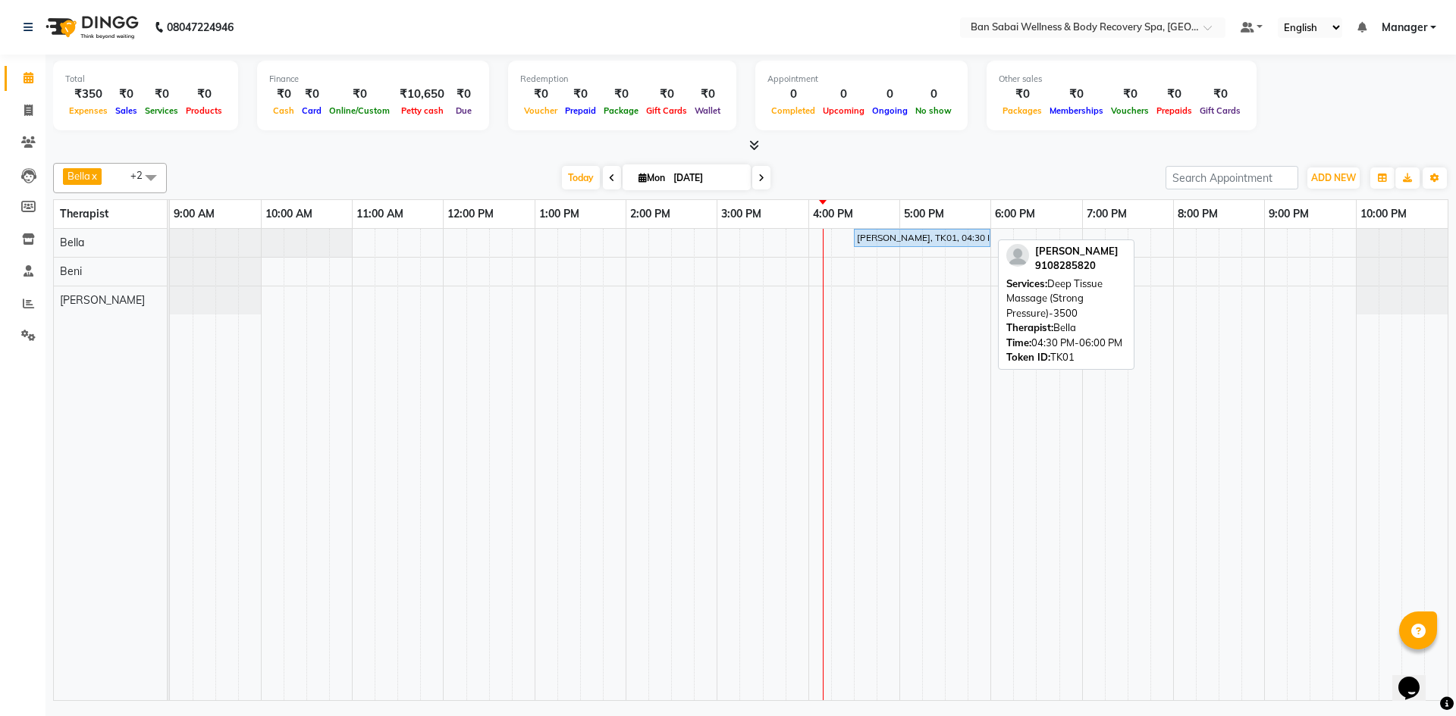
click at [5, 66] on link "Calendar" at bounding box center [23, 78] width 36 height 25
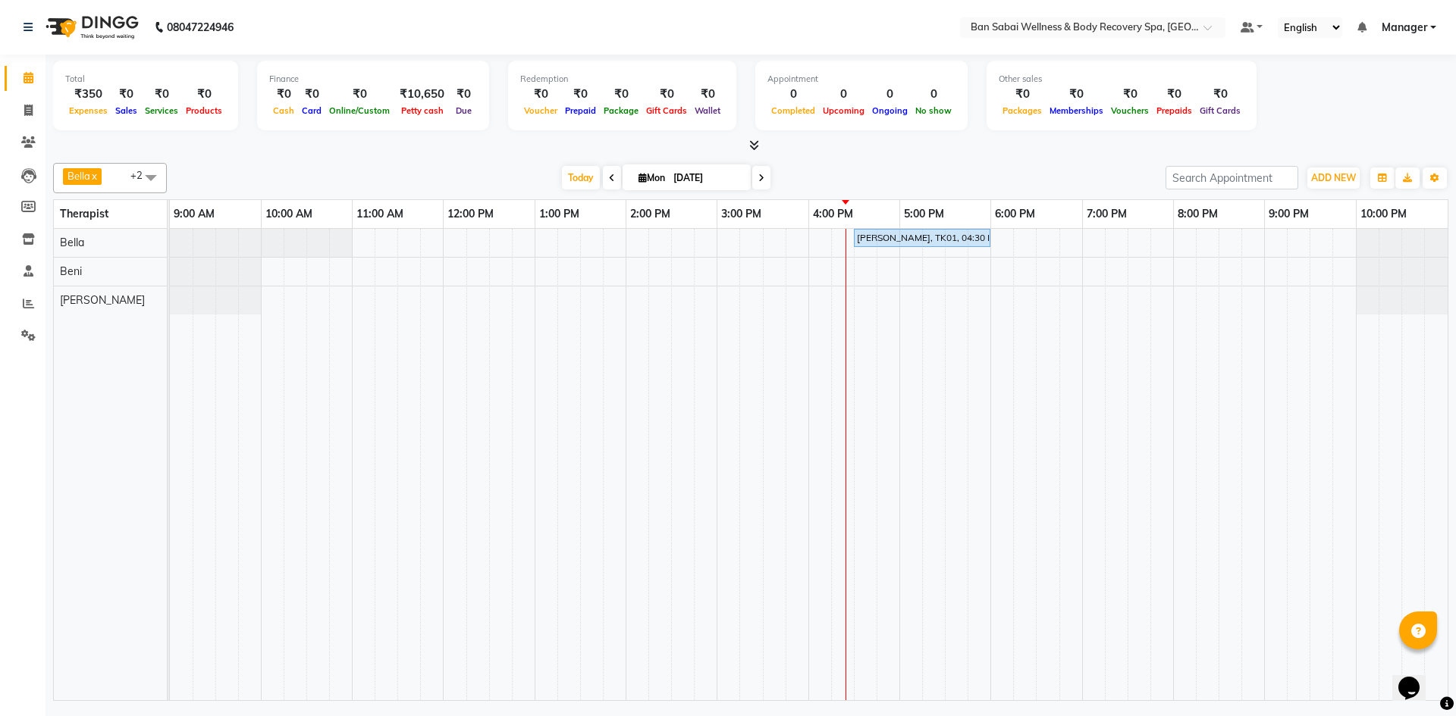
click at [5, 66] on link "Calendar" at bounding box center [23, 78] width 36 height 25
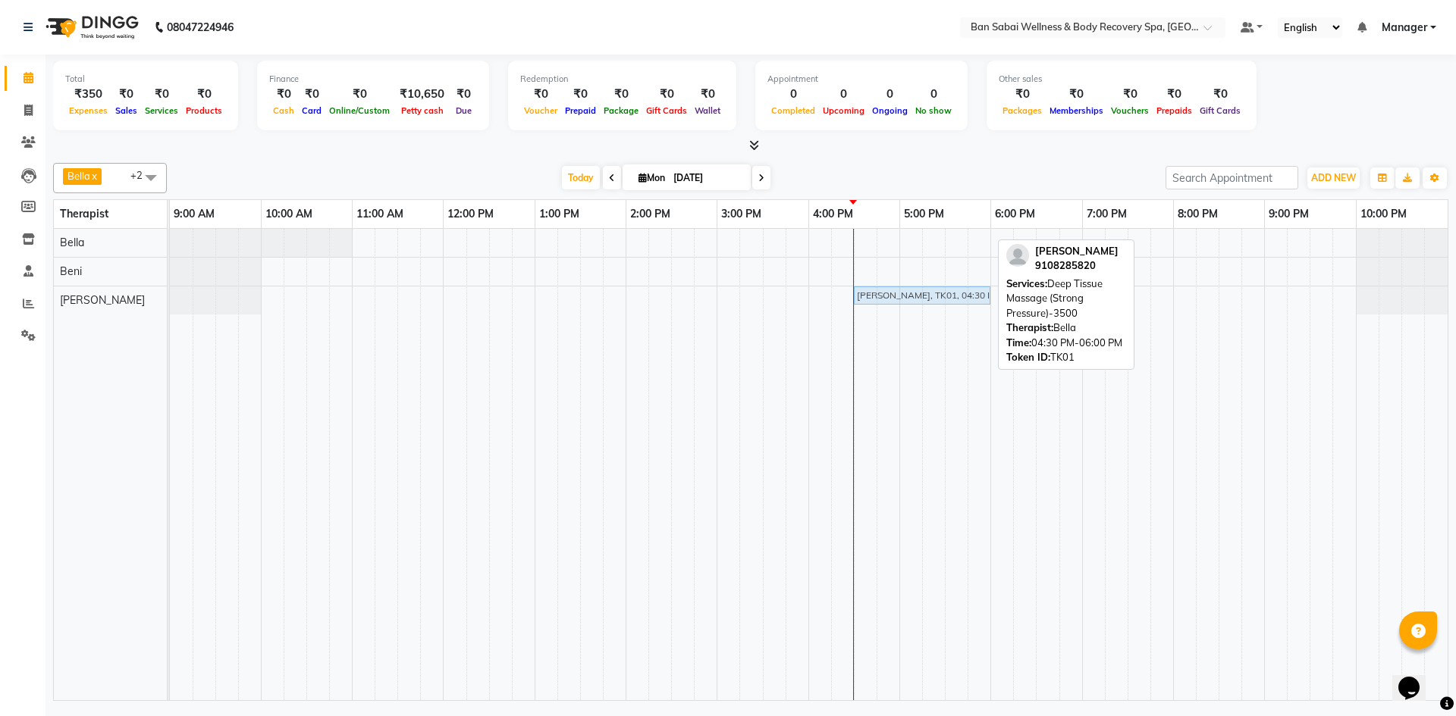
drag, startPoint x: 912, startPoint y: 239, endPoint x: 913, endPoint y: 299, distance: 60.7
click at [913, 299] on tbody "Mr. Vikash Pandey, TK01, 04:30 PM-06:00 PM, Deep Tissue Massage (Strong Pressur…" at bounding box center [808, 272] width 1277 height 86
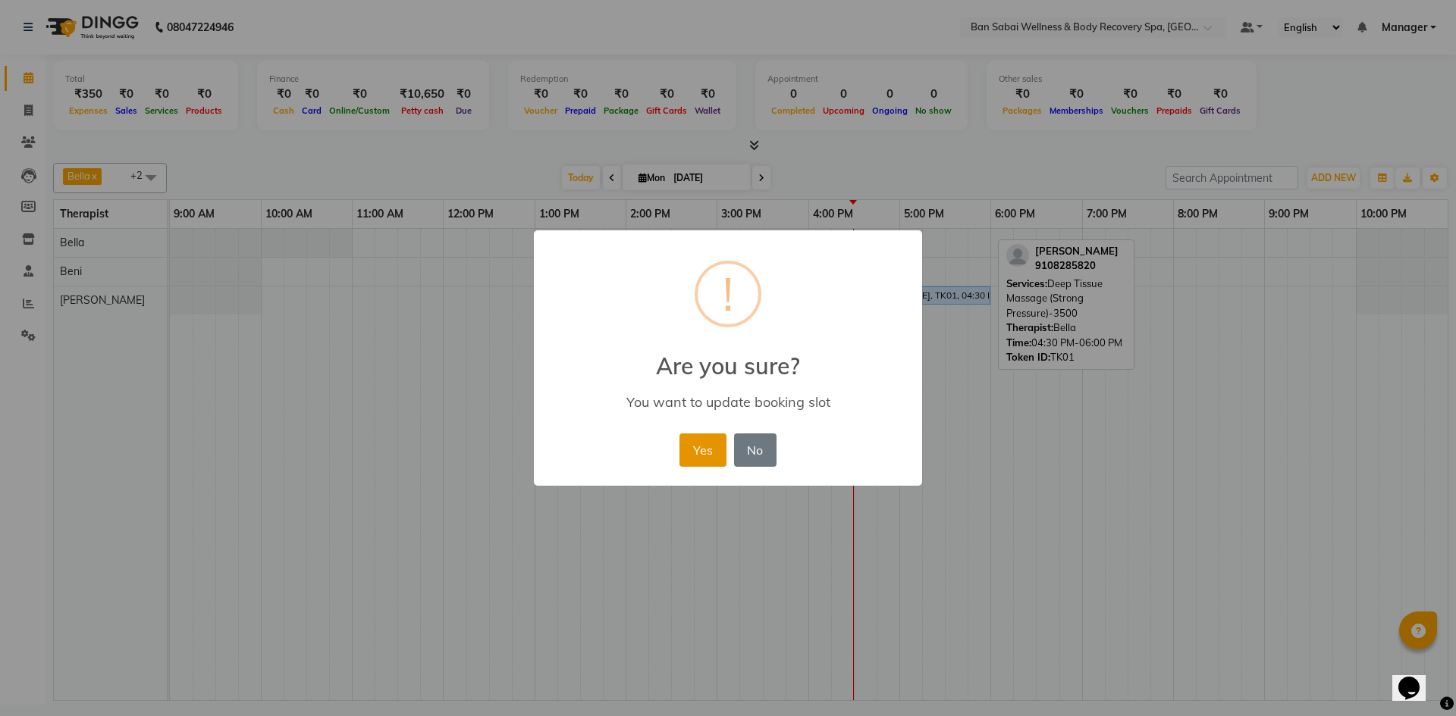
drag, startPoint x: 698, startPoint y: 448, endPoint x: 850, endPoint y: 417, distance: 154.8
click at [700, 447] on button "Yes" at bounding box center [702, 450] width 46 height 33
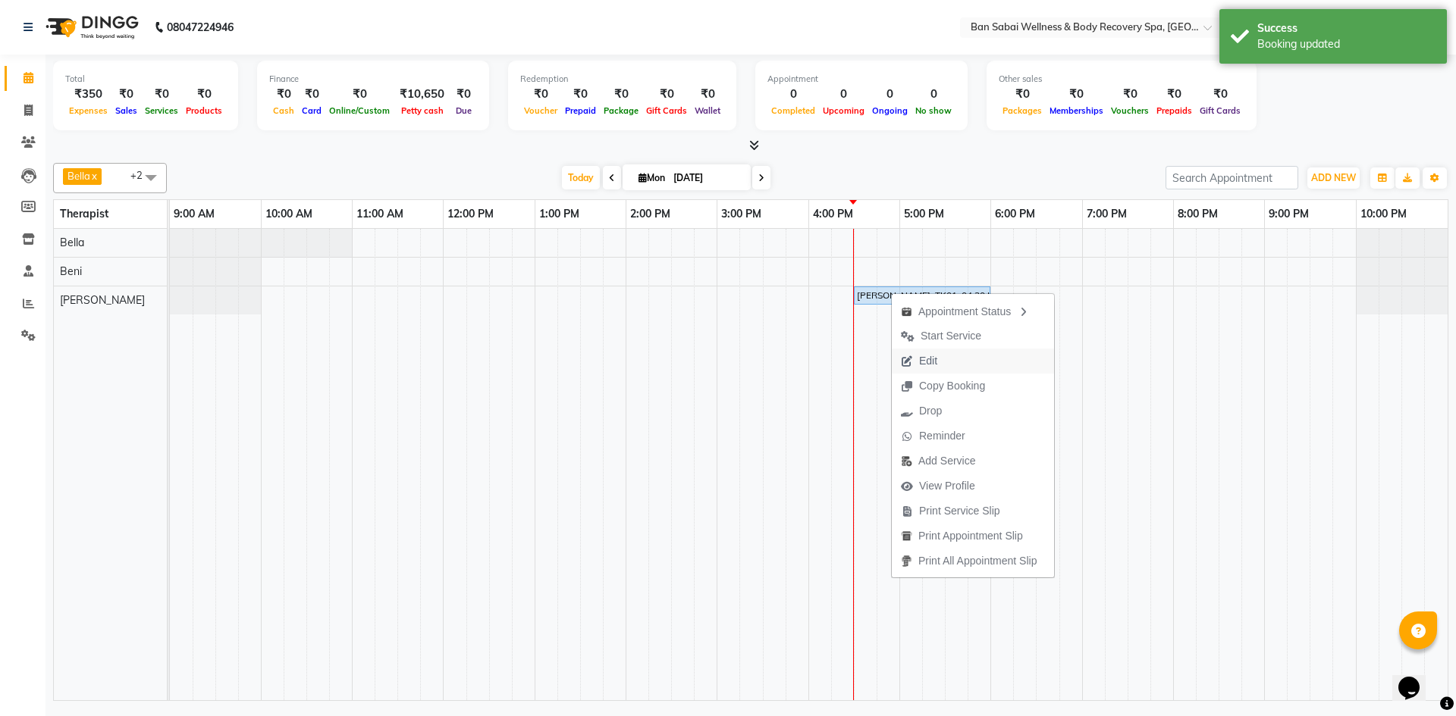
click at [949, 362] on button "Edit" at bounding box center [973, 361] width 162 height 25
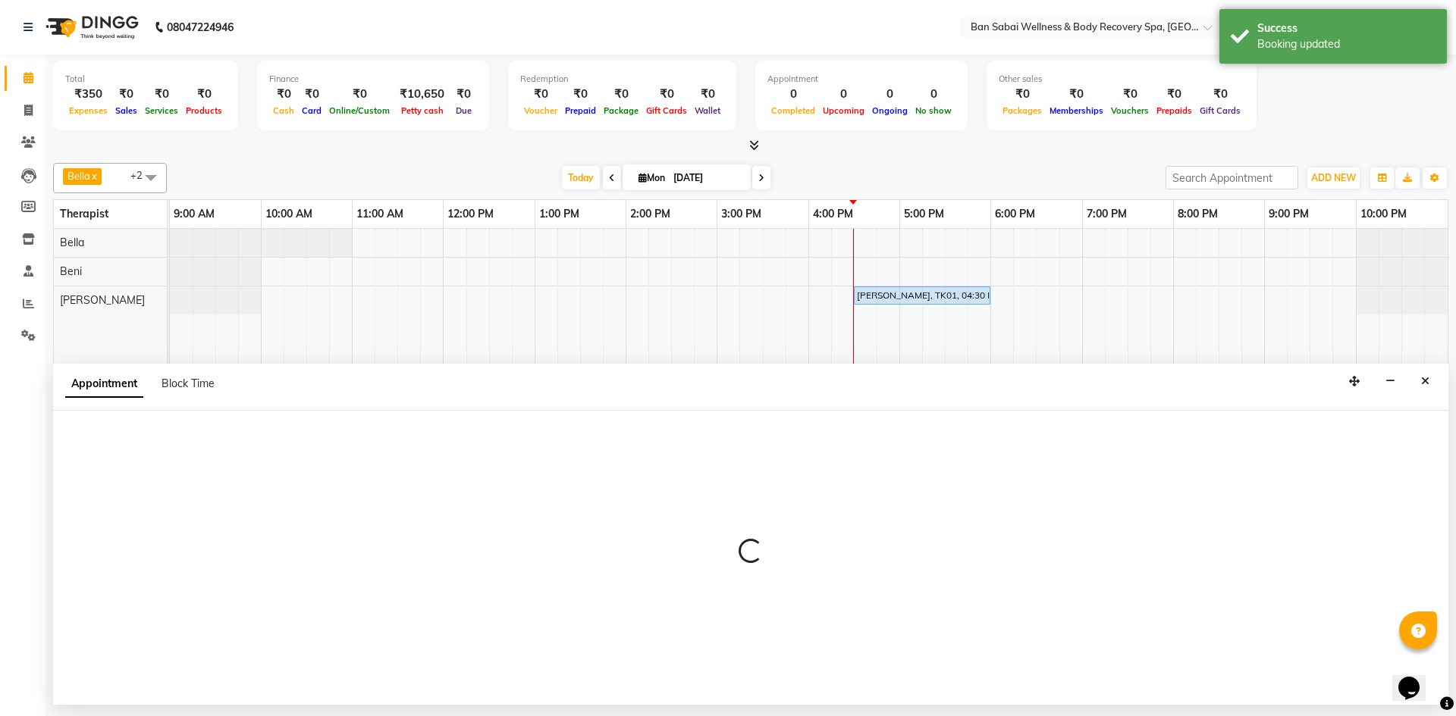
select select "upcoming"
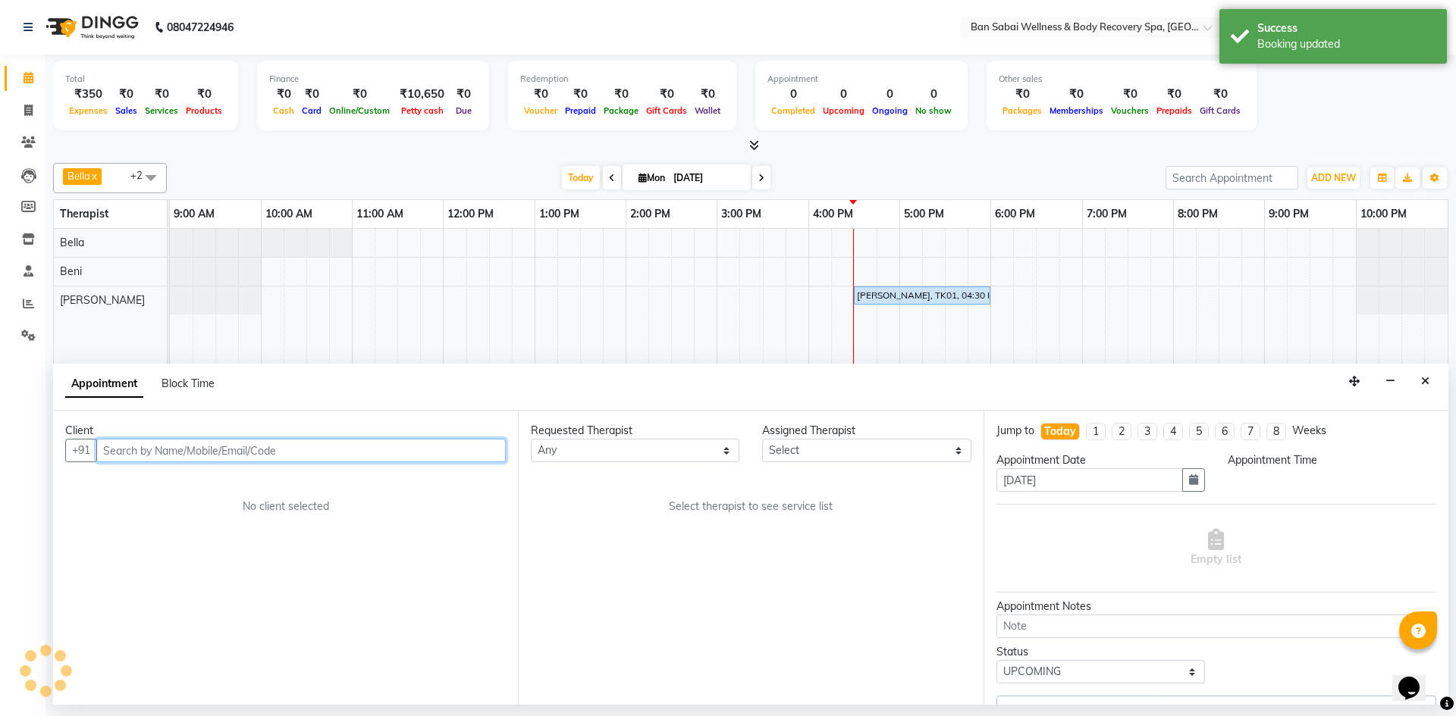
select select "89080"
select select "990"
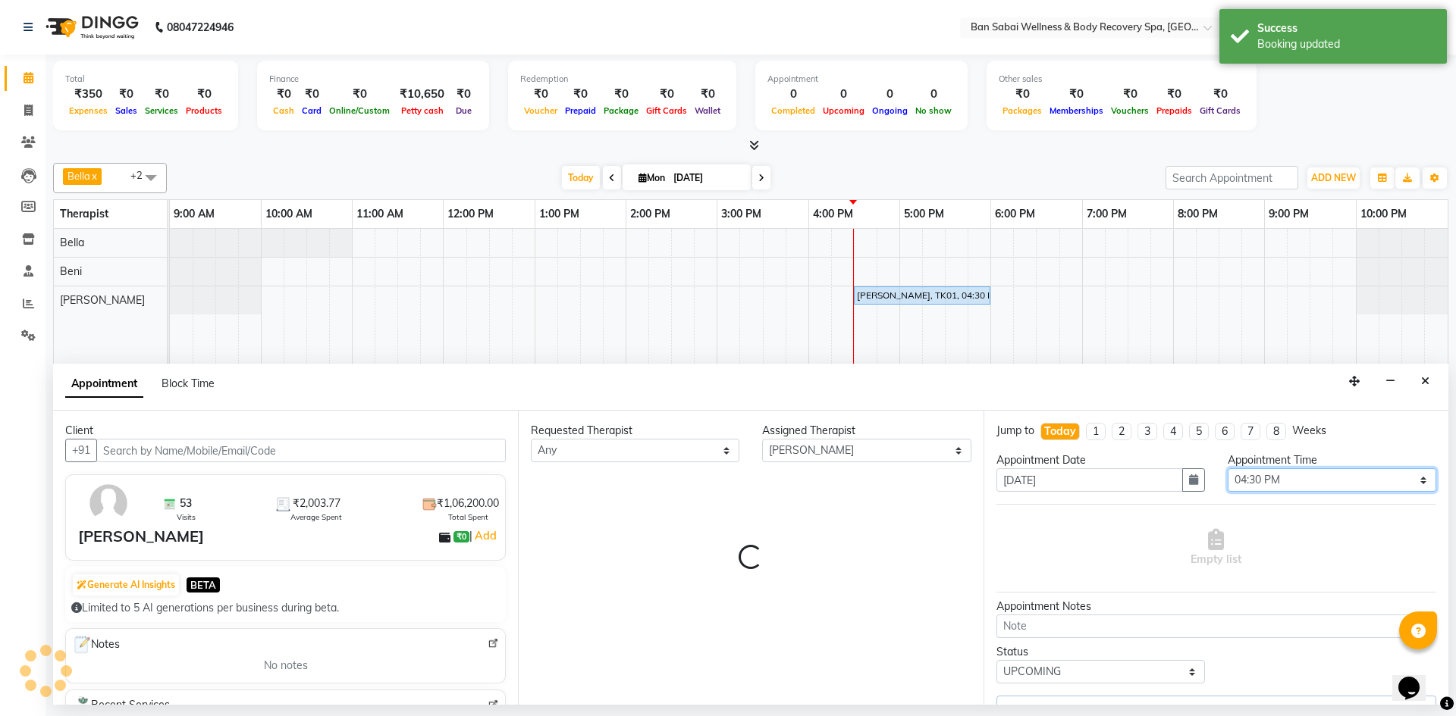
click at [1321, 483] on select "Select 10:00 AM 10:05 AM 10:10 AM 10:15 AM 10:20 AM 10:25 AM 10:30 AM 10:35 AM …" at bounding box center [1331, 481] width 208 height 24
select select "4395"
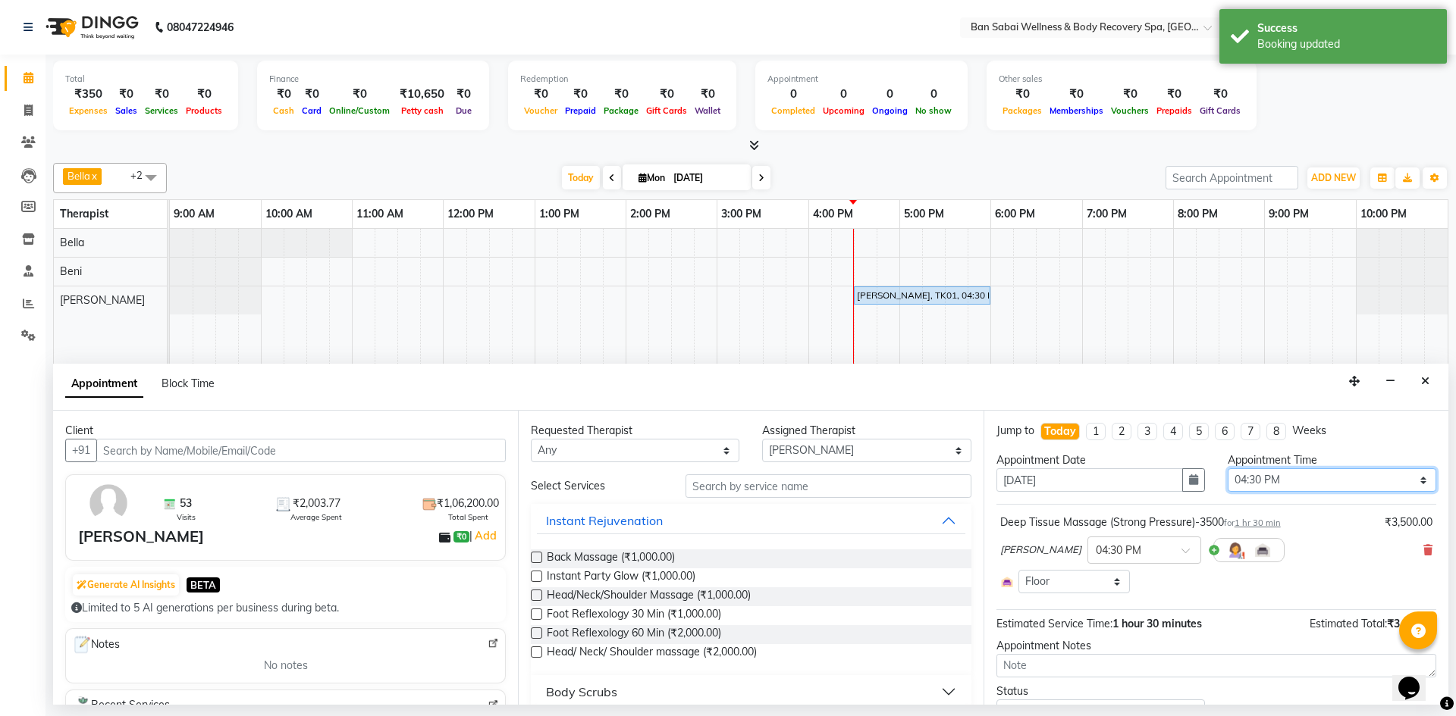
select select "970"
click at [1227, 469] on select "Select 10:00 AM 10:05 AM 10:10 AM 10:15 AM 10:20 AM 10:25 AM 10:30 AM 10:35 AM …" at bounding box center [1331, 481] width 208 height 24
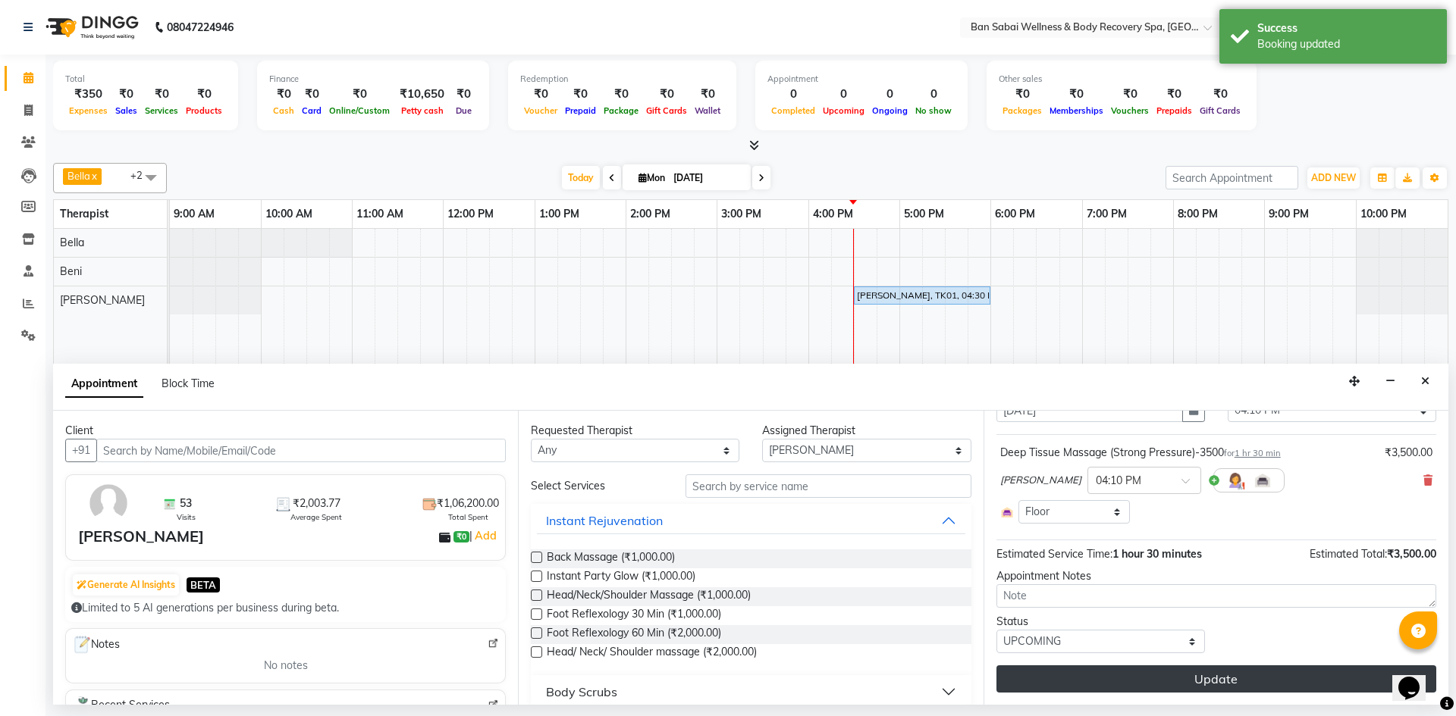
click at [1152, 676] on button "Update" at bounding box center [1216, 679] width 440 height 27
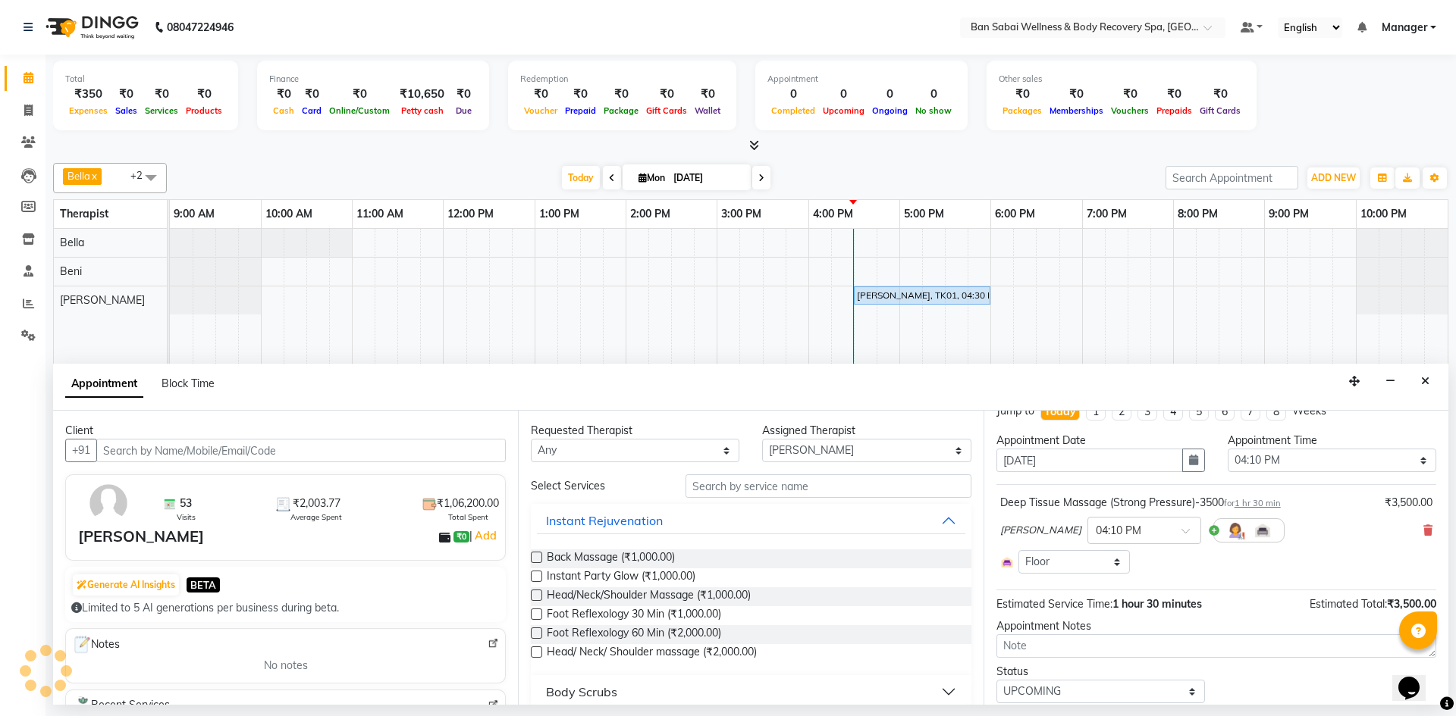
scroll to position [0, 0]
